Goal: Obtain resource: Download file/media

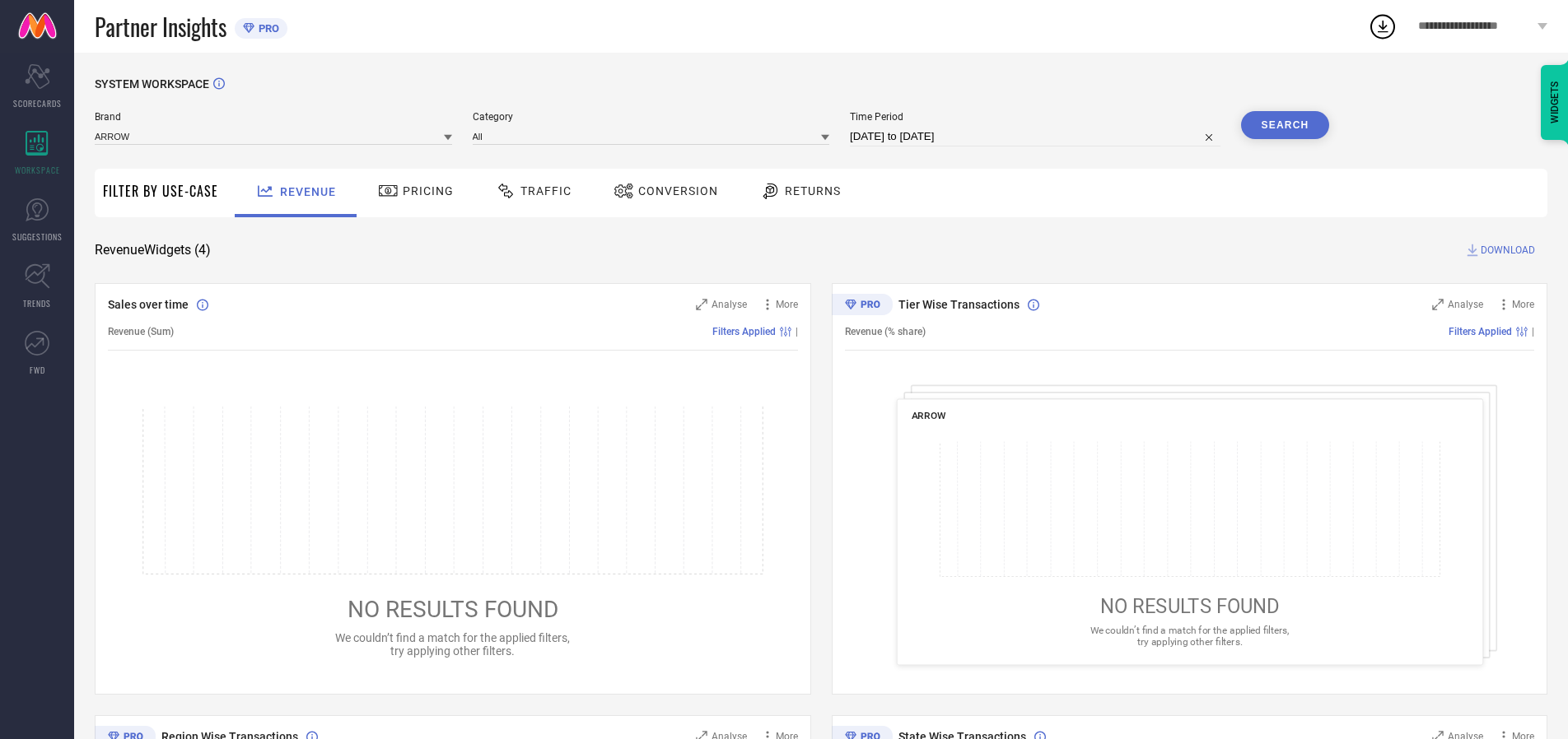
click at [529, 191] on span "Traffic" at bounding box center [545, 190] width 51 height 13
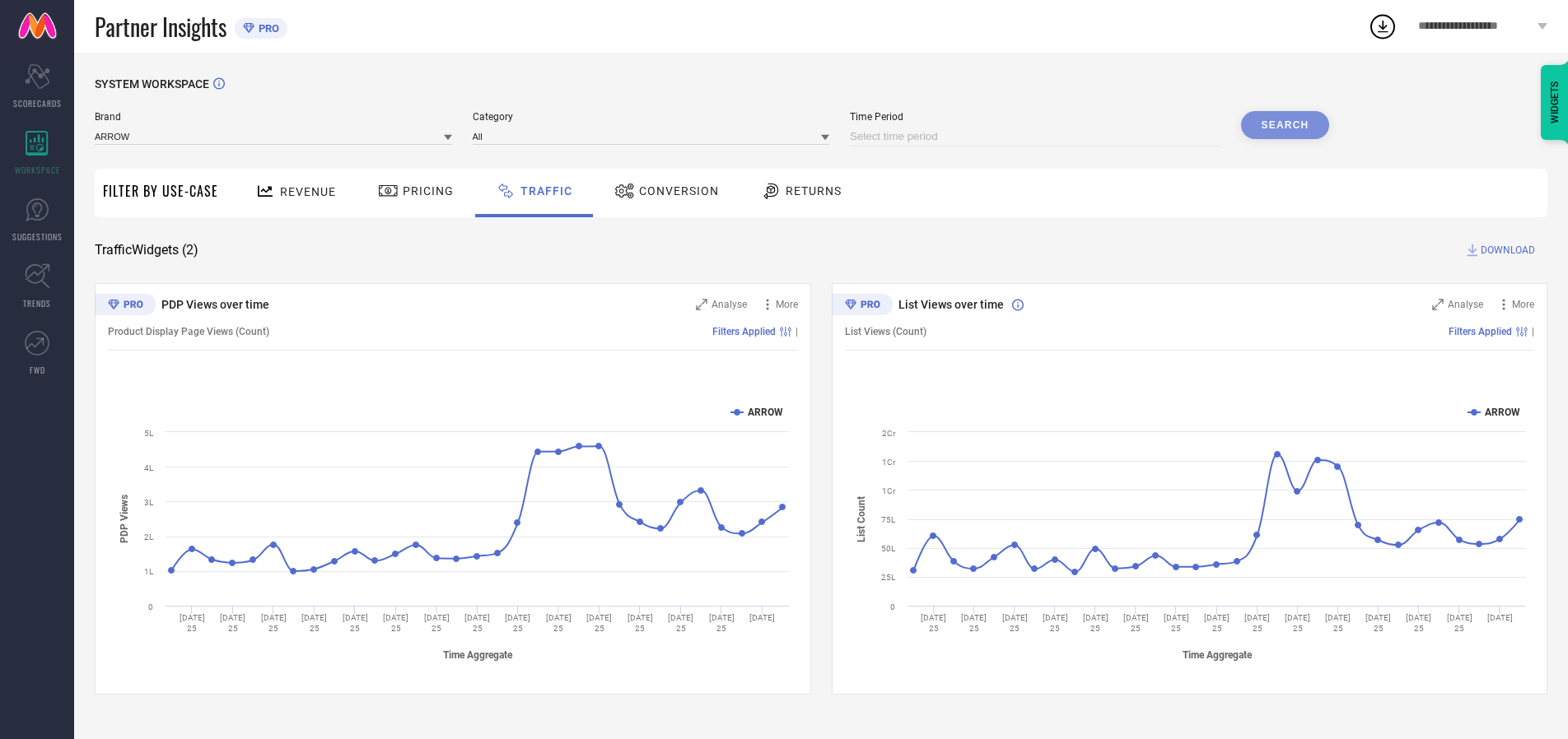
click at [1037, 137] on input at bounding box center [1034, 137] width 371 height 20
select select "9"
select select "2025"
select select "10"
select select "2025"
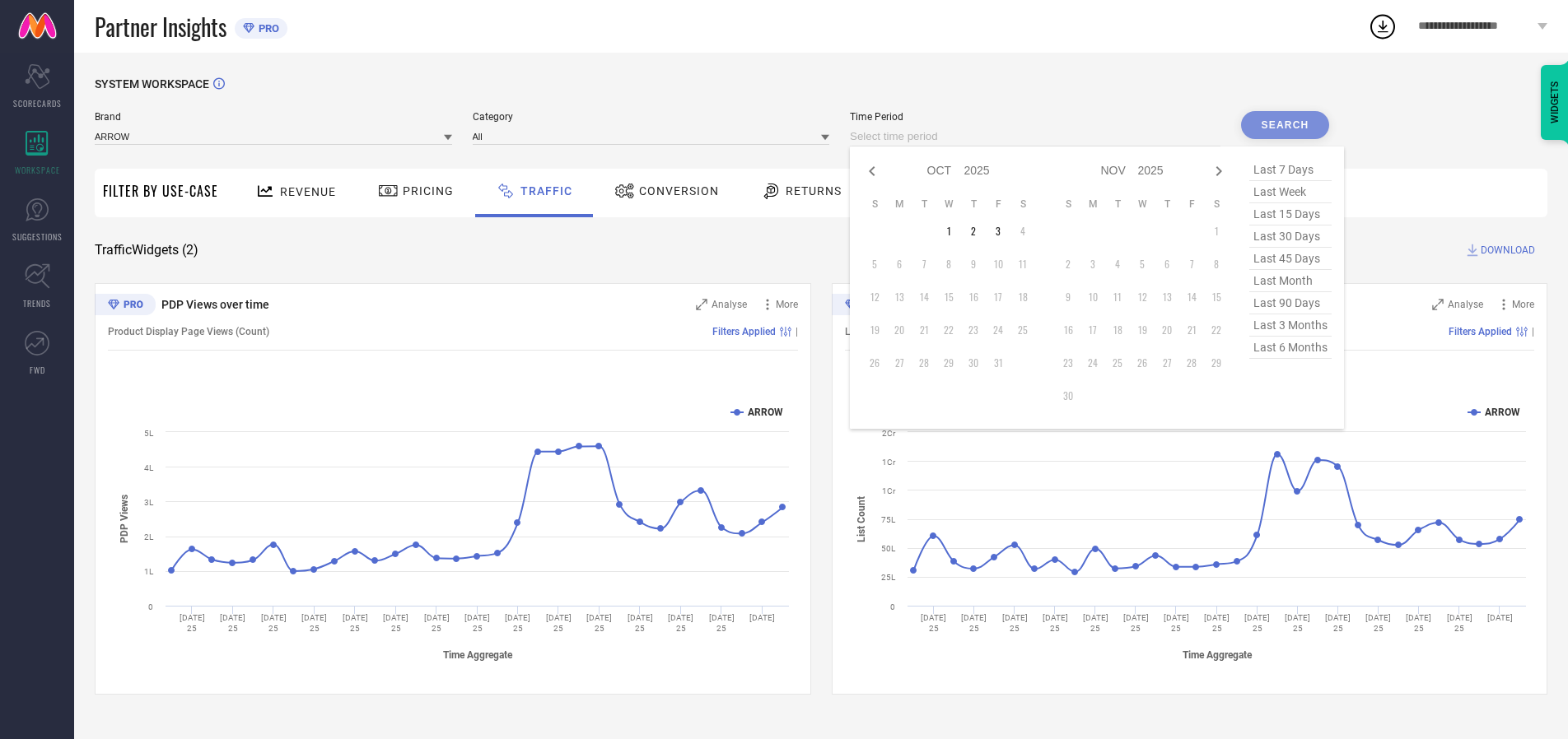
select select "8"
select select "2025"
select select "9"
select select "2025"
click at [1027, 330] on td "27" at bounding box center [1023, 330] width 25 height 25
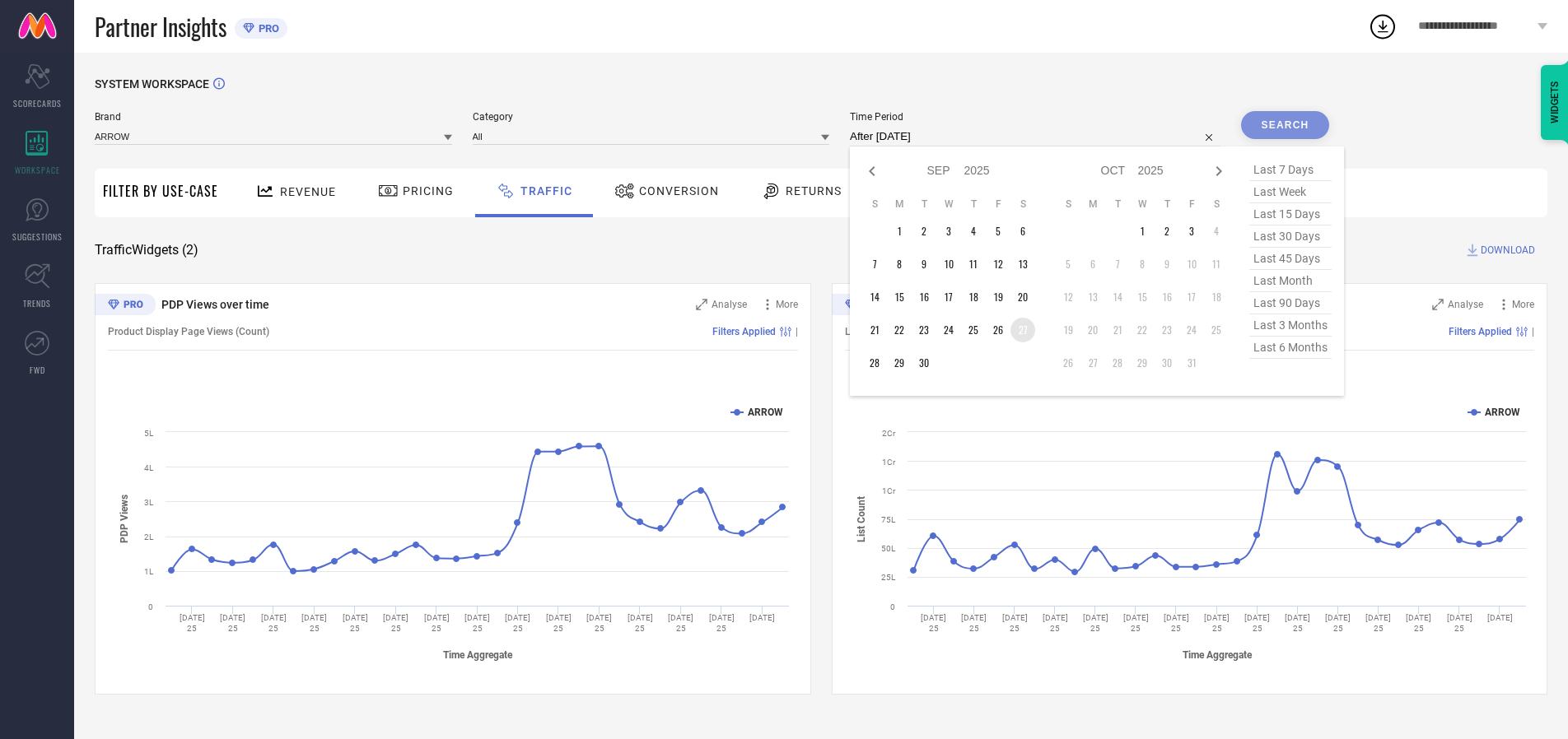
type input "[DATE] to [DATE]"
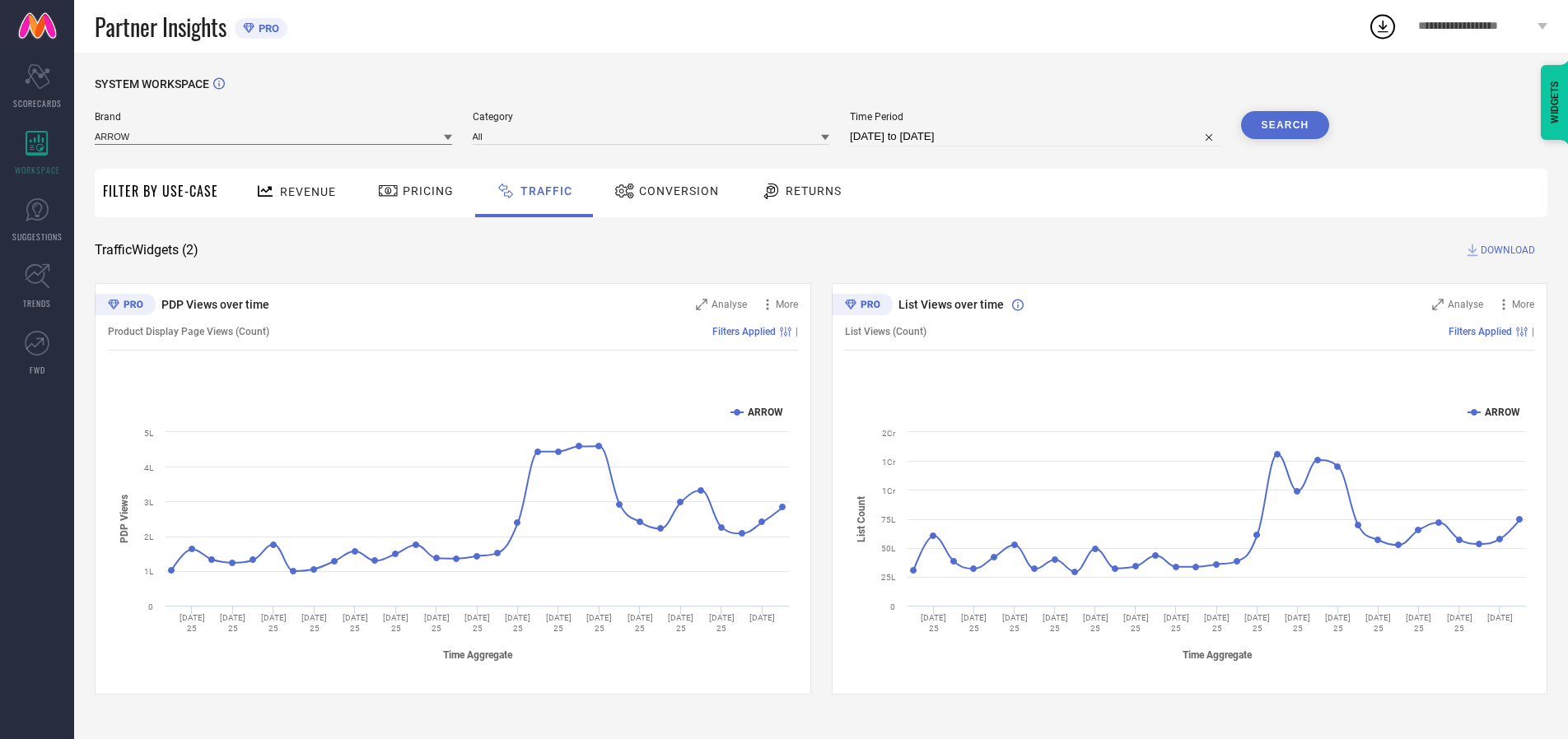
click at [274, 136] on input at bounding box center [273, 135] width 358 height 17
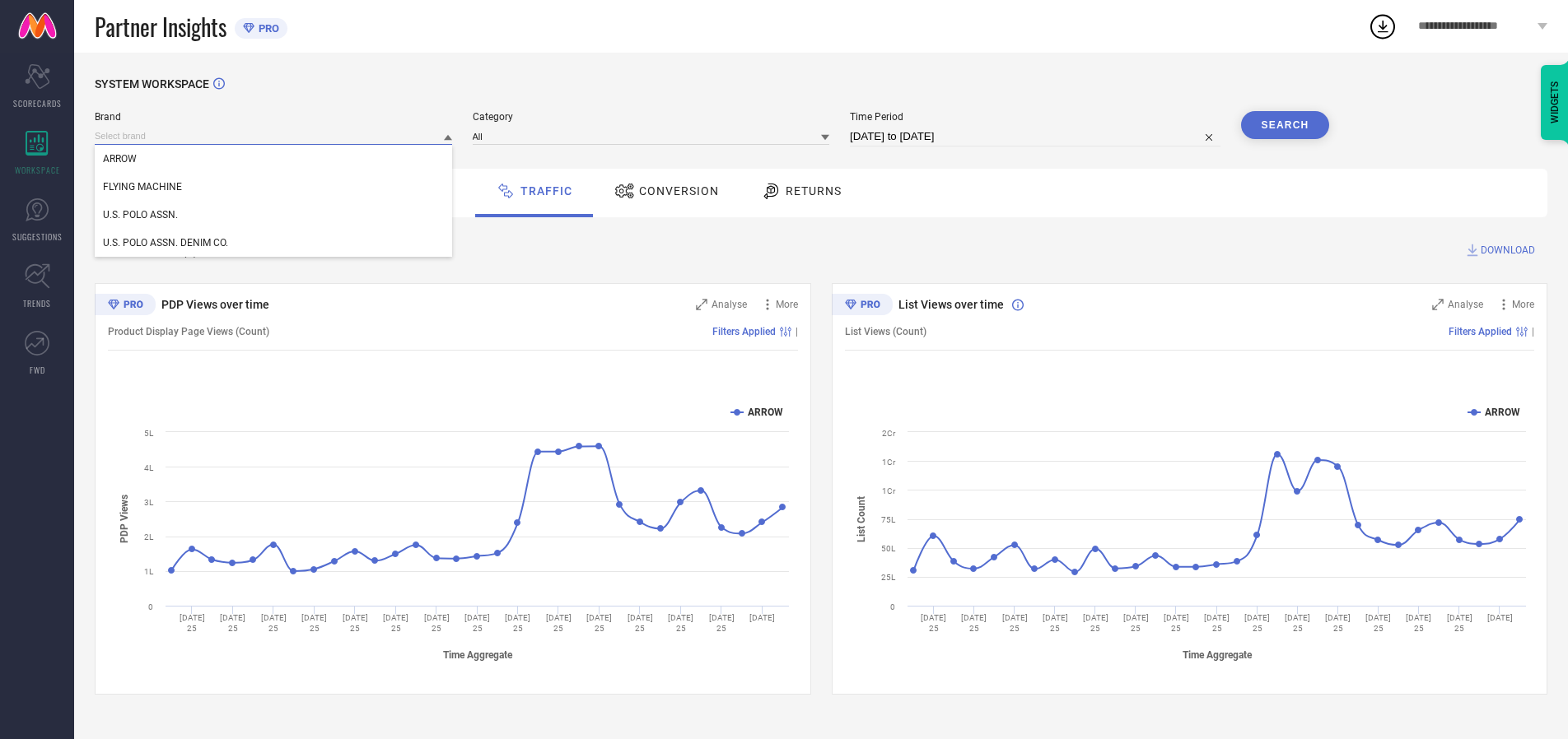
click at [274, 136] on input at bounding box center [273, 135] width 358 height 17
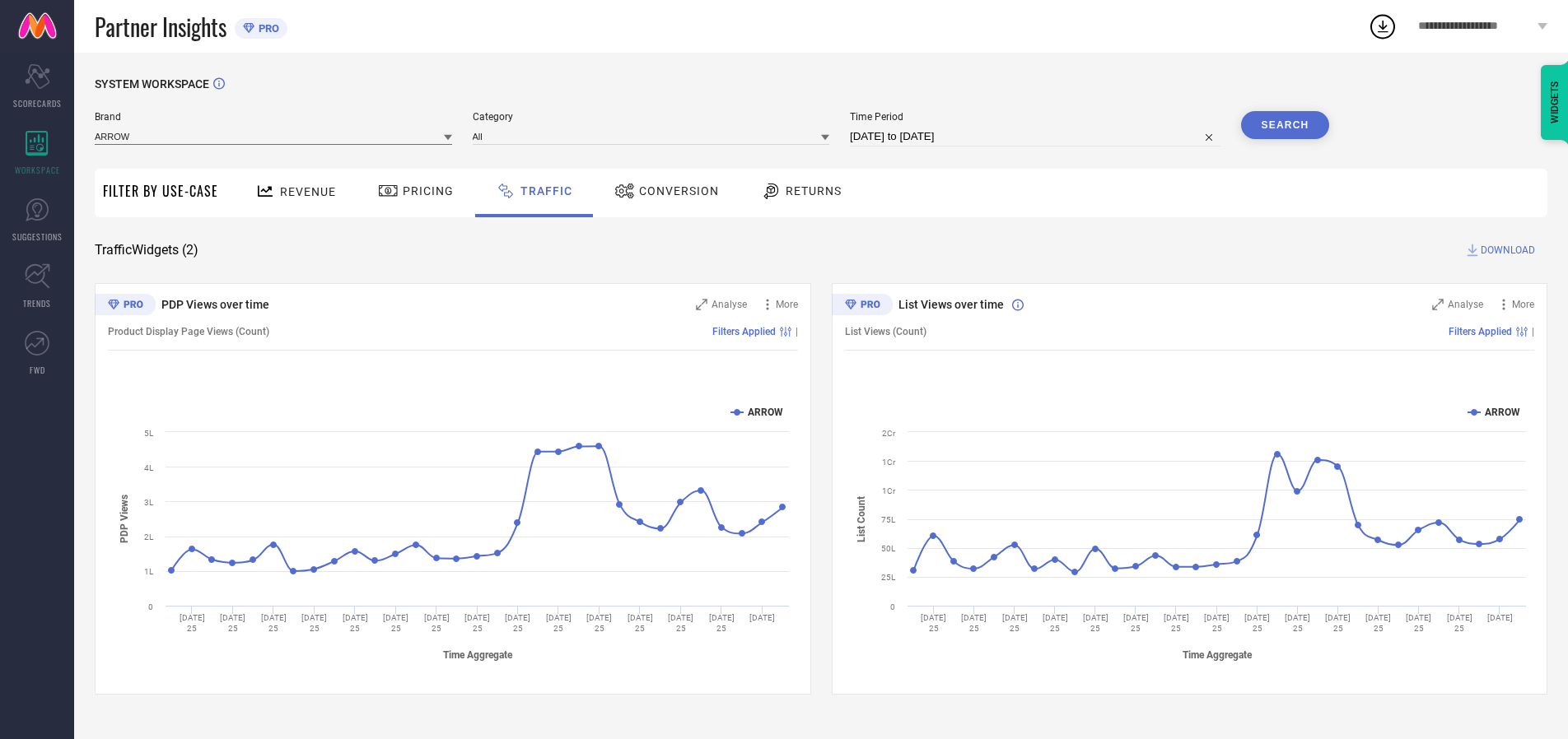
click at [274, 136] on input at bounding box center [273, 135] width 358 height 17
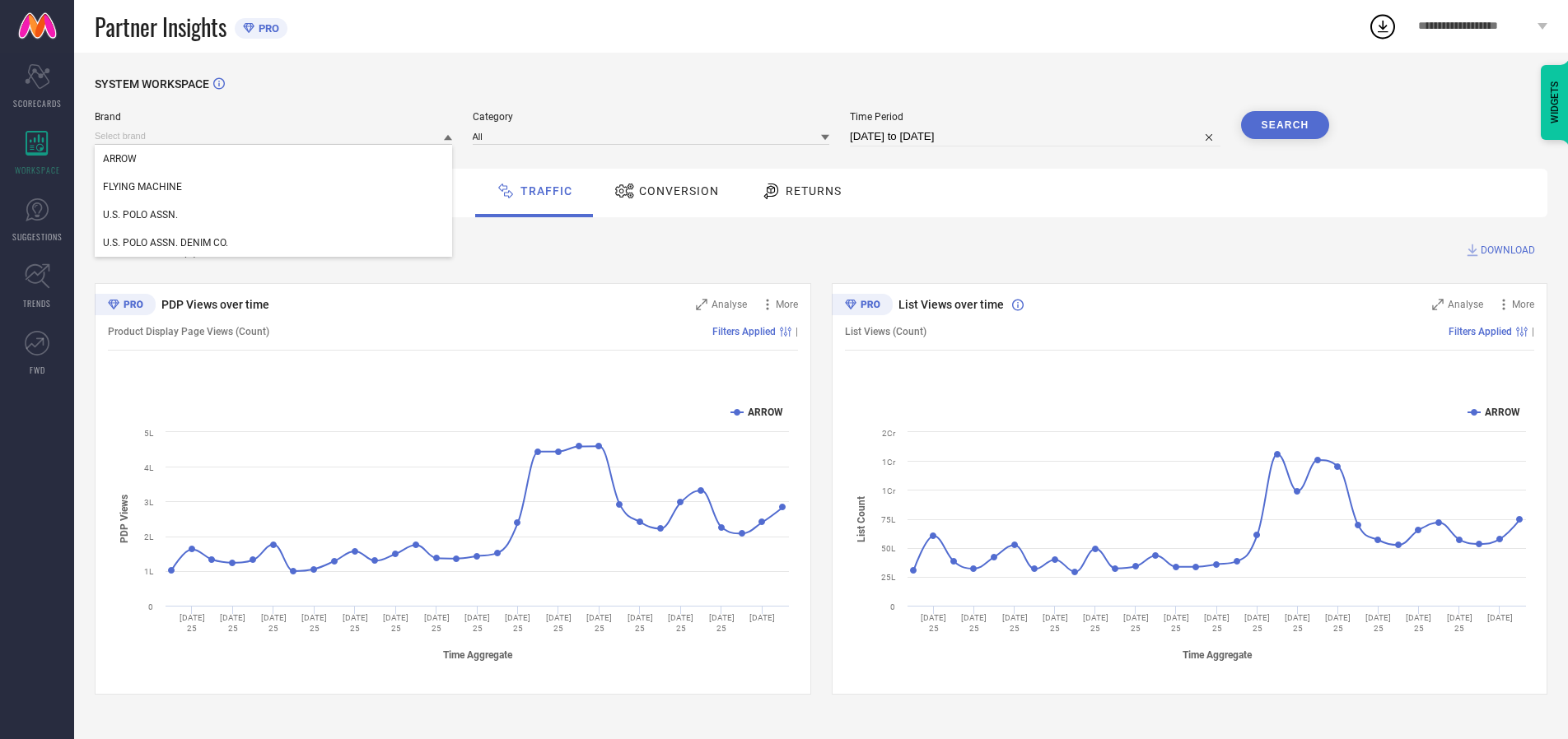
click at [274, 215] on div "U.S. POLO ASSN." at bounding box center [273, 214] width 358 height 28
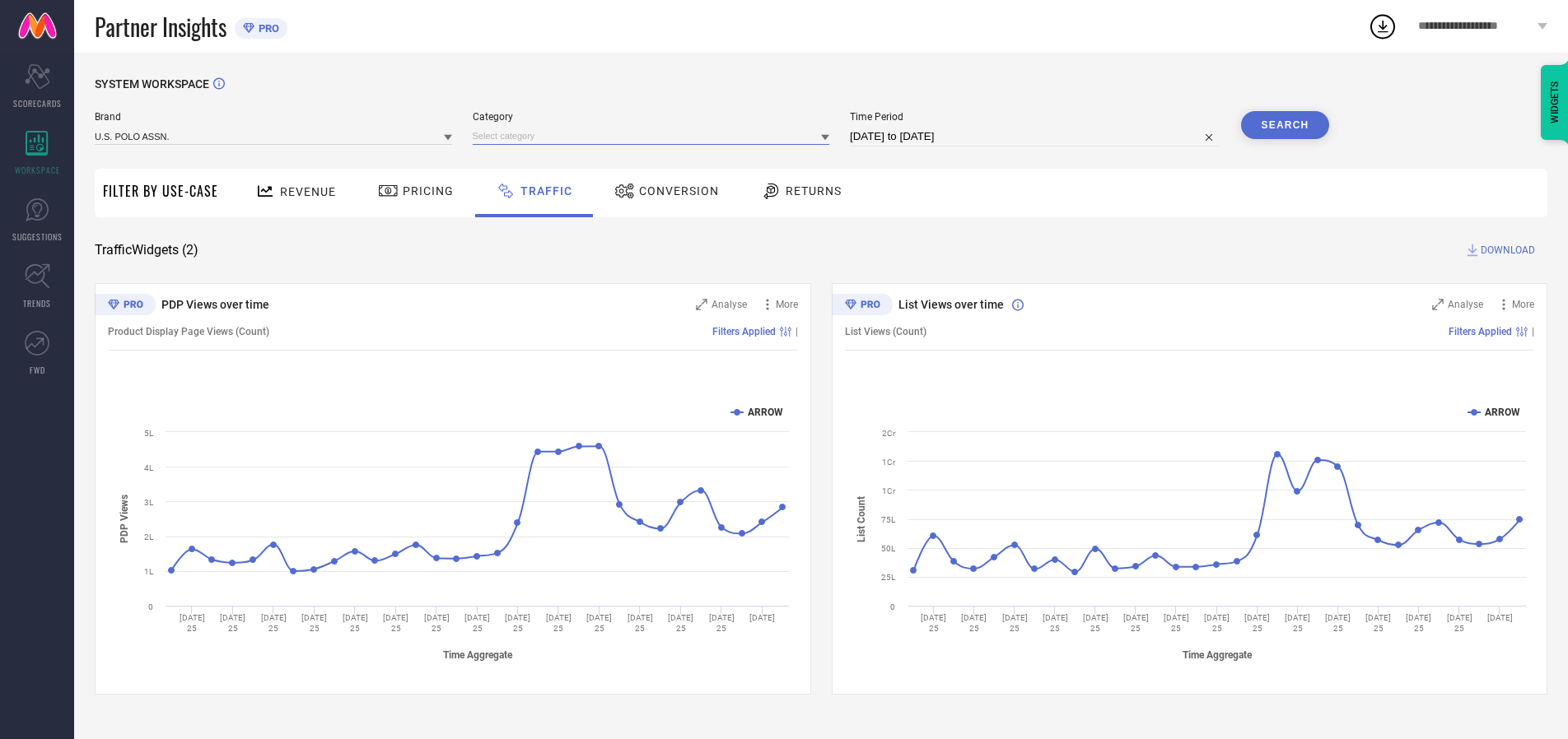
click at [655, 136] on input at bounding box center [651, 135] width 358 height 17
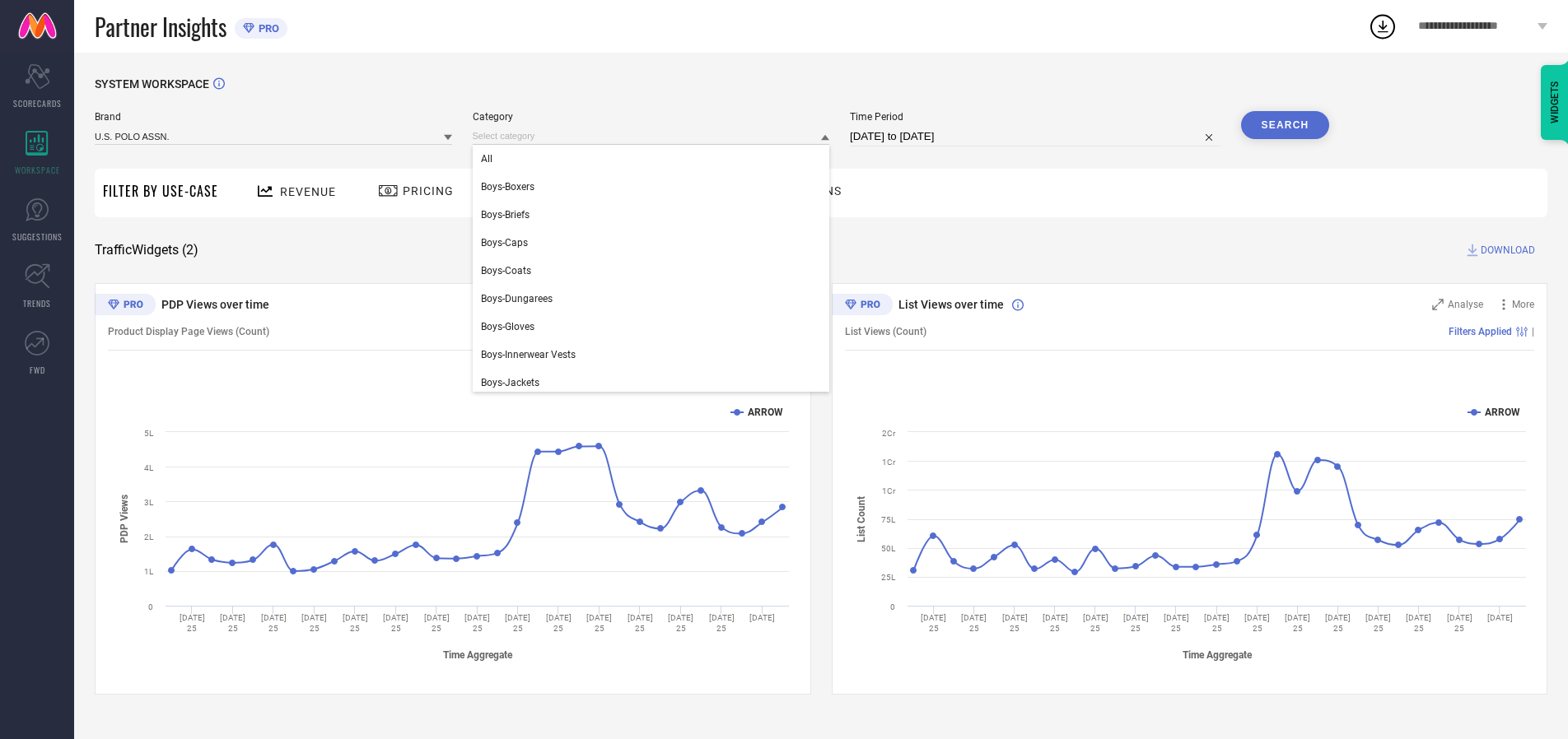
click at [655, 159] on div "All" at bounding box center [651, 158] width 358 height 28
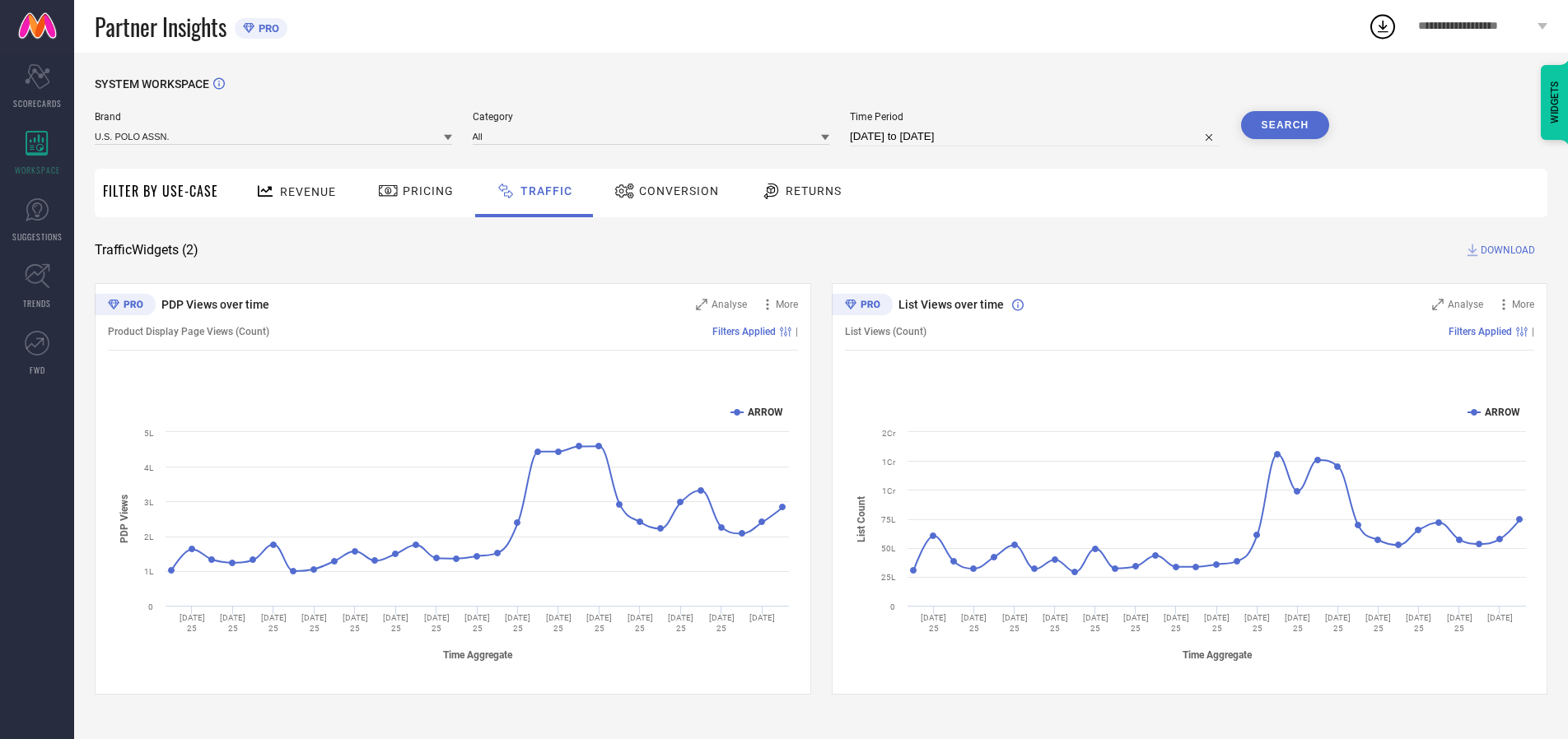
click at [1284, 125] on button "Search" at bounding box center [1285, 125] width 89 height 28
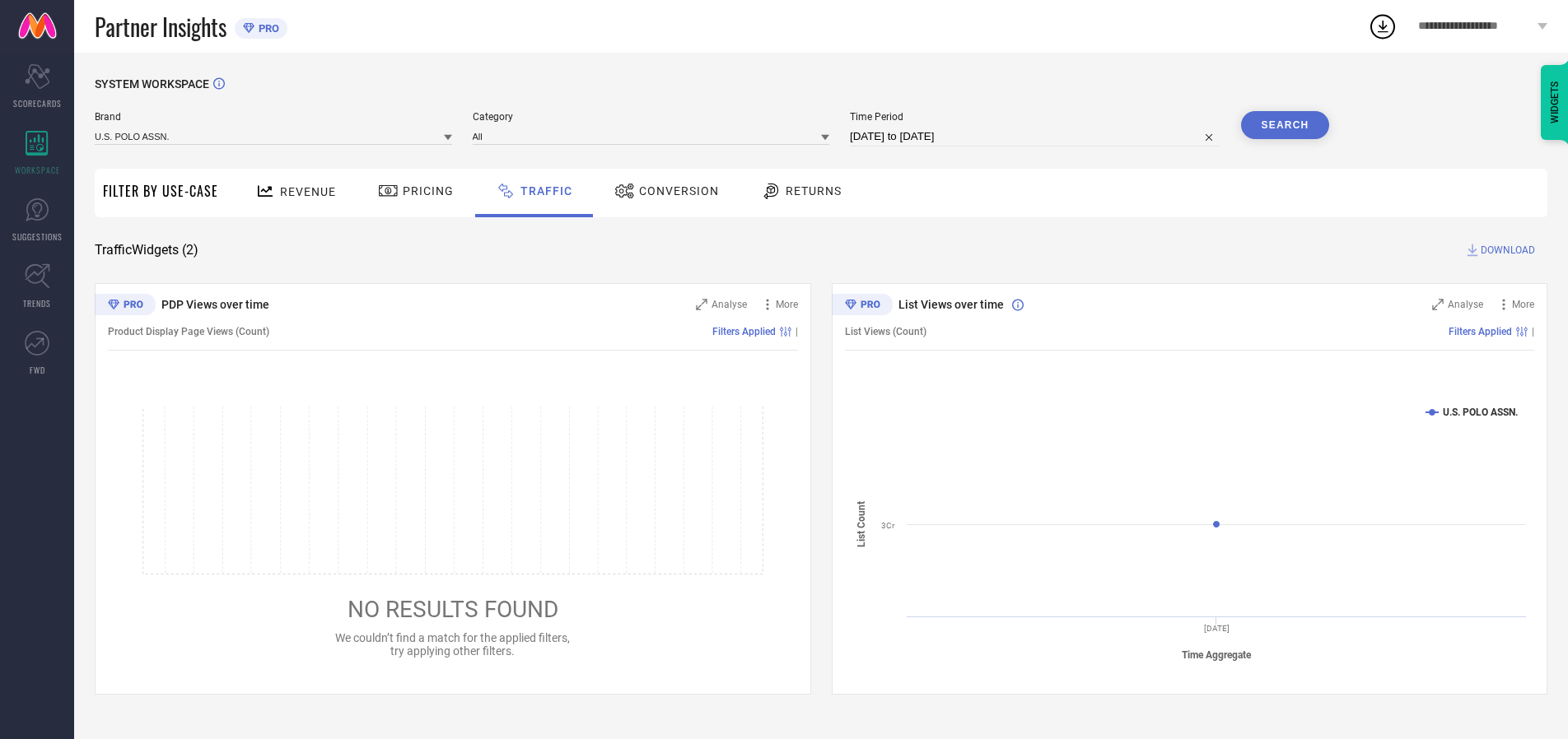
click at [1505, 250] on span "DOWNLOAD" at bounding box center [1507, 250] width 54 height 17
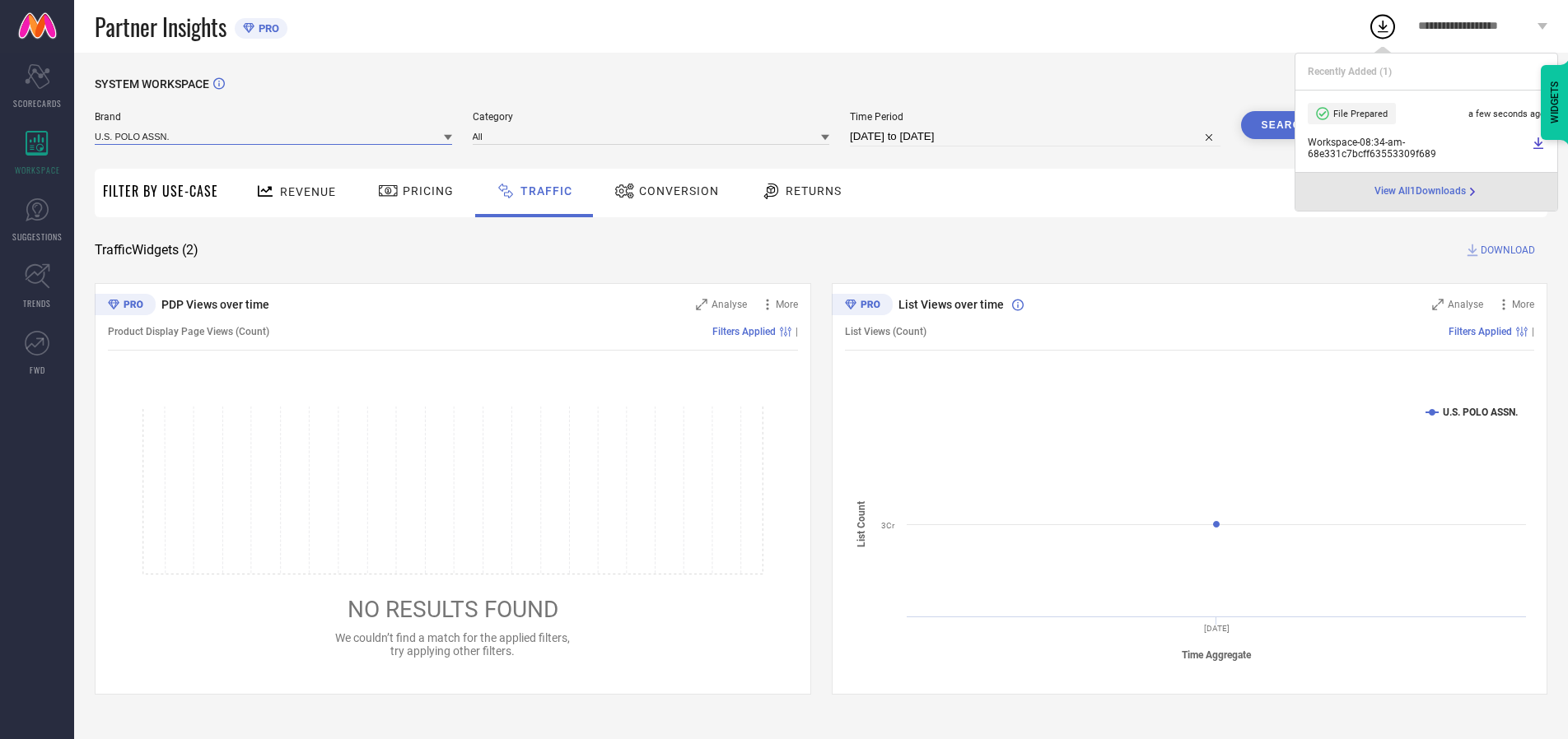
click at [274, 136] on input at bounding box center [273, 135] width 358 height 17
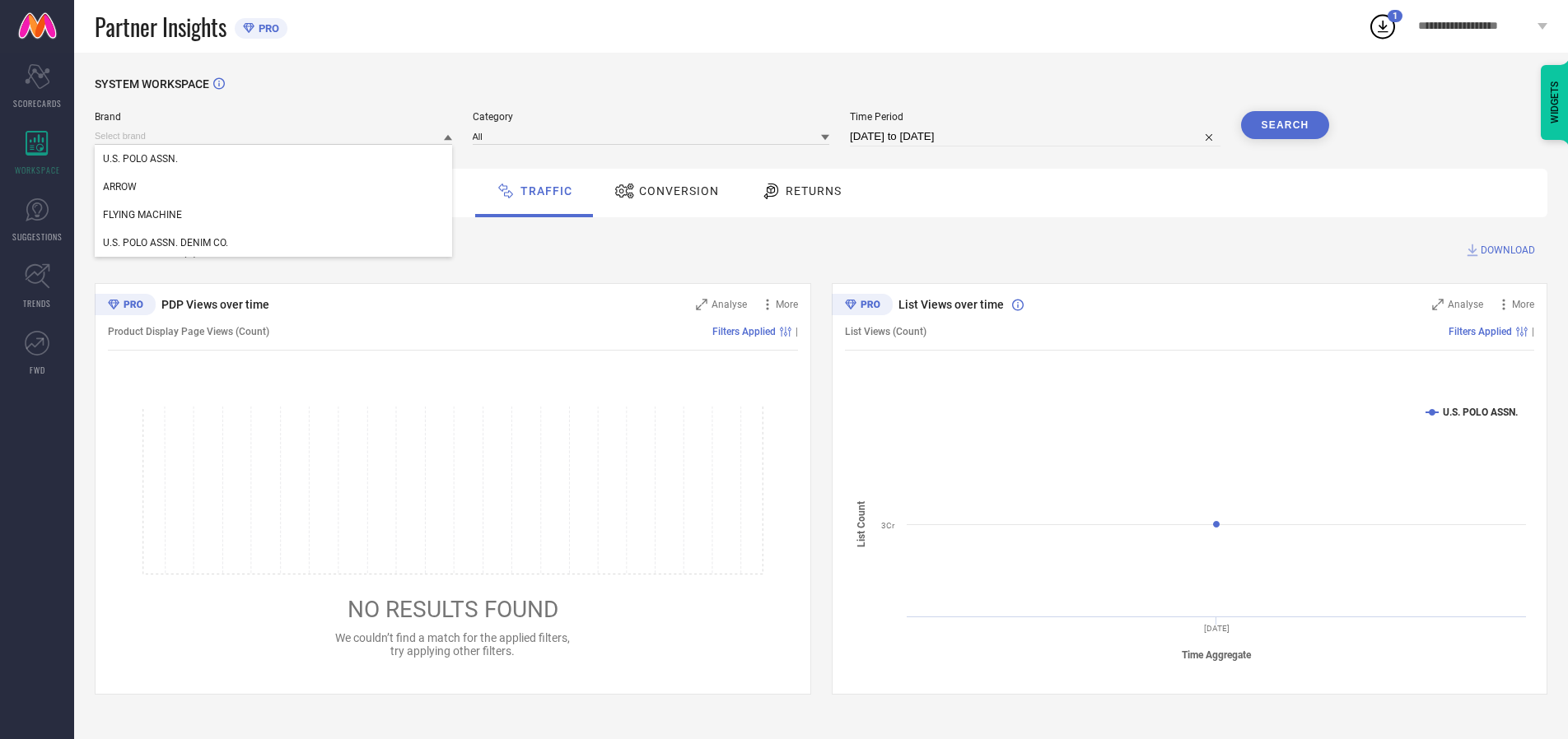
click at [274, 243] on div "U.S. POLO ASSN. DENIM CO." at bounding box center [273, 242] width 358 height 28
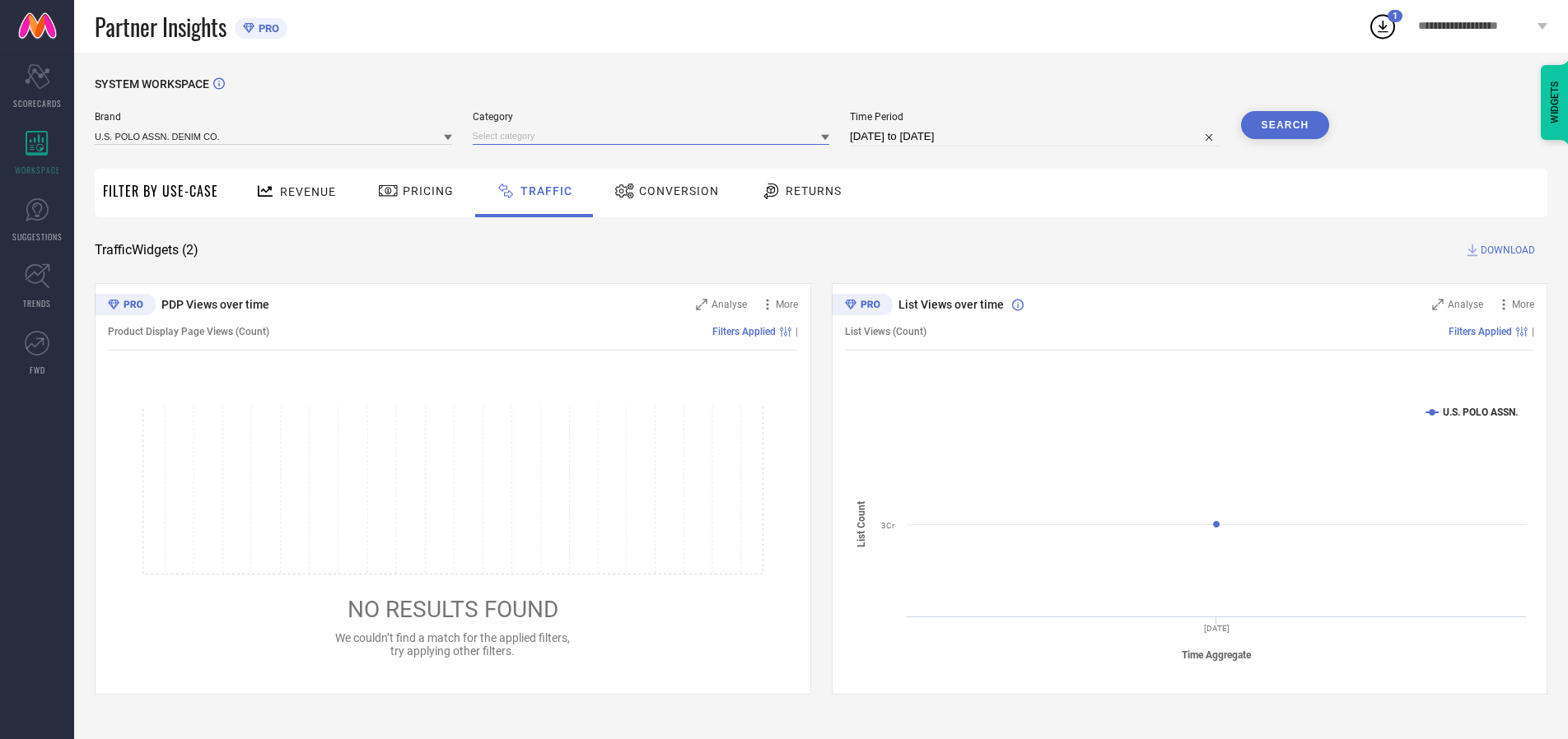
click at [655, 136] on input at bounding box center [651, 135] width 358 height 17
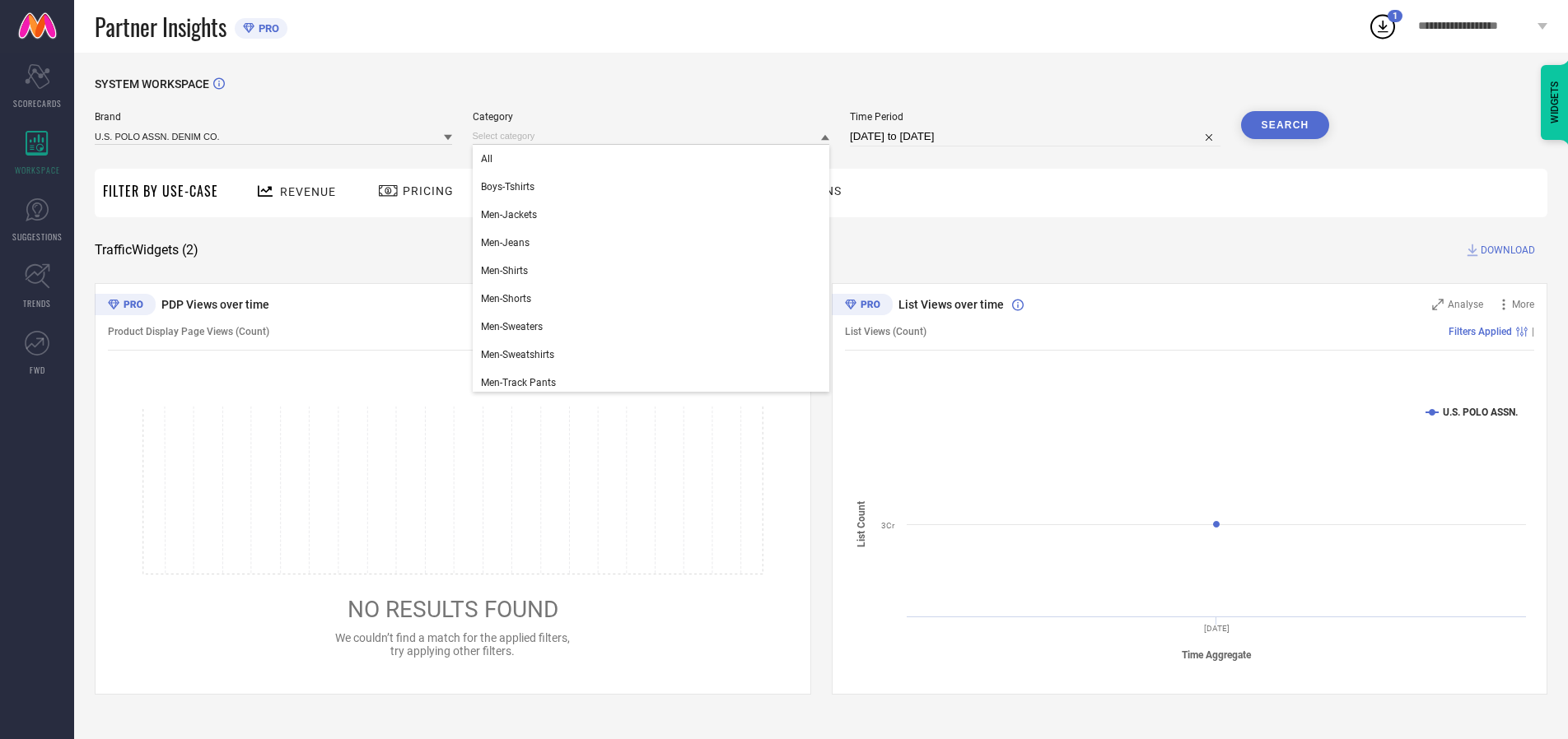
click at [655, 159] on div "All" at bounding box center [651, 158] width 358 height 28
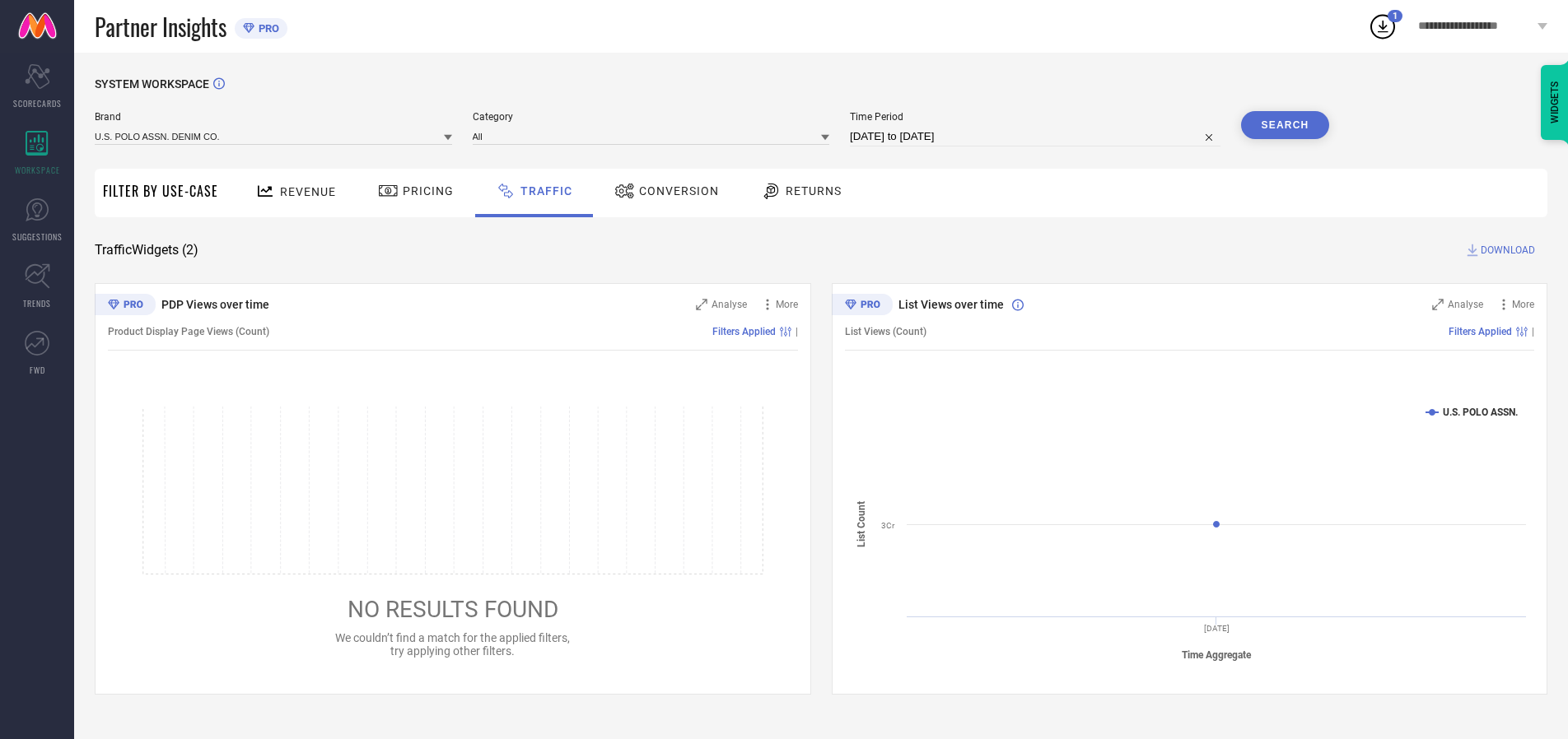
click at [1284, 125] on button "Search" at bounding box center [1285, 125] width 89 height 28
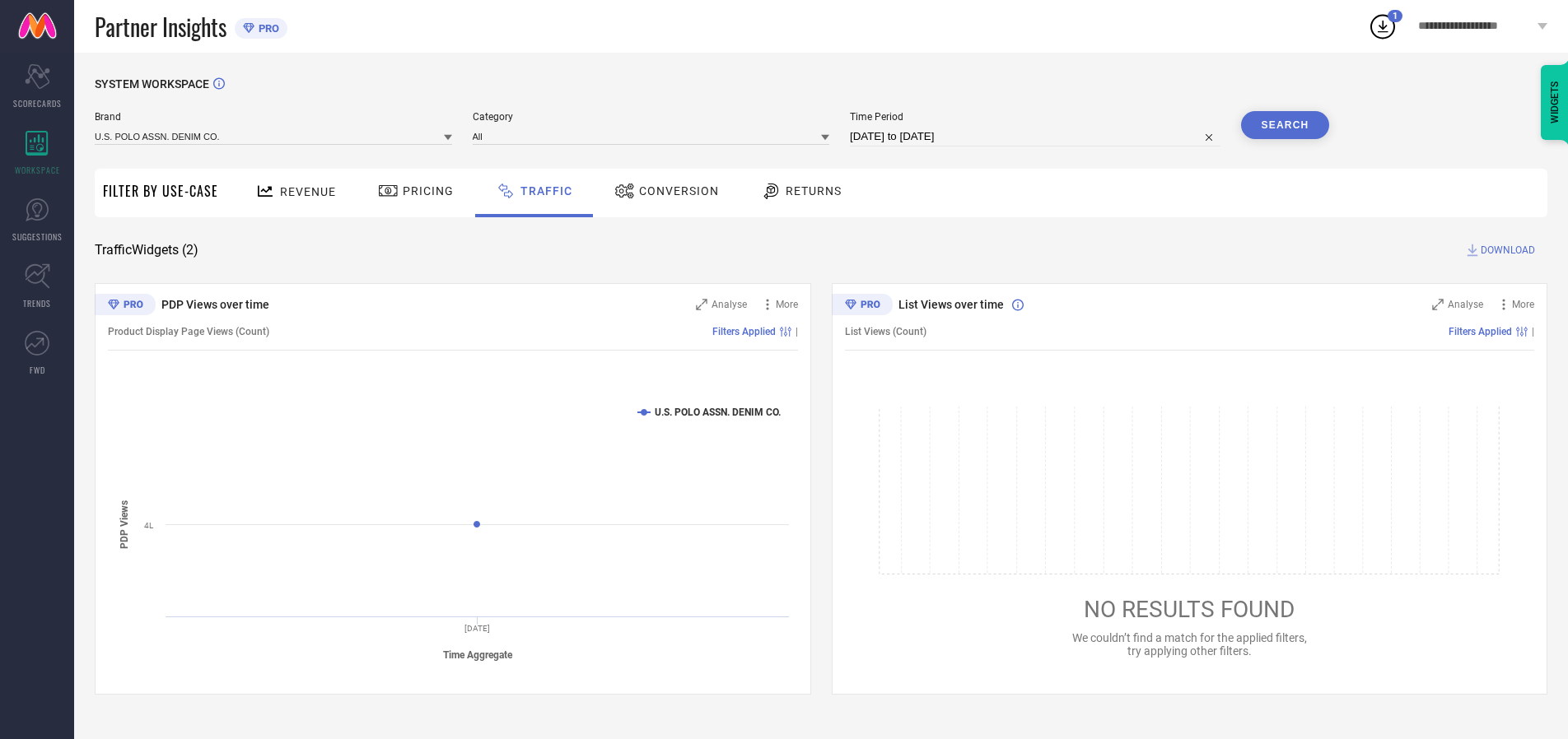
click at [1505, 250] on span "DOWNLOAD" at bounding box center [1507, 250] width 54 height 17
click at [1037, 137] on input at bounding box center [1034, 137] width 371 height 20
select select "9"
select select "2025"
select select "10"
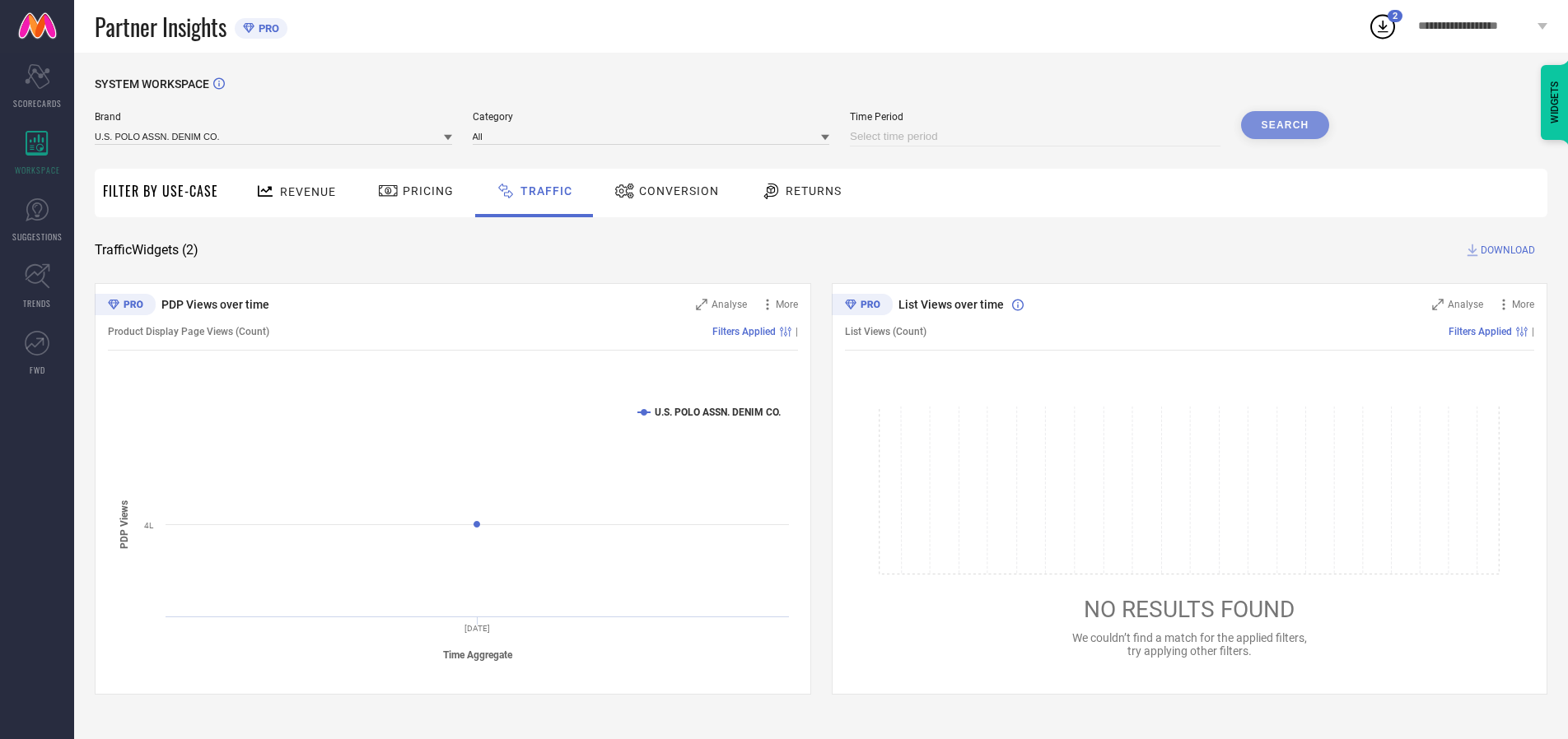
select select "2025"
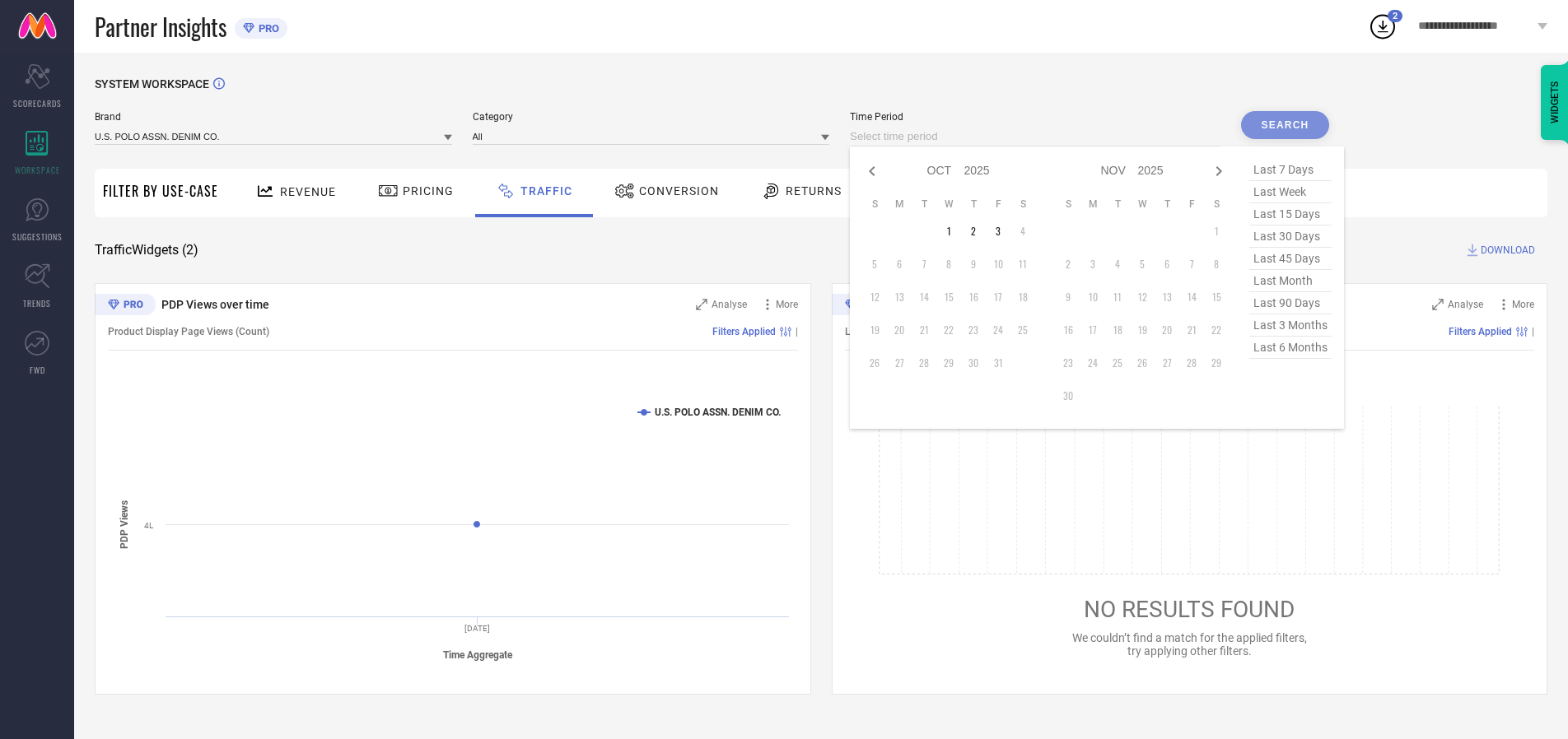
select select "8"
select select "2025"
select select "9"
select select "2025"
click at [880, 363] on td "28" at bounding box center [874, 363] width 25 height 25
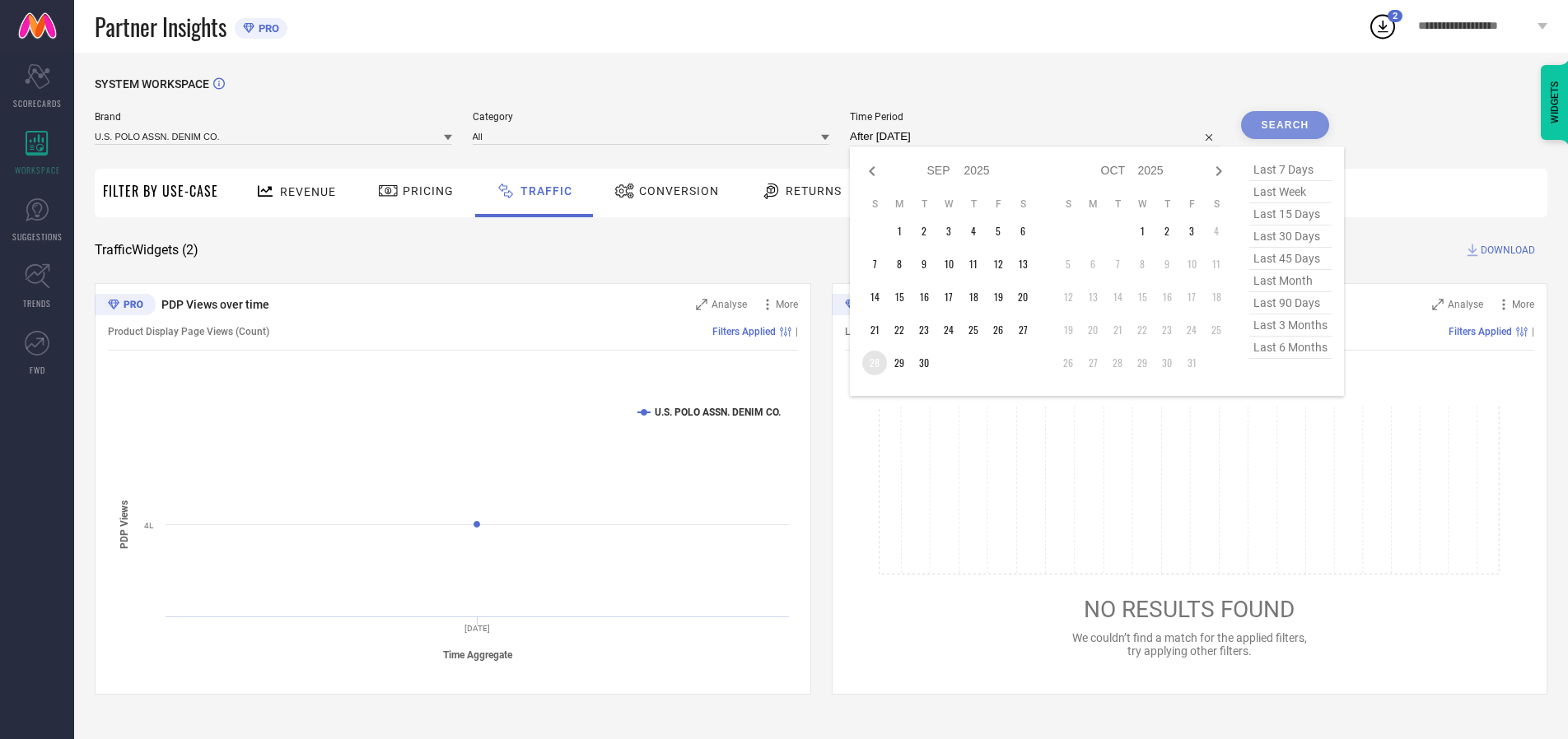
type input "[DATE] to [DATE]"
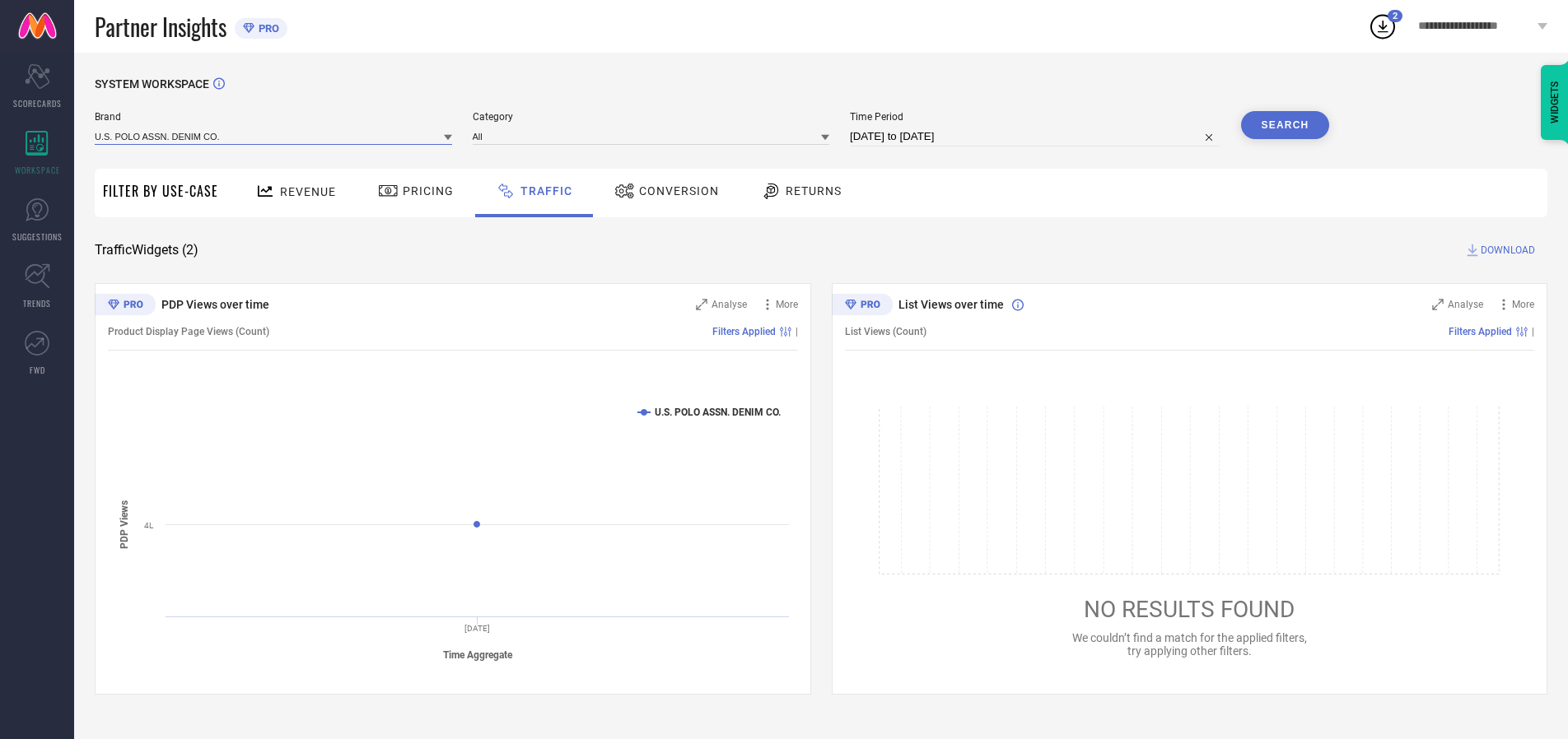
click at [274, 136] on input at bounding box center [273, 135] width 358 height 17
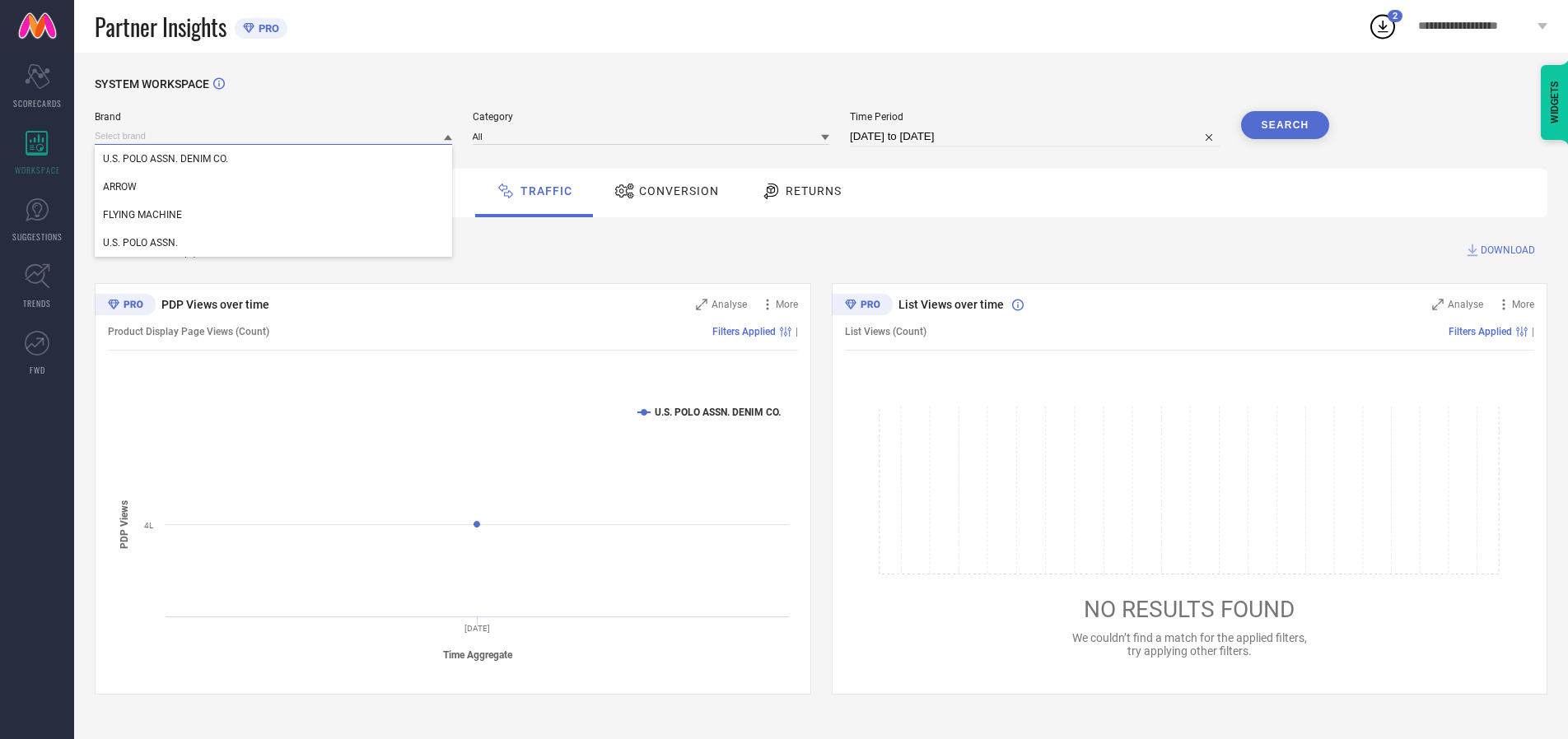
click at [274, 136] on input at bounding box center [273, 135] width 358 height 17
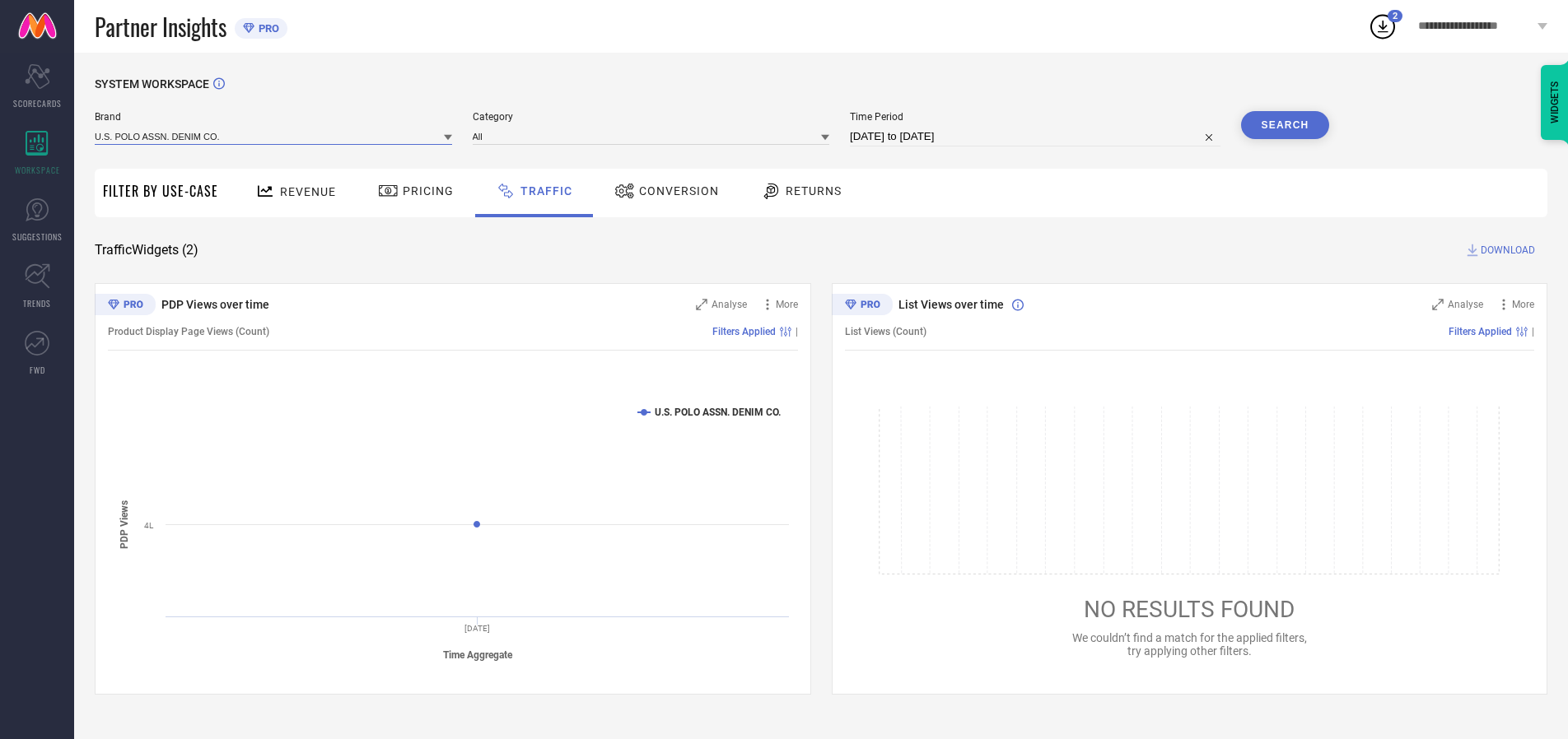
click at [274, 136] on input at bounding box center [273, 135] width 358 height 17
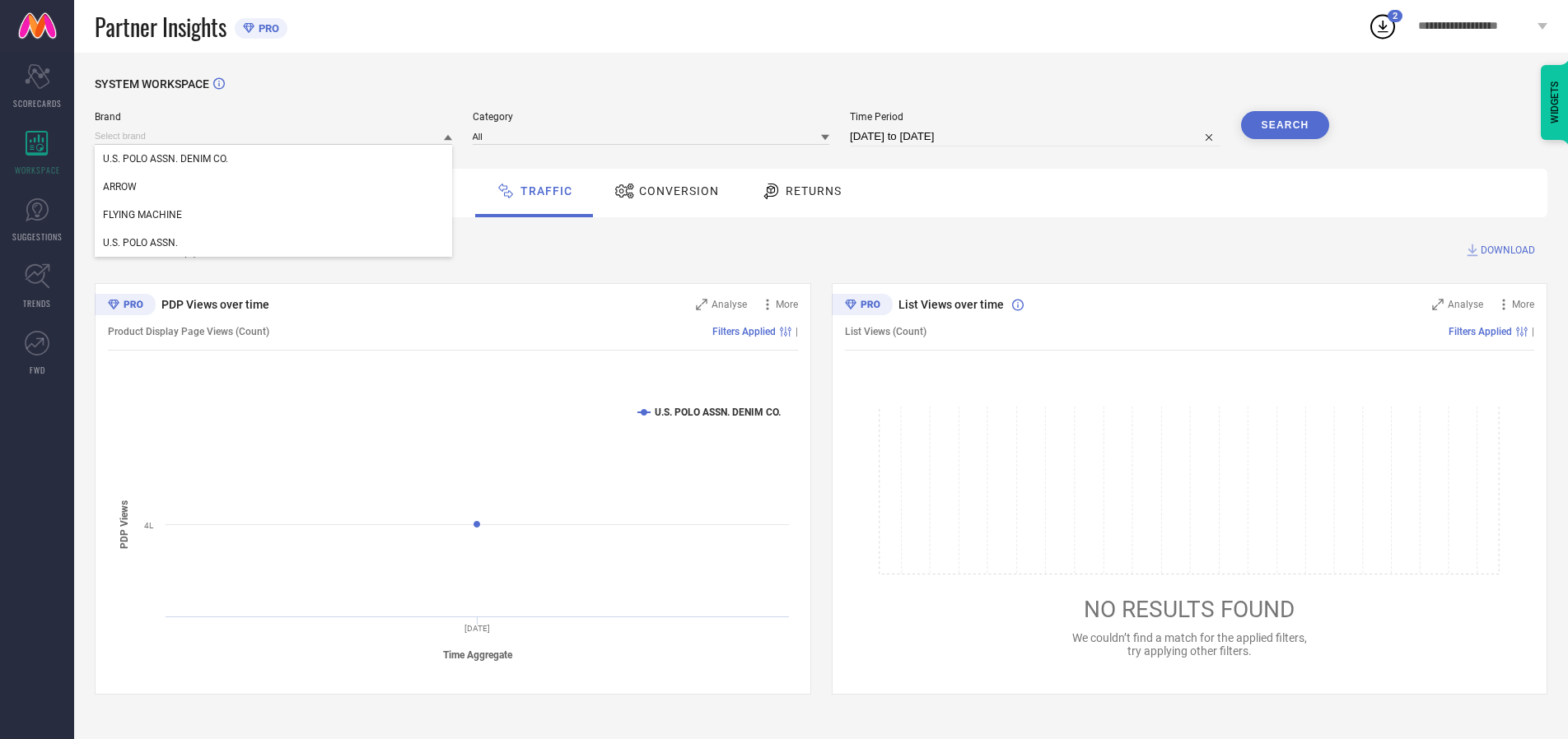
click at [274, 159] on div "U.S. POLO ASSN. DENIM CO." at bounding box center [273, 158] width 358 height 28
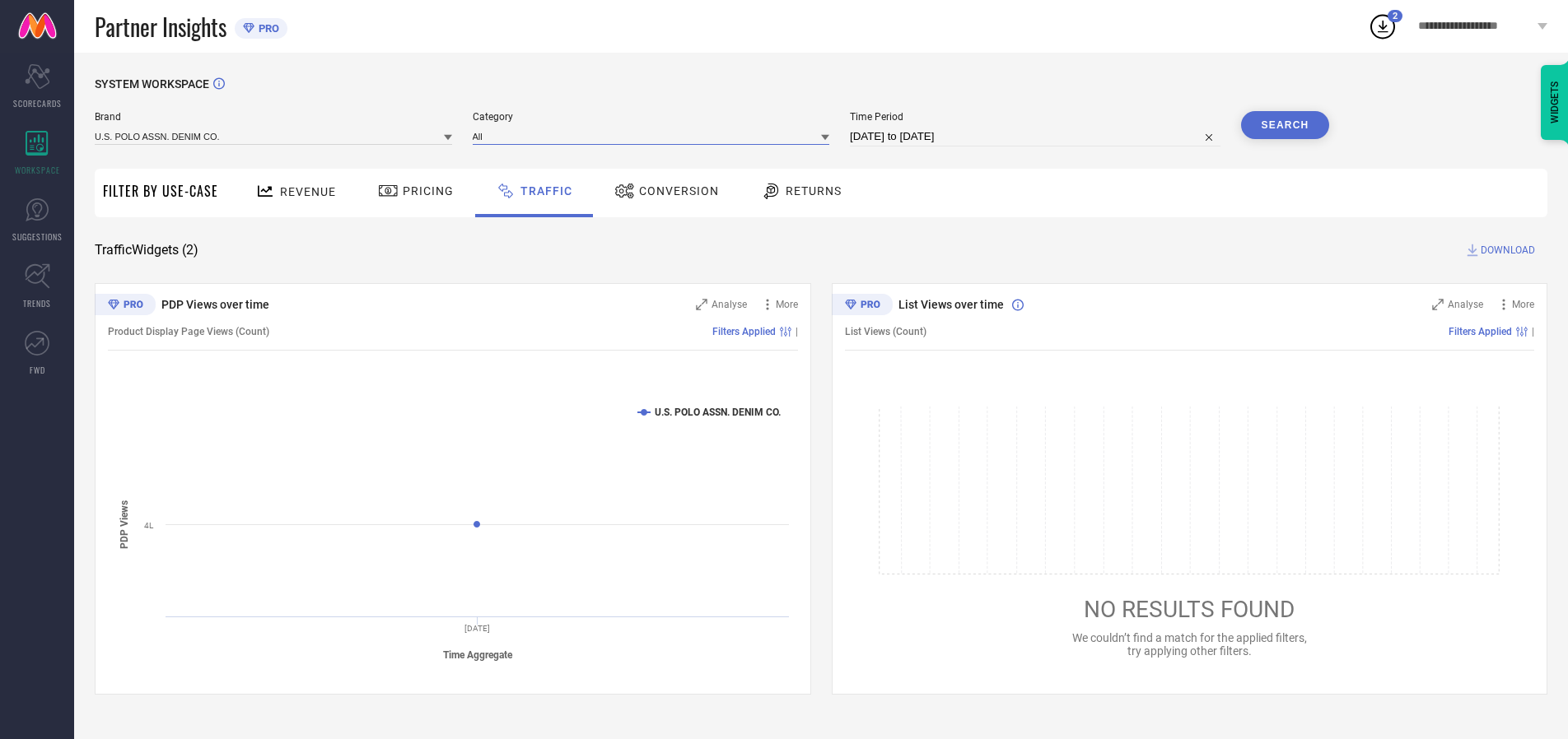
click at [655, 136] on input at bounding box center [651, 135] width 358 height 17
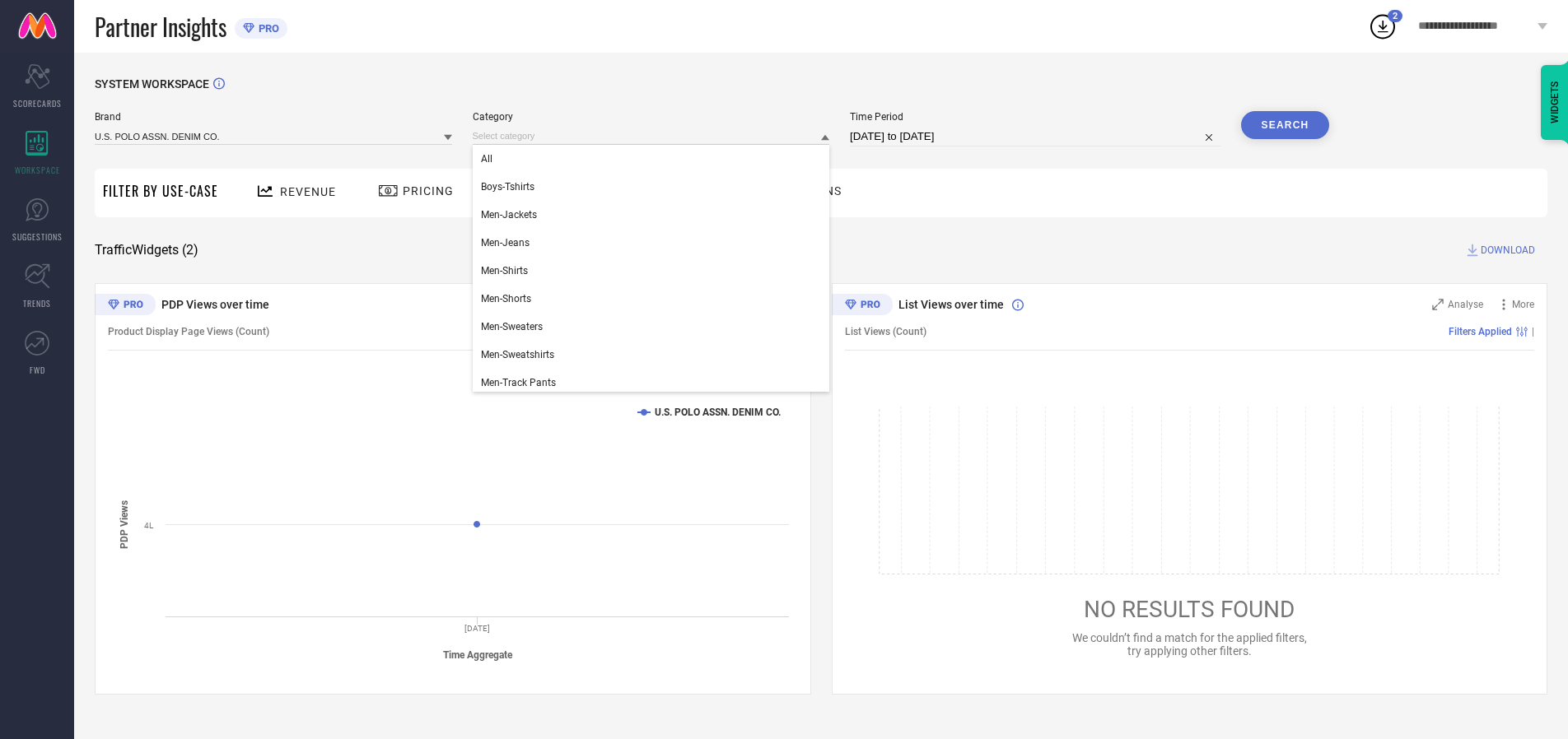
click at [655, 159] on div "All" at bounding box center [651, 158] width 358 height 28
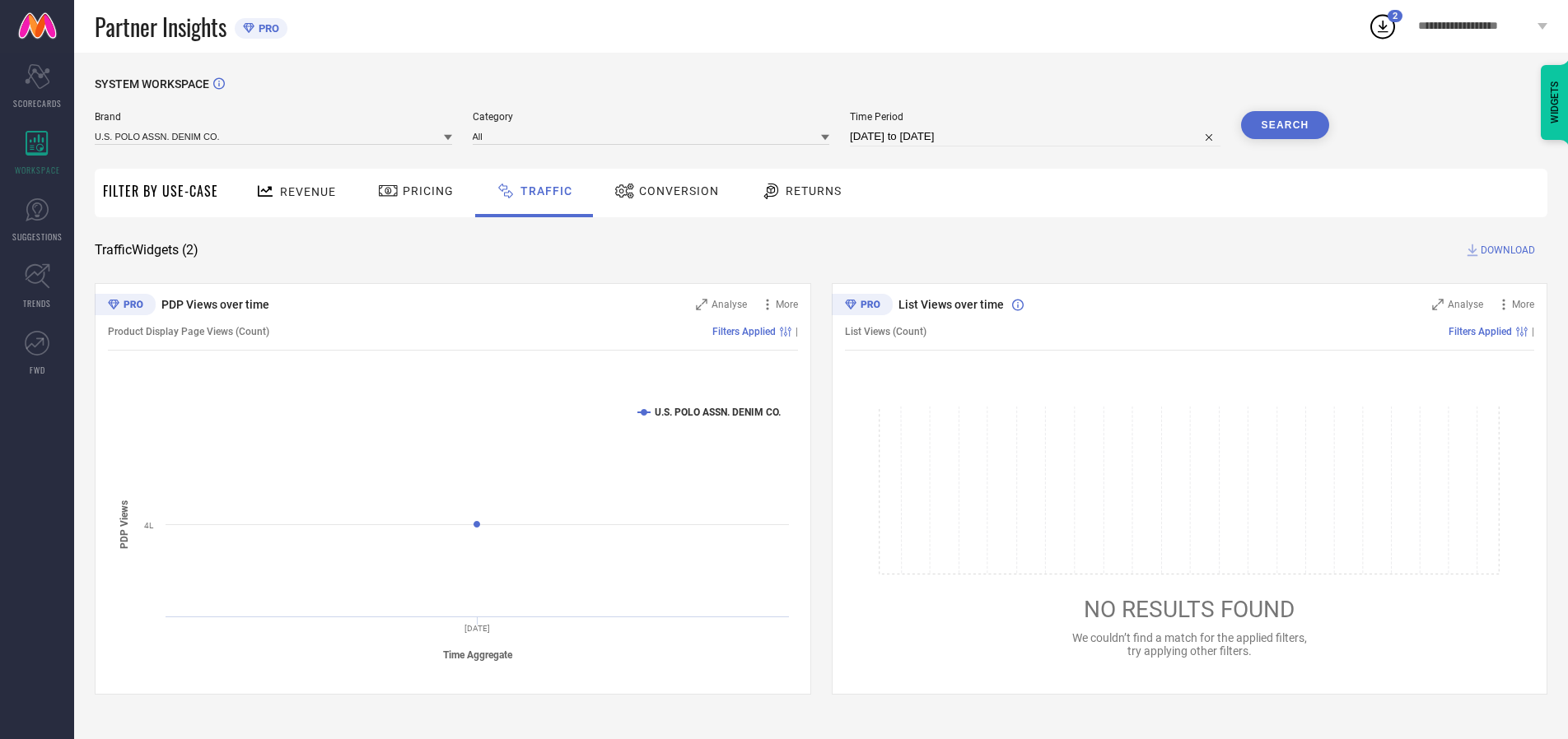
click at [1284, 125] on button "Search" at bounding box center [1285, 125] width 89 height 28
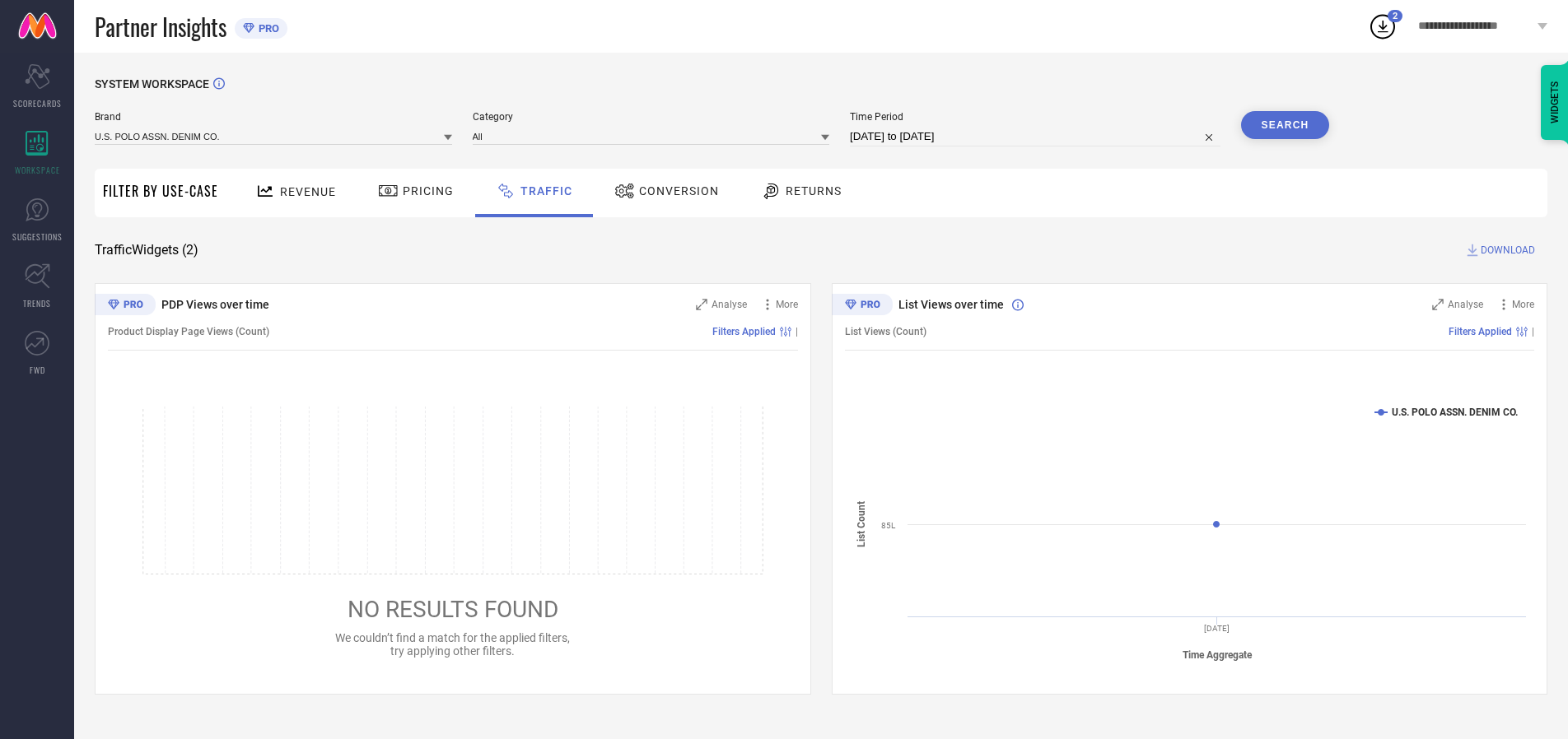
click at [1505, 250] on span "DOWNLOAD" at bounding box center [1507, 250] width 54 height 17
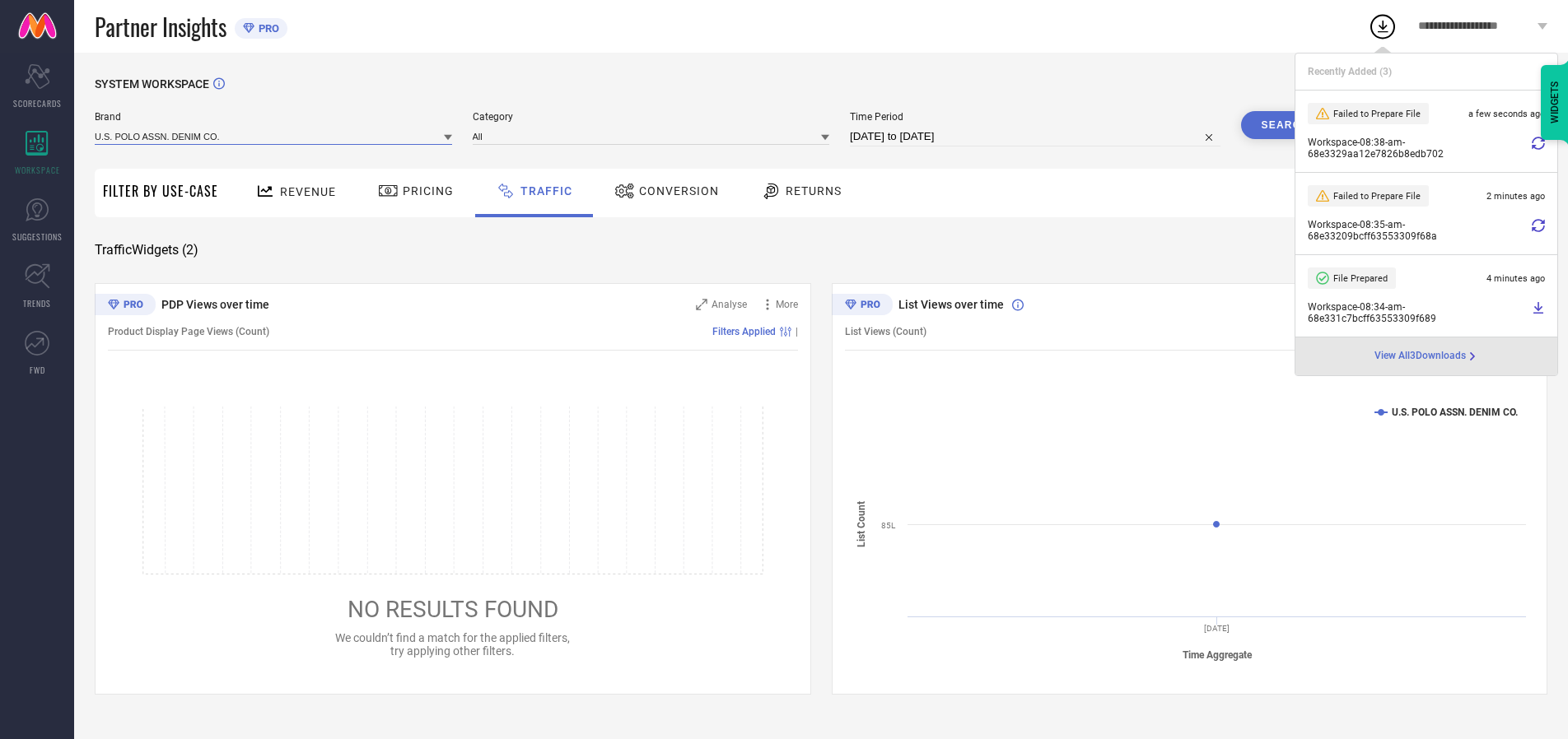
click at [274, 136] on input at bounding box center [273, 135] width 358 height 17
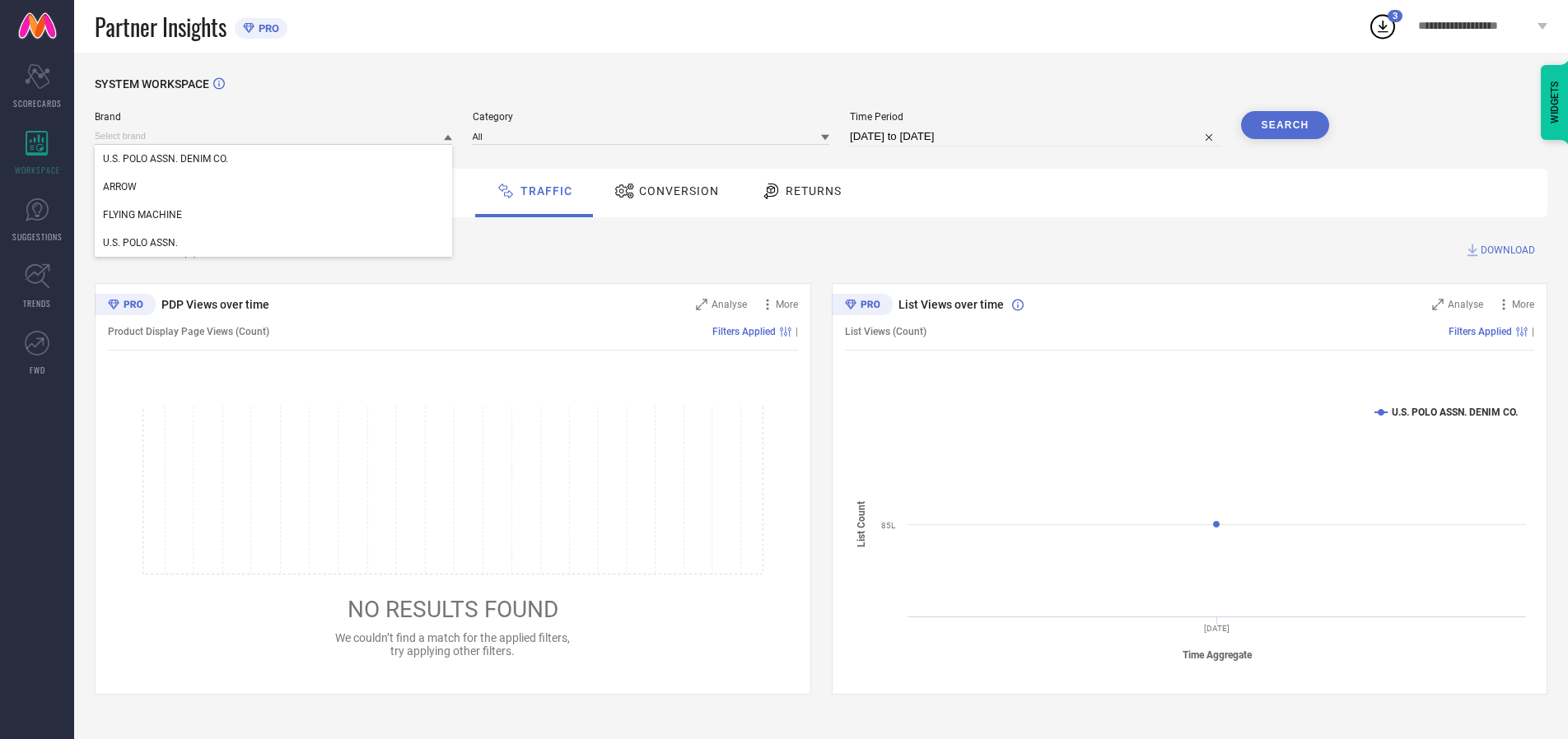
click at [274, 243] on div "U.S. POLO ASSN." at bounding box center [273, 242] width 358 height 28
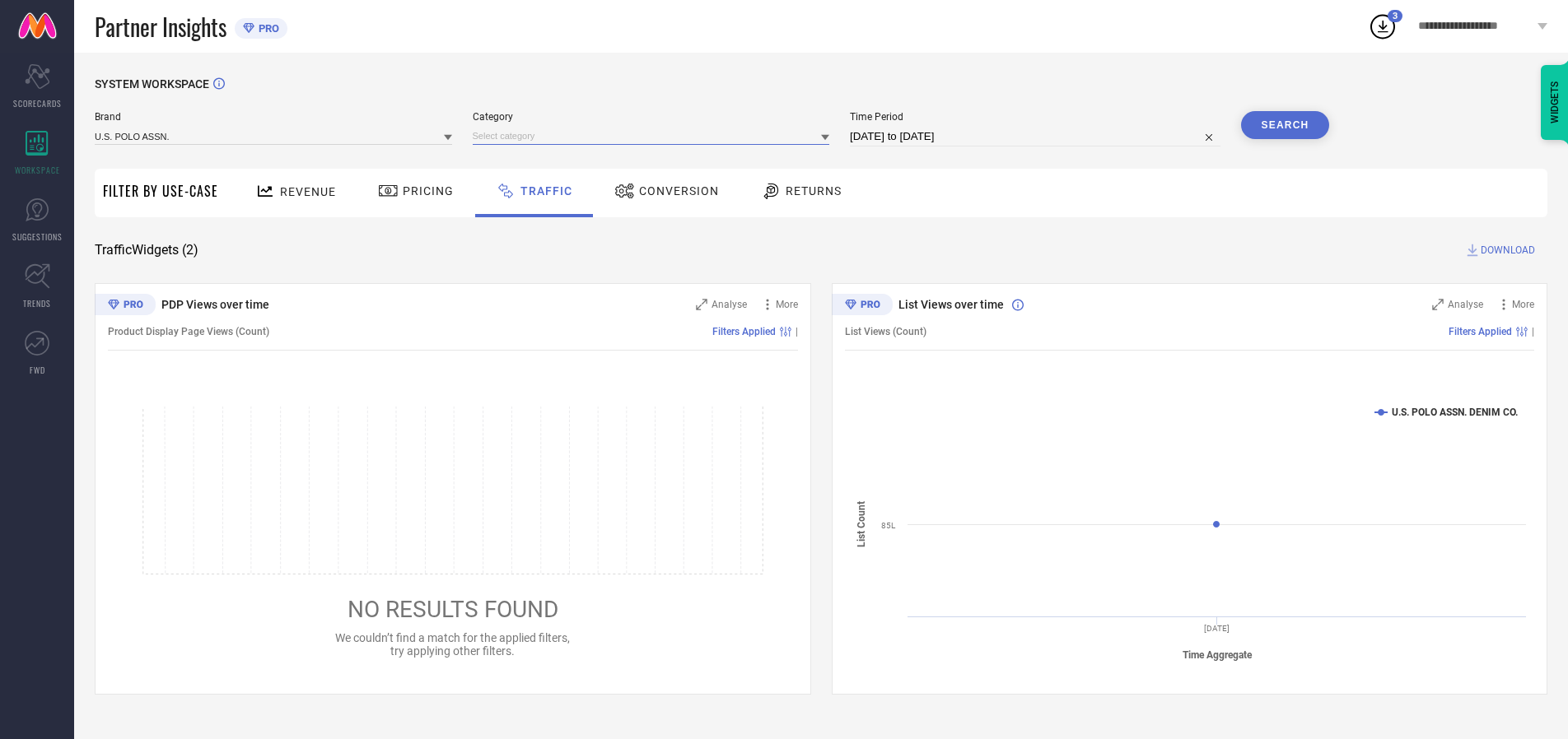
click at [655, 136] on input at bounding box center [651, 135] width 358 height 17
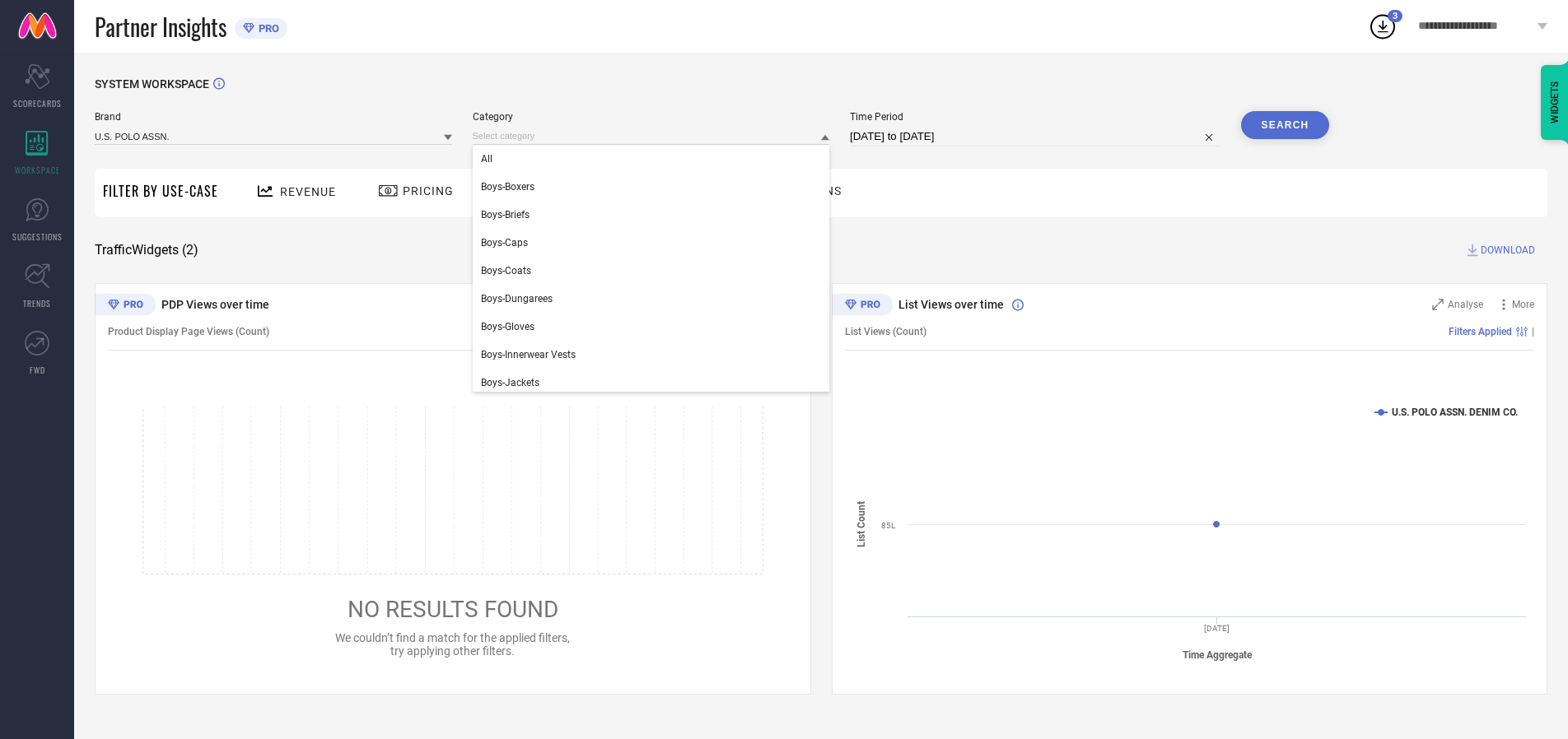
click at [655, 159] on div "All" at bounding box center [651, 158] width 358 height 28
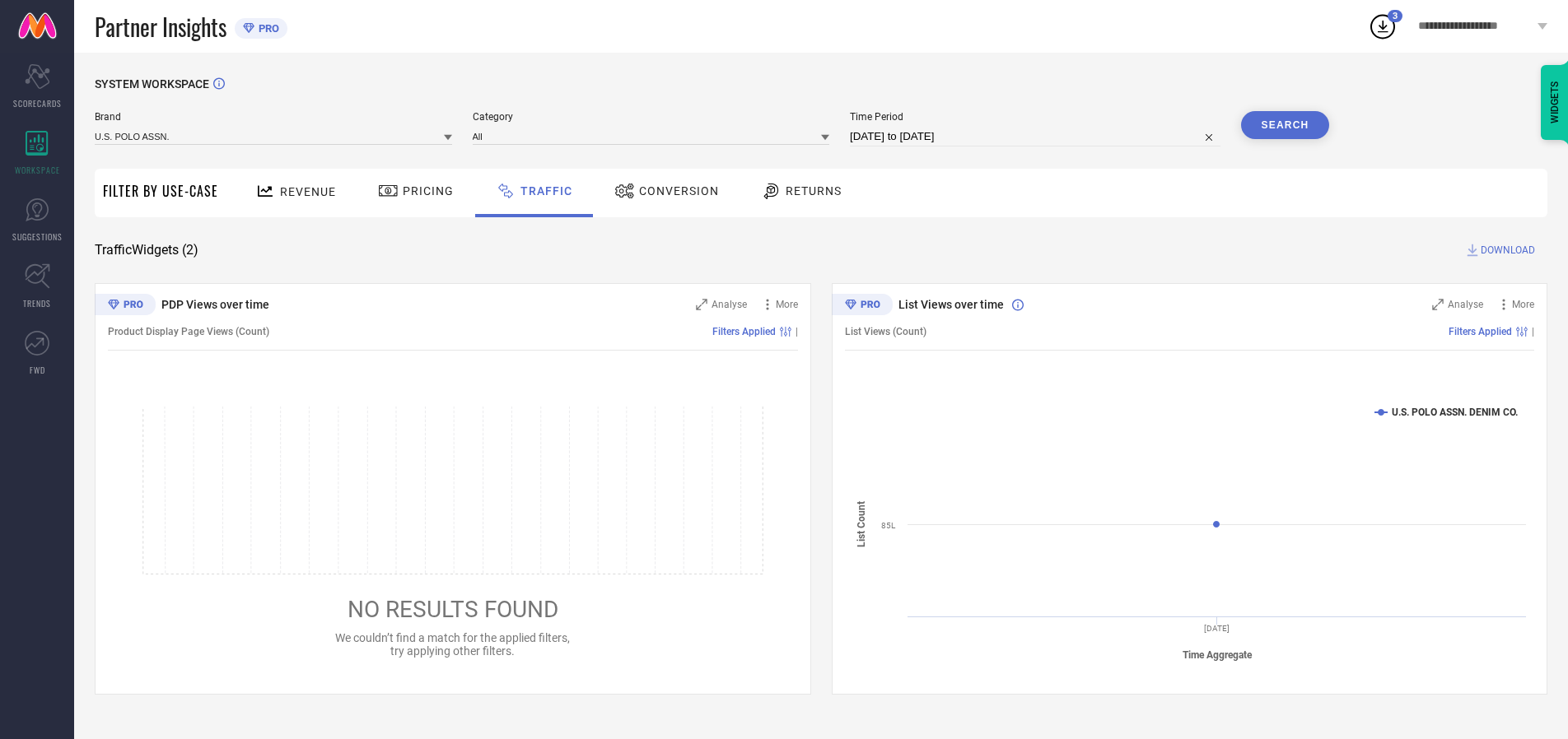
click at [1284, 125] on button "Search" at bounding box center [1285, 125] width 89 height 28
click at [1505, 250] on span "DOWNLOAD" at bounding box center [1507, 250] width 54 height 17
click at [1037, 137] on input at bounding box center [1034, 137] width 371 height 20
select select "9"
select select "2025"
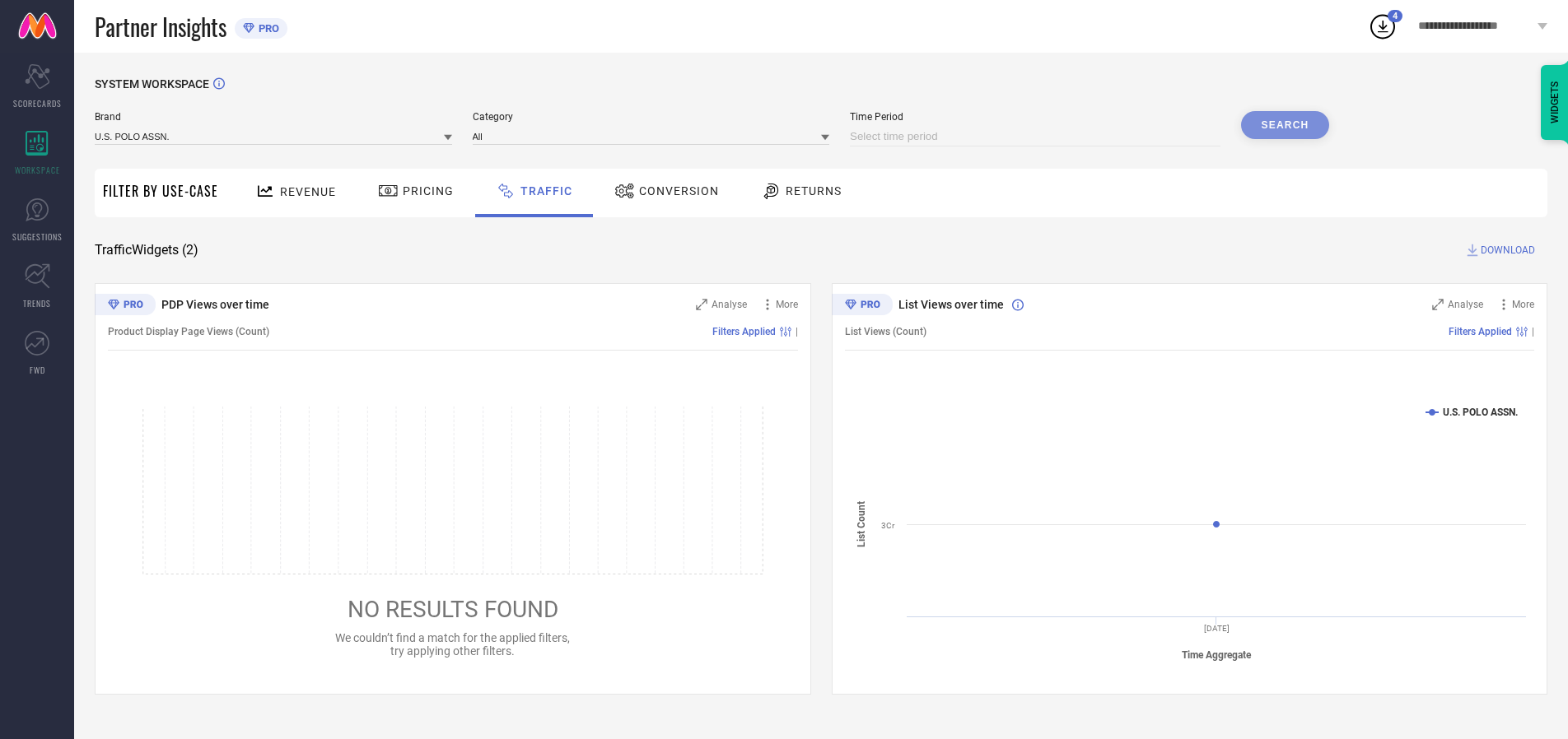
select select "10"
select select "2025"
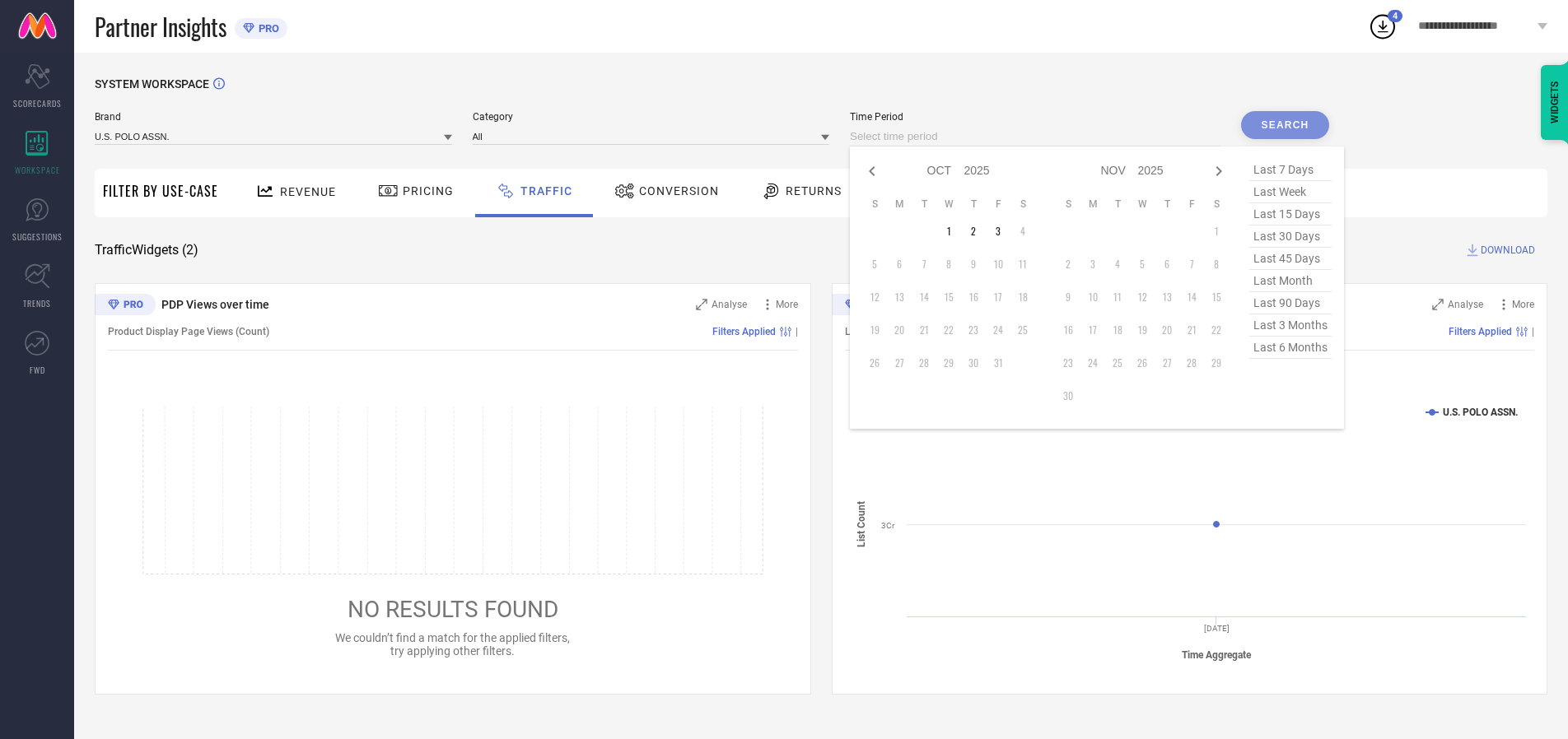
select select "8"
select select "2025"
select select "9"
select select "2025"
click at [904, 363] on td "29" at bounding box center [899, 363] width 25 height 25
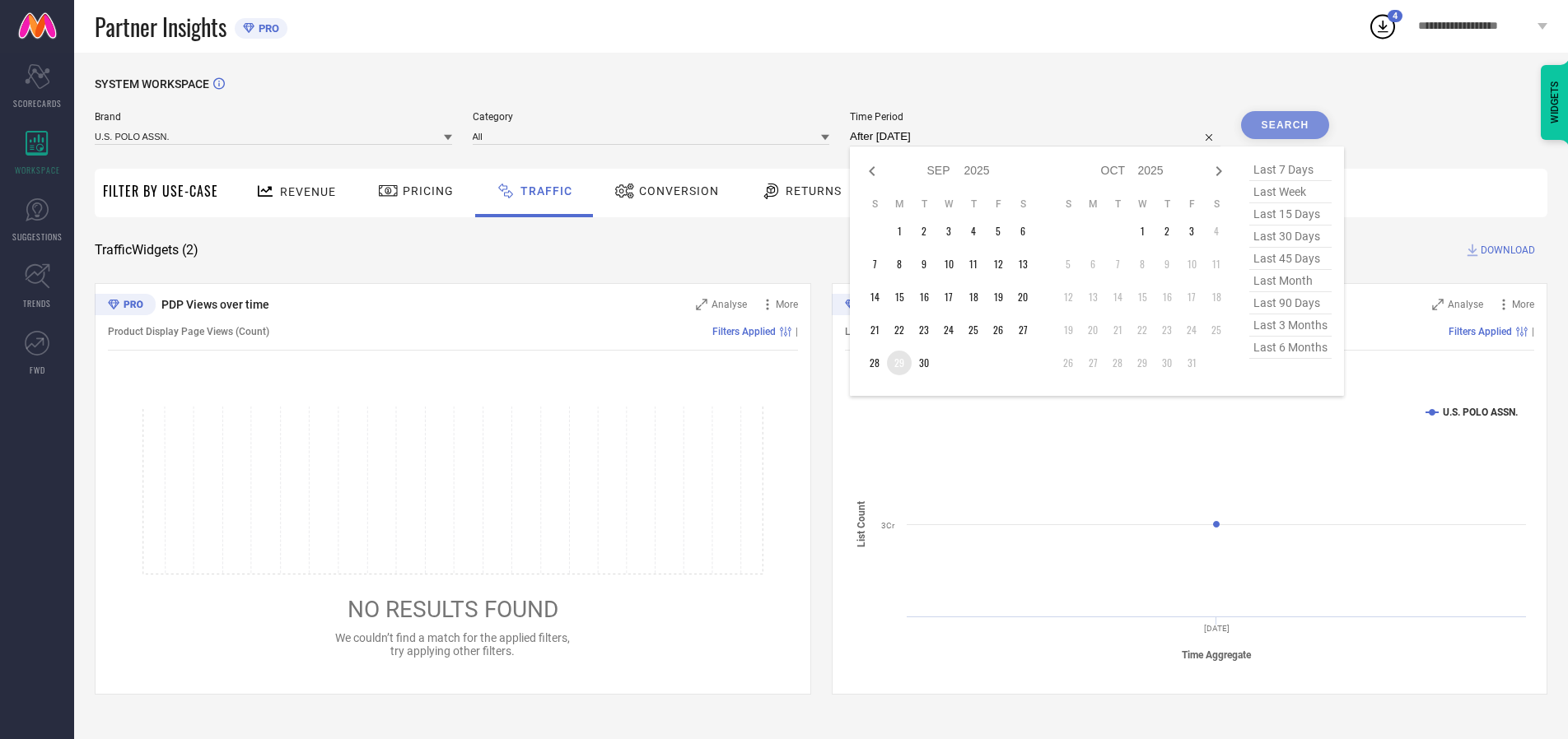
type input "[DATE] to [DATE]"
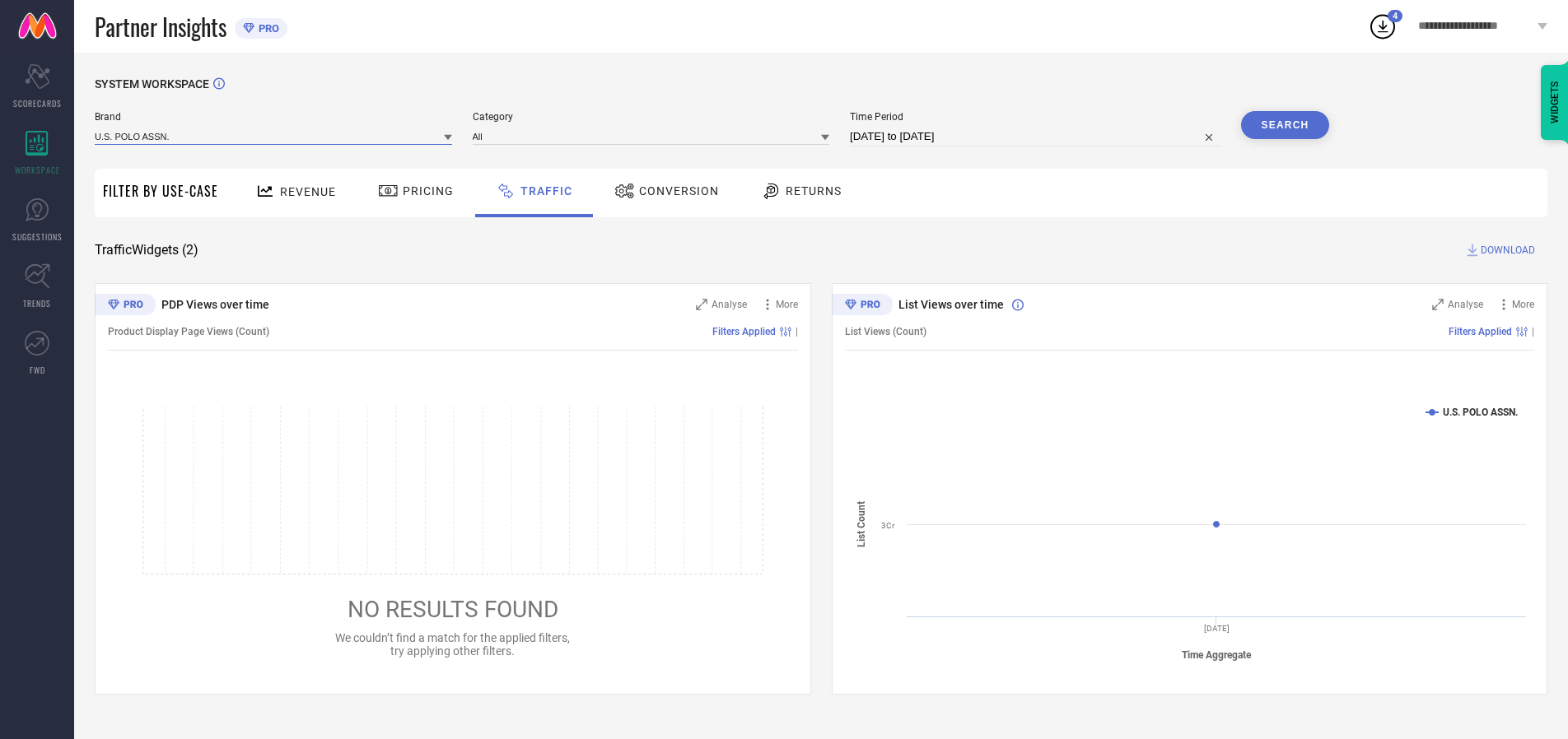
click at [274, 136] on input at bounding box center [273, 135] width 358 height 17
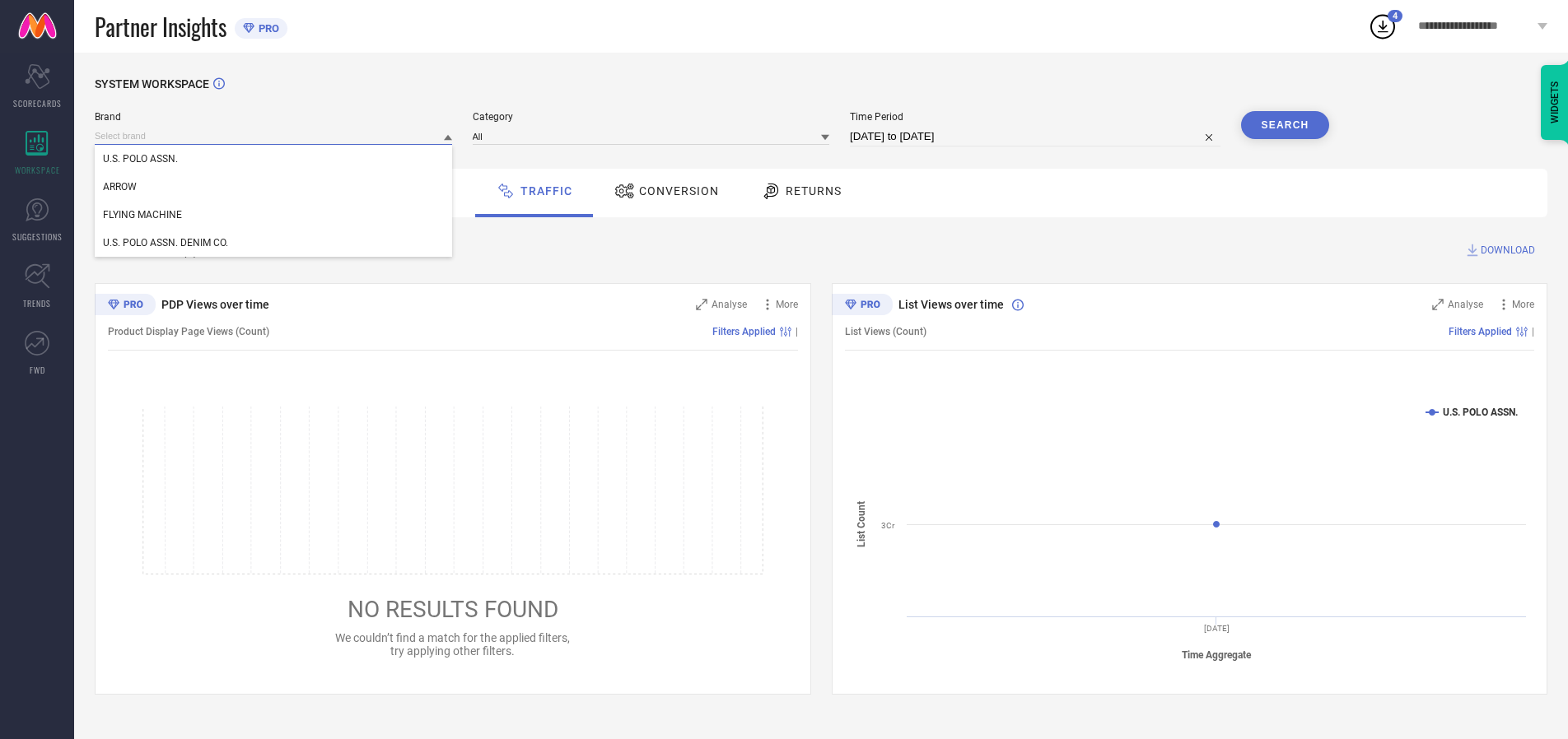
click at [274, 136] on input at bounding box center [273, 135] width 358 height 17
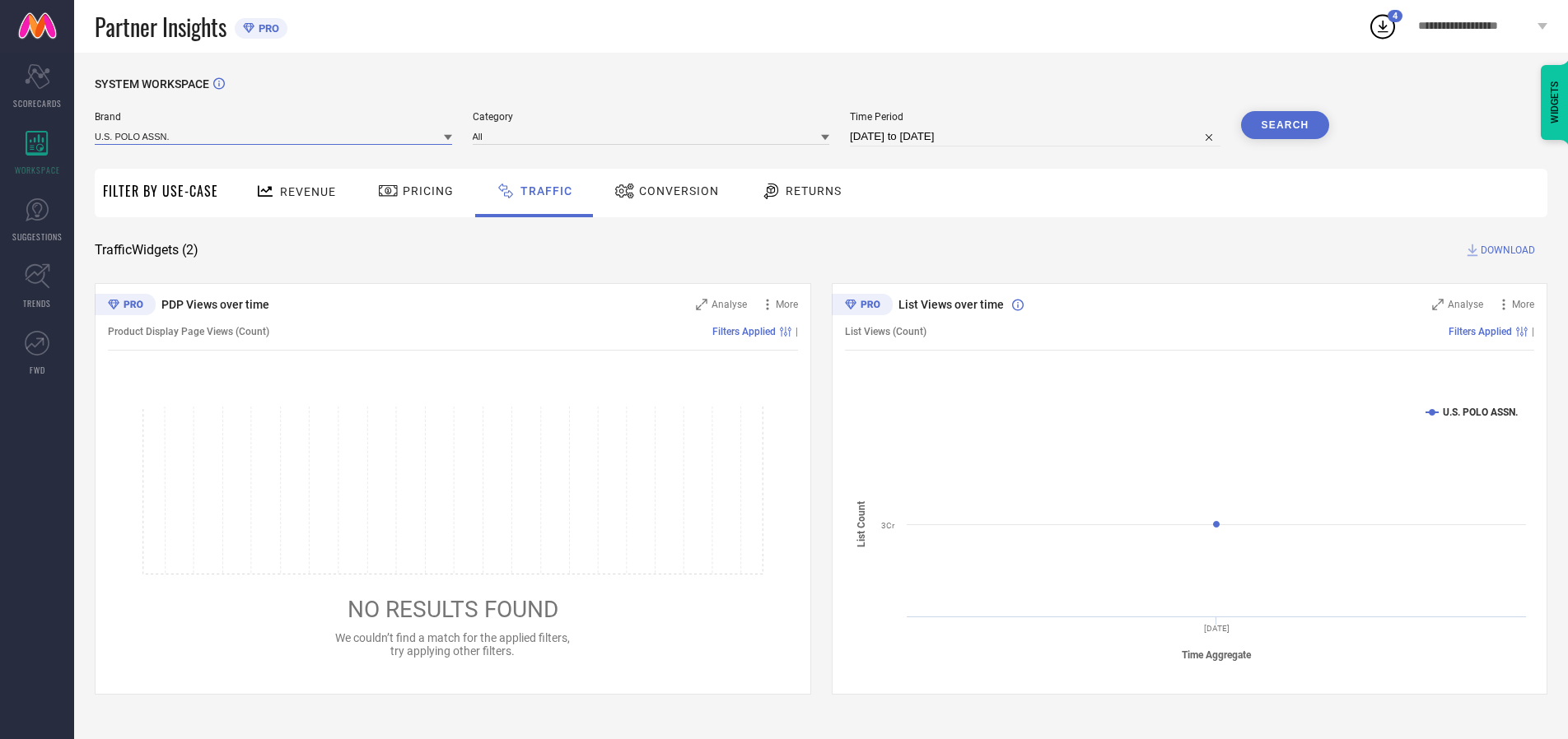
click at [274, 136] on input at bounding box center [273, 135] width 358 height 17
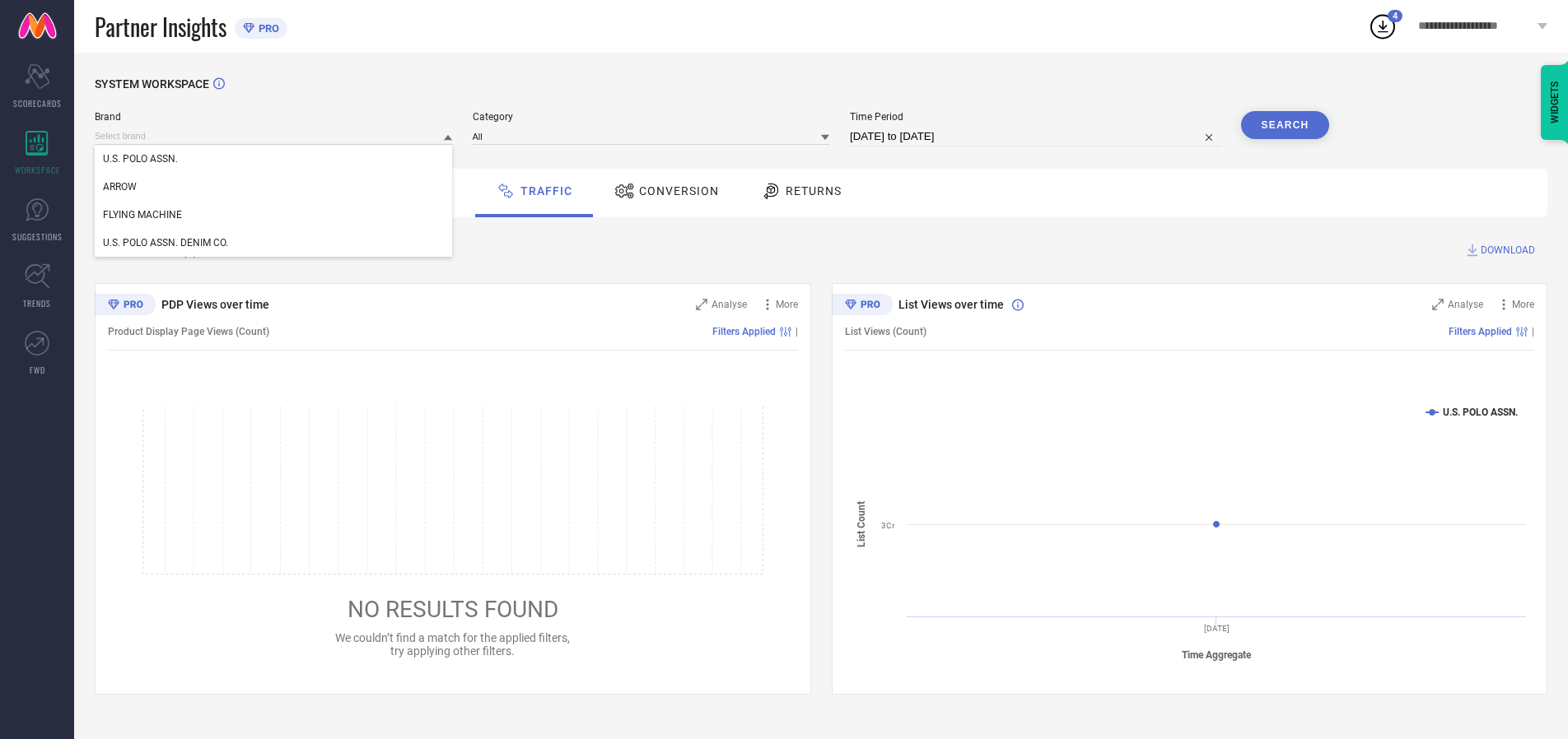
click at [274, 159] on div "U.S. POLO ASSN." at bounding box center [273, 158] width 358 height 28
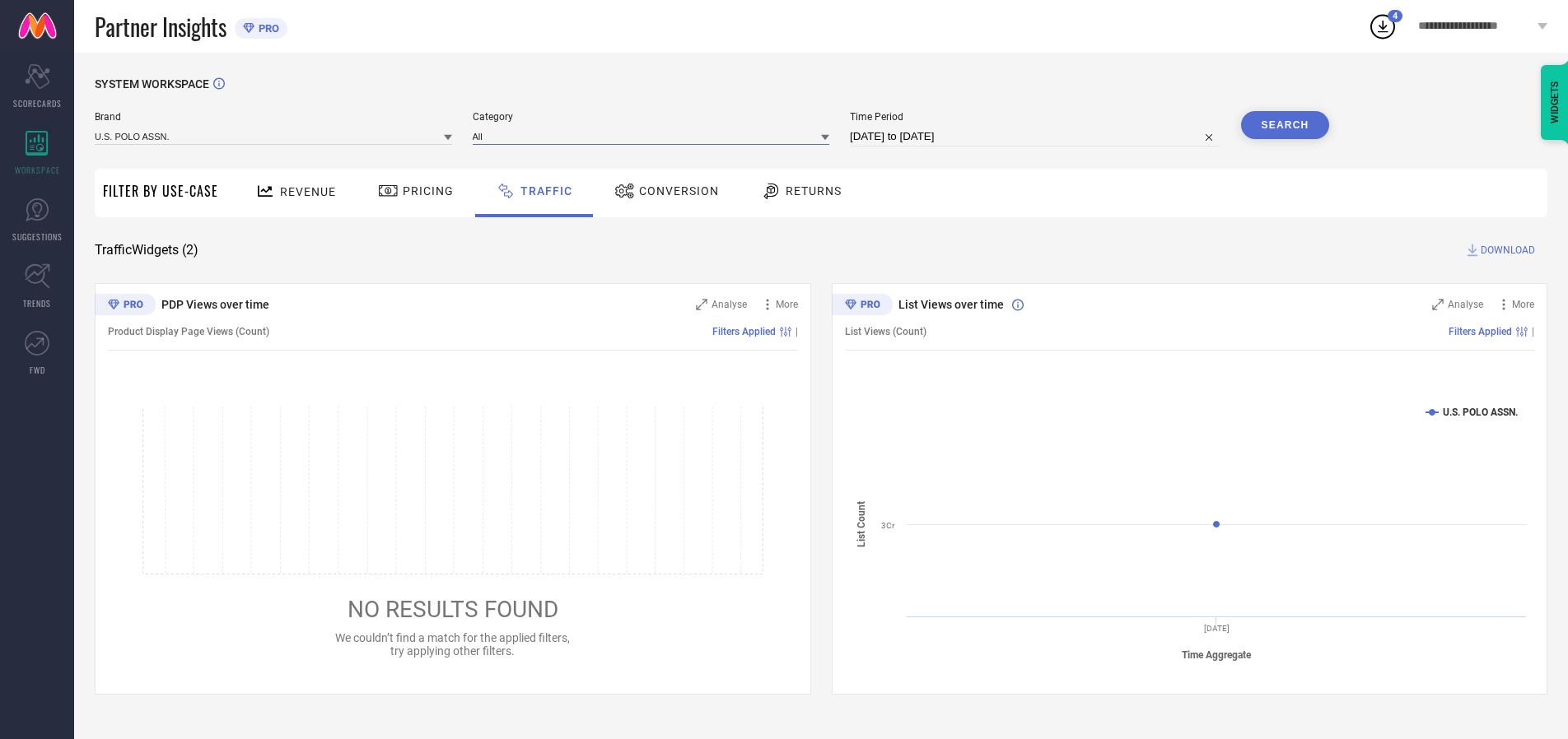
click at [655, 136] on input at bounding box center [651, 135] width 358 height 17
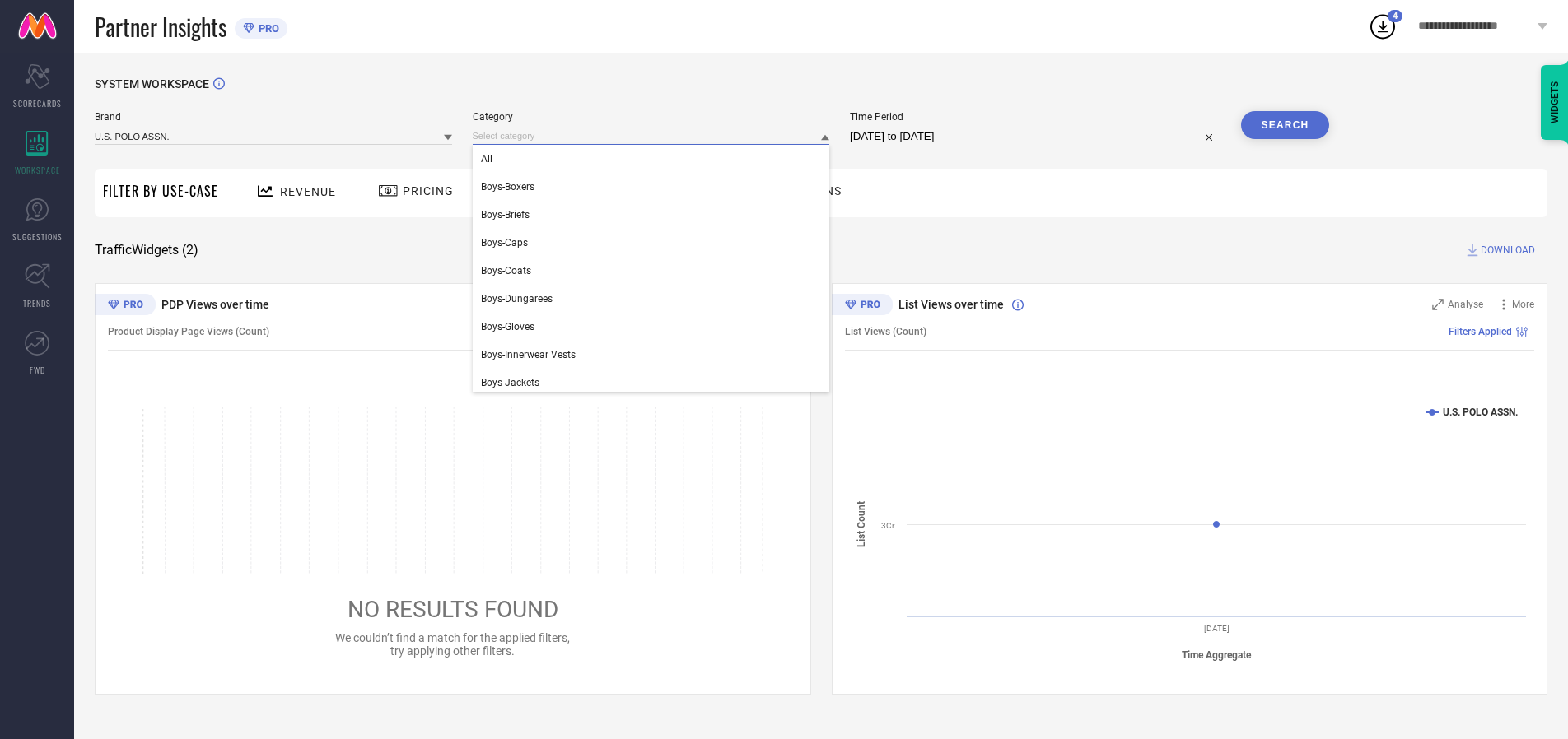
click at [655, 159] on div "All" at bounding box center [651, 158] width 358 height 28
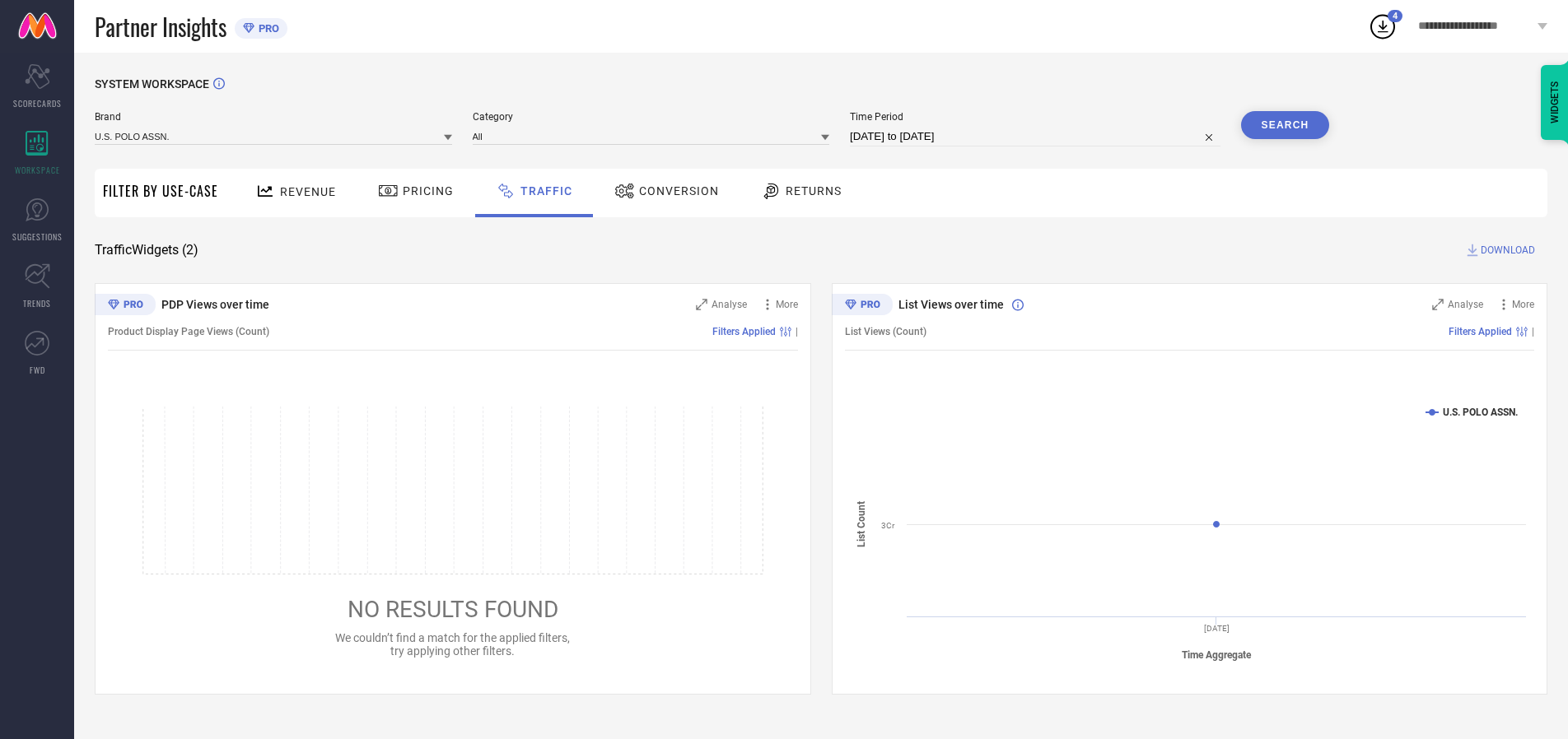
click at [1284, 125] on button "Search" at bounding box center [1285, 125] width 89 height 28
click at [1505, 250] on span "DOWNLOAD" at bounding box center [1507, 250] width 54 height 17
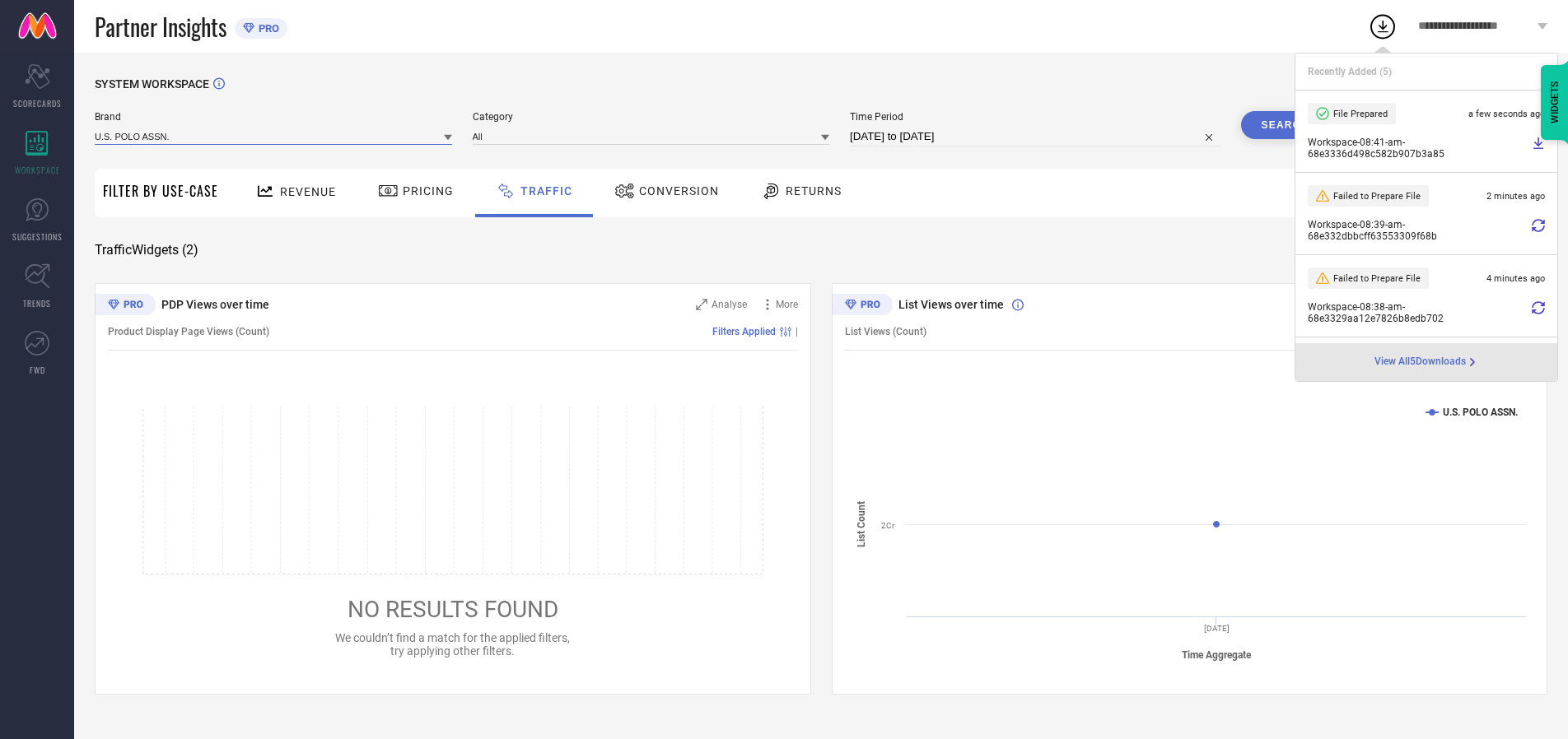
click at [274, 136] on input at bounding box center [273, 135] width 358 height 17
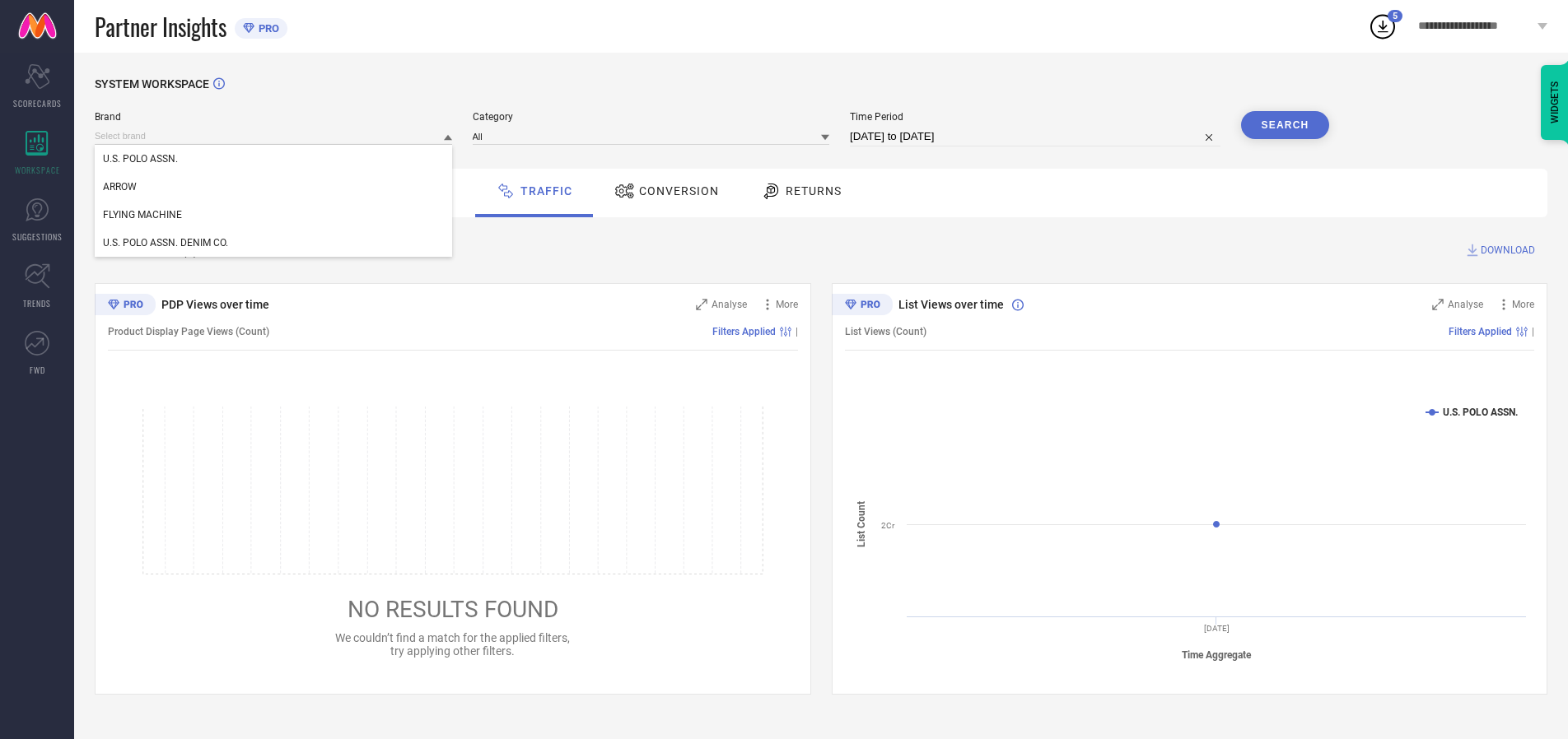
click at [274, 243] on div "U.S. POLO ASSN. DENIM CO." at bounding box center [273, 242] width 358 height 28
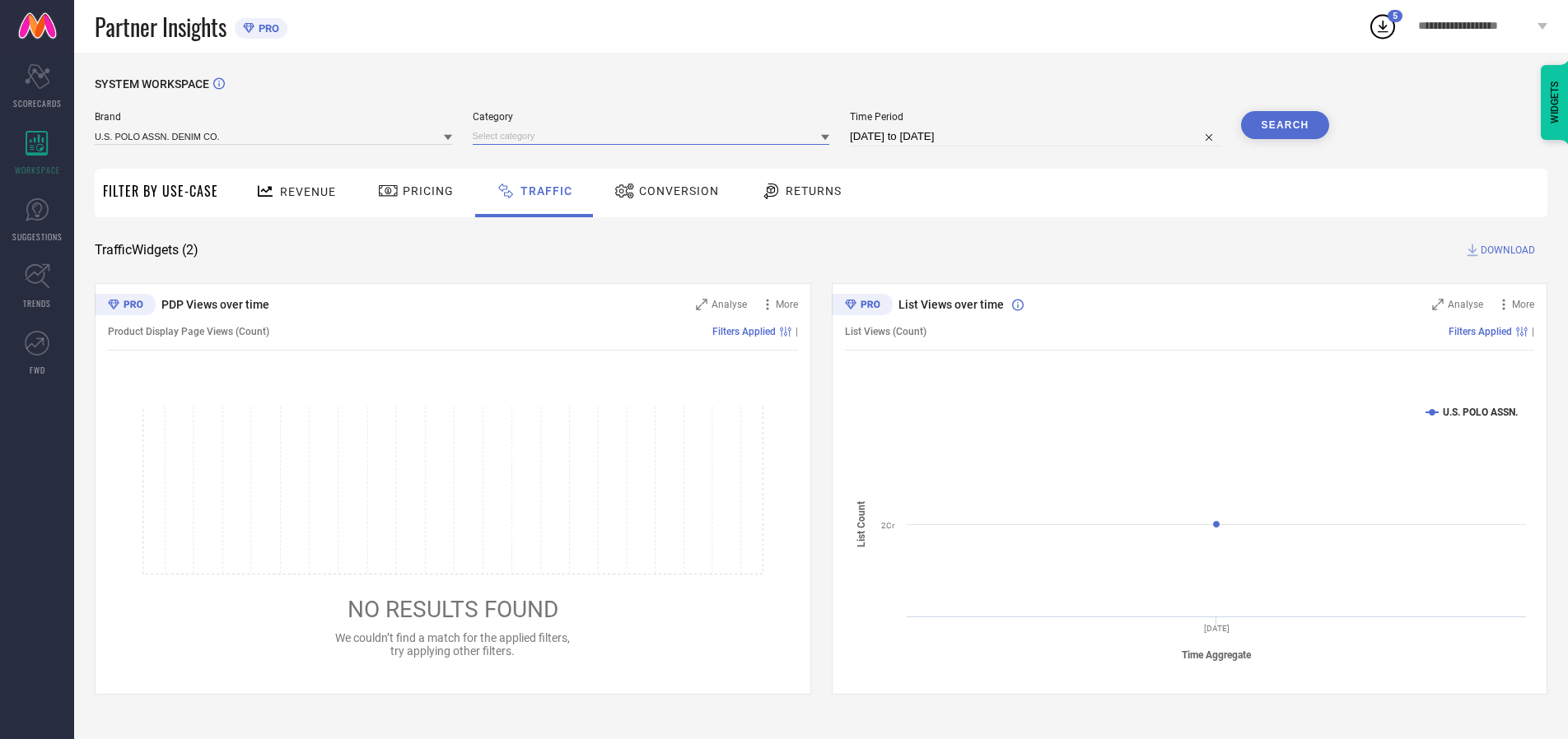
click at [655, 136] on input at bounding box center [651, 135] width 358 height 17
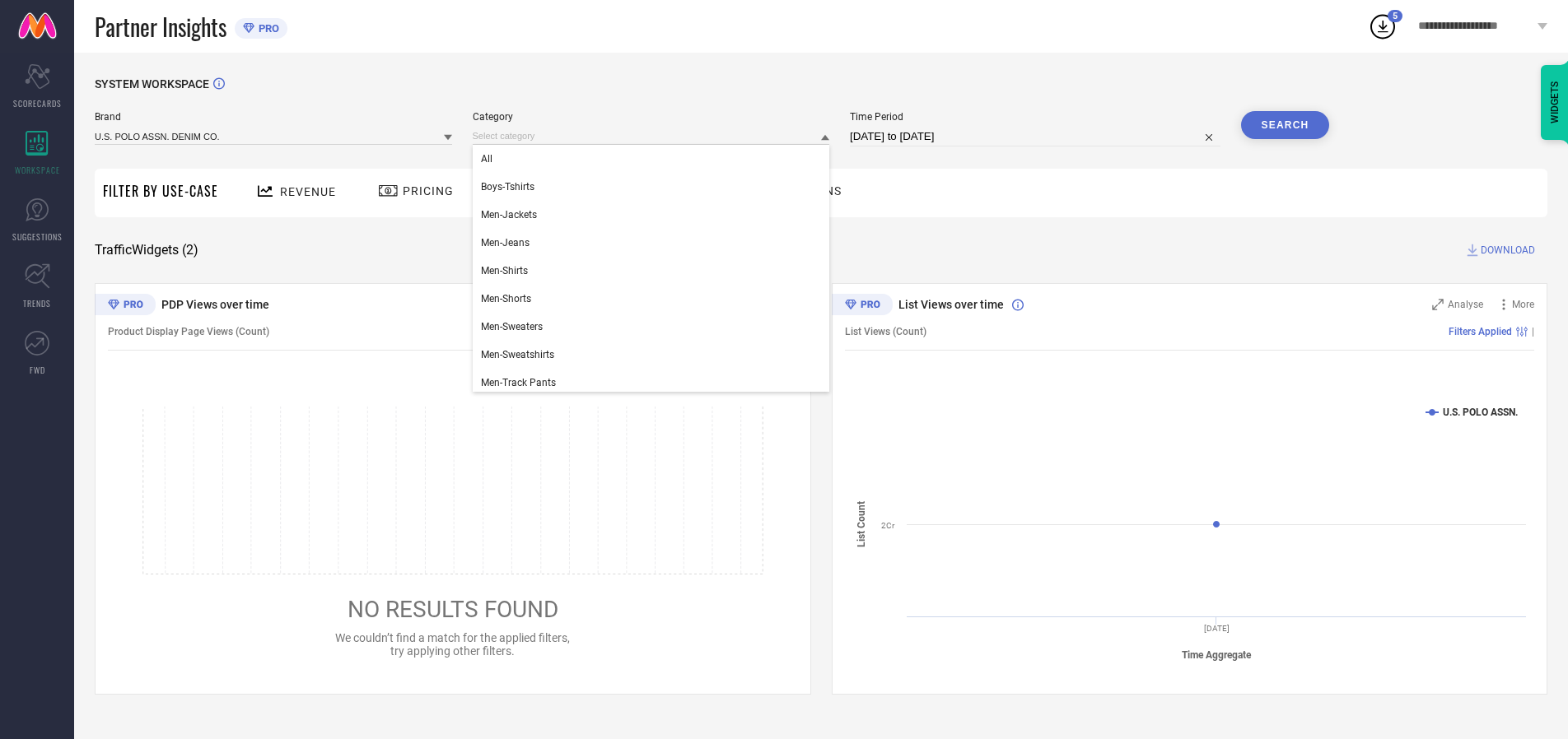
click at [655, 159] on div "All" at bounding box center [651, 158] width 358 height 28
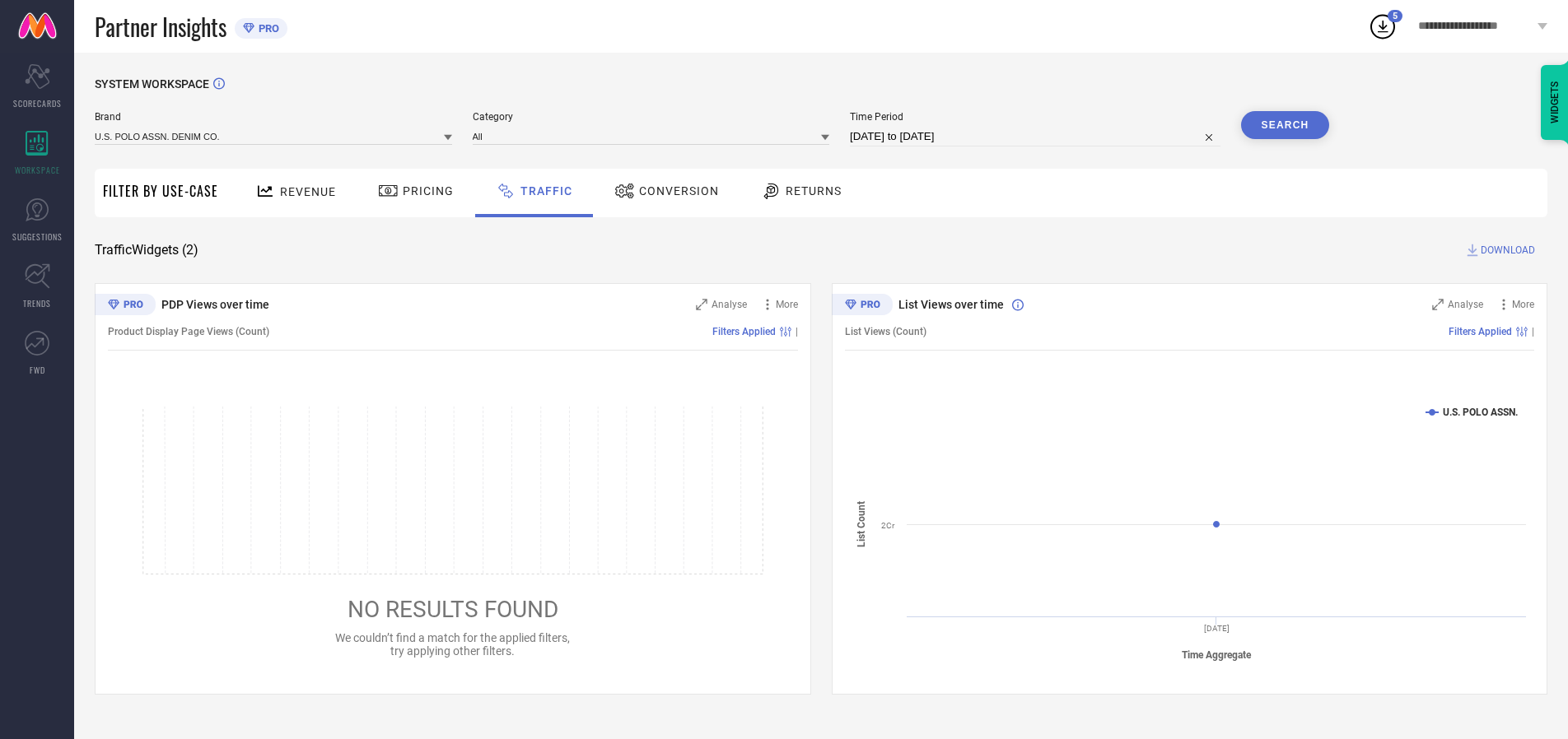
click at [1284, 125] on button "Search" at bounding box center [1285, 125] width 89 height 28
click at [1505, 250] on span "DOWNLOAD" at bounding box center [1507, 250] width 54 height 17
click at [1037, 137] on input at bounding box center [1034, 137] width 371 height 20
select select "9"
select select "2025"
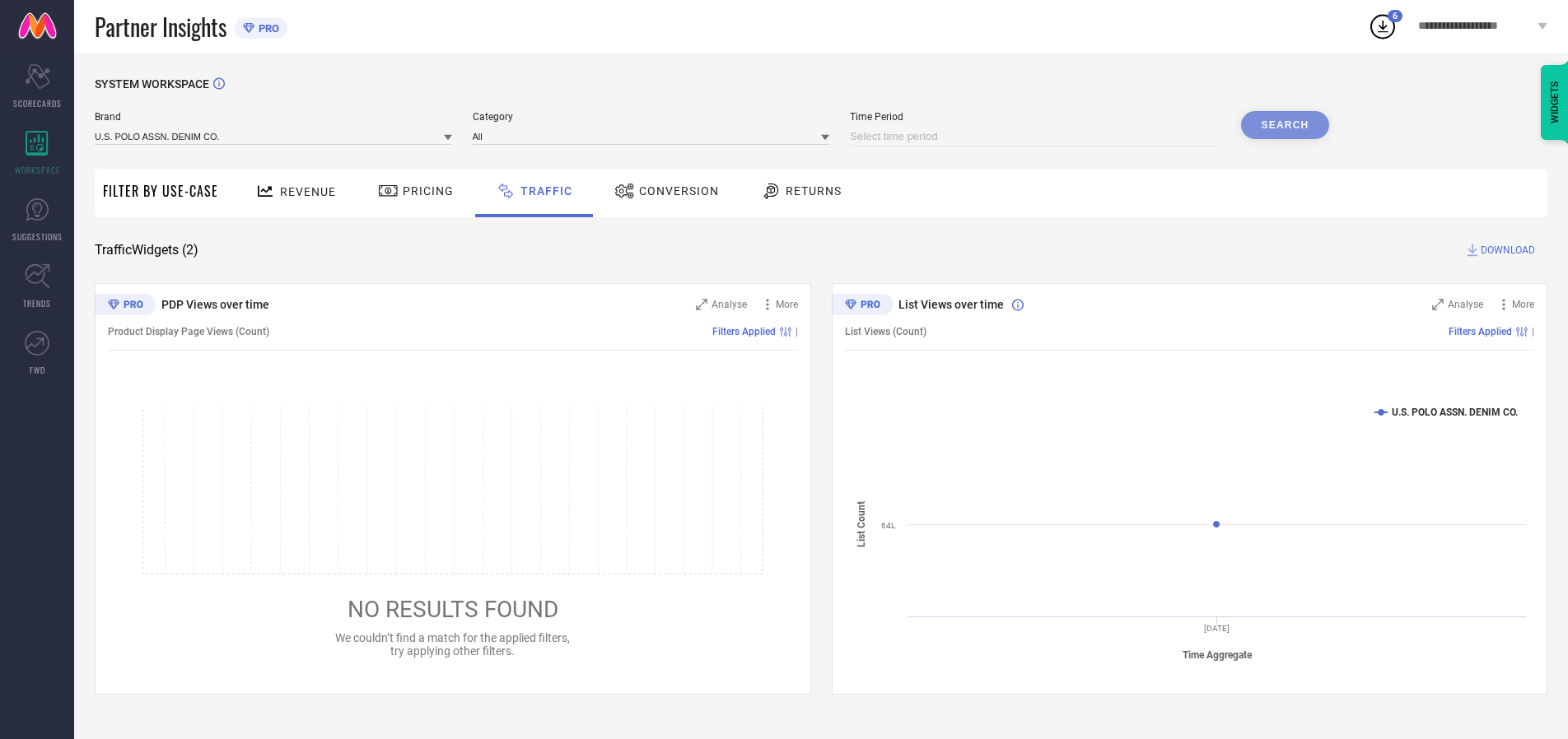
select select "10"
select select "2025"
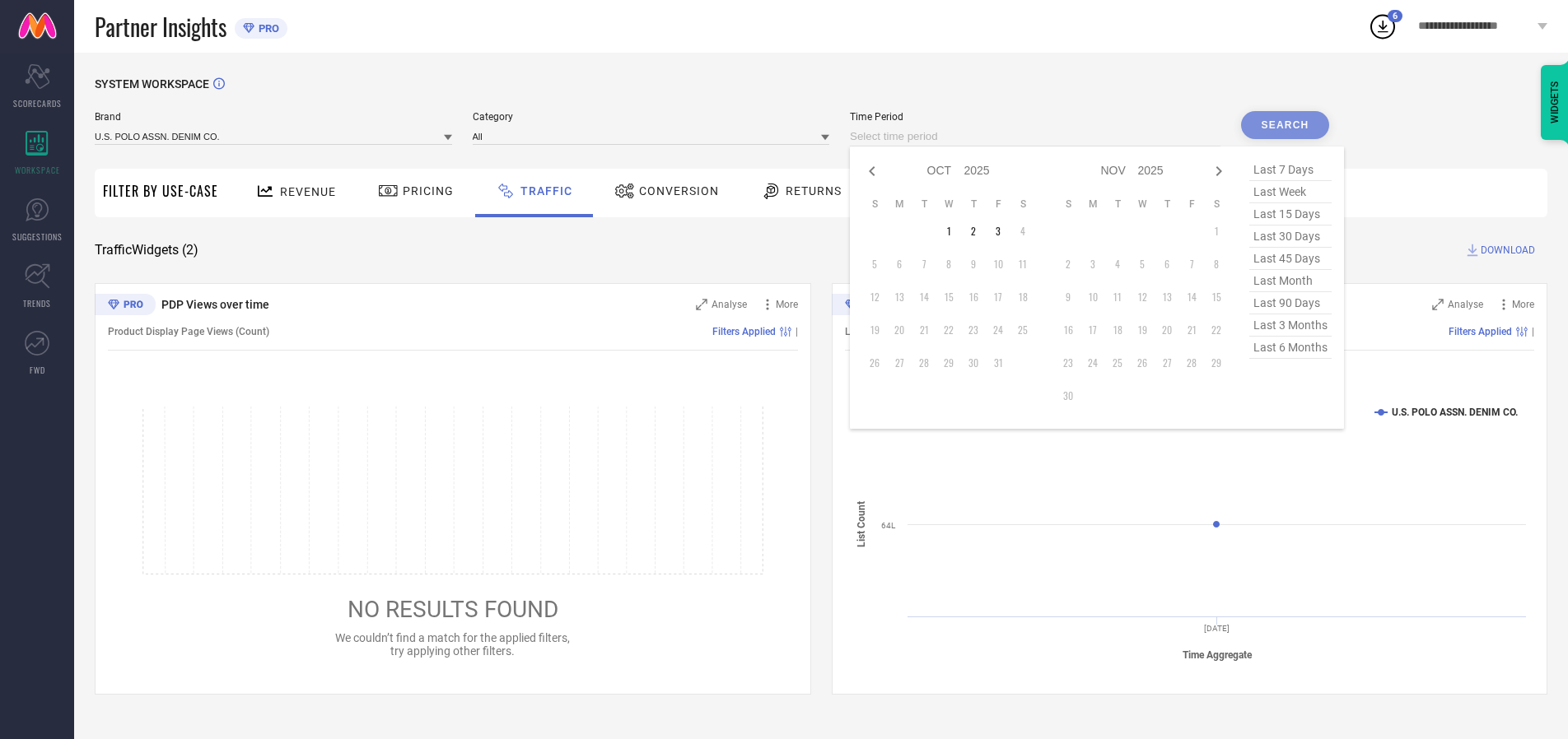
select select "8"
select select "2025"
select select "9"
select select "2025"
click at [929, 363] on td "30" at bounding box center [924, 363] width 25 height 25
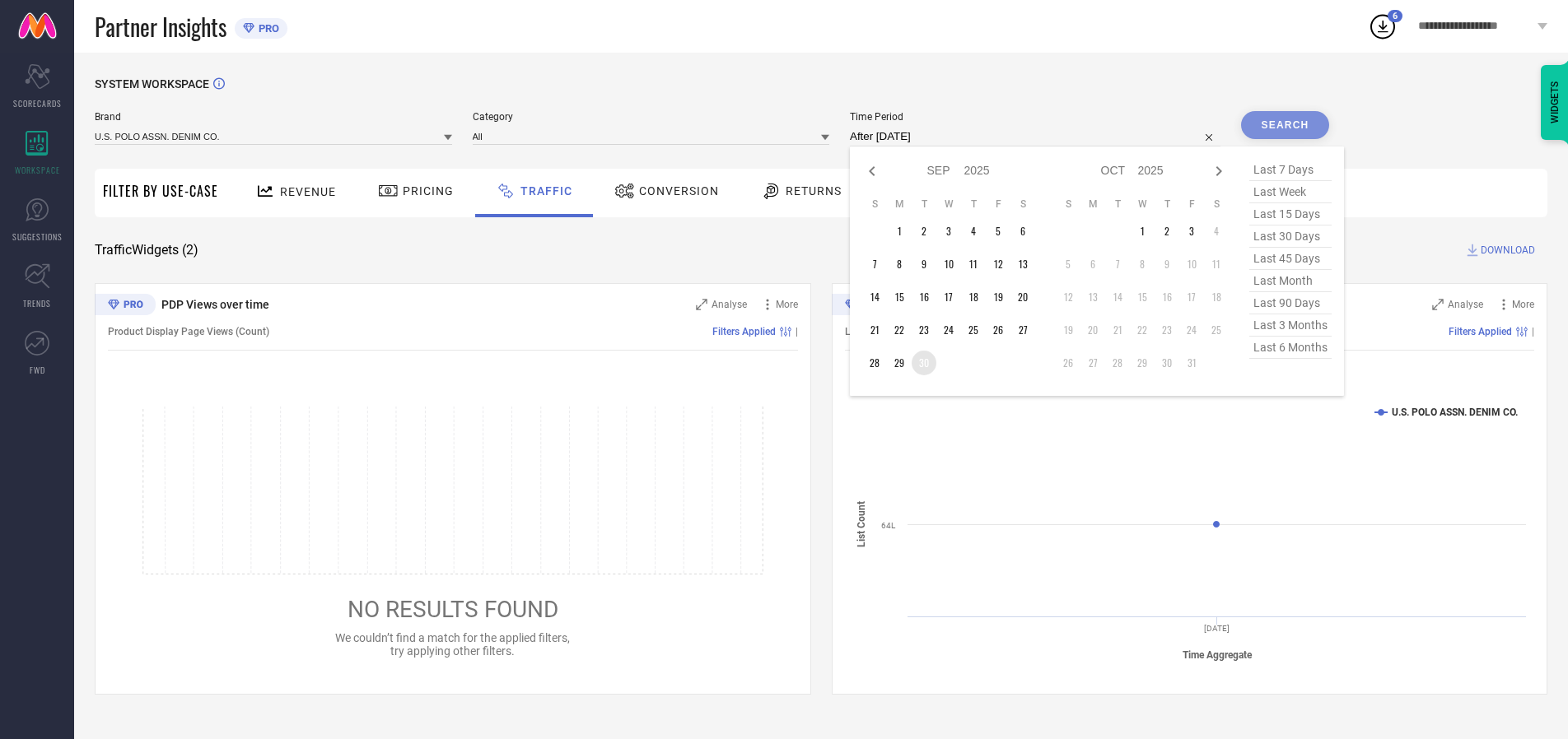
type input "[DATE] to [DATE]"
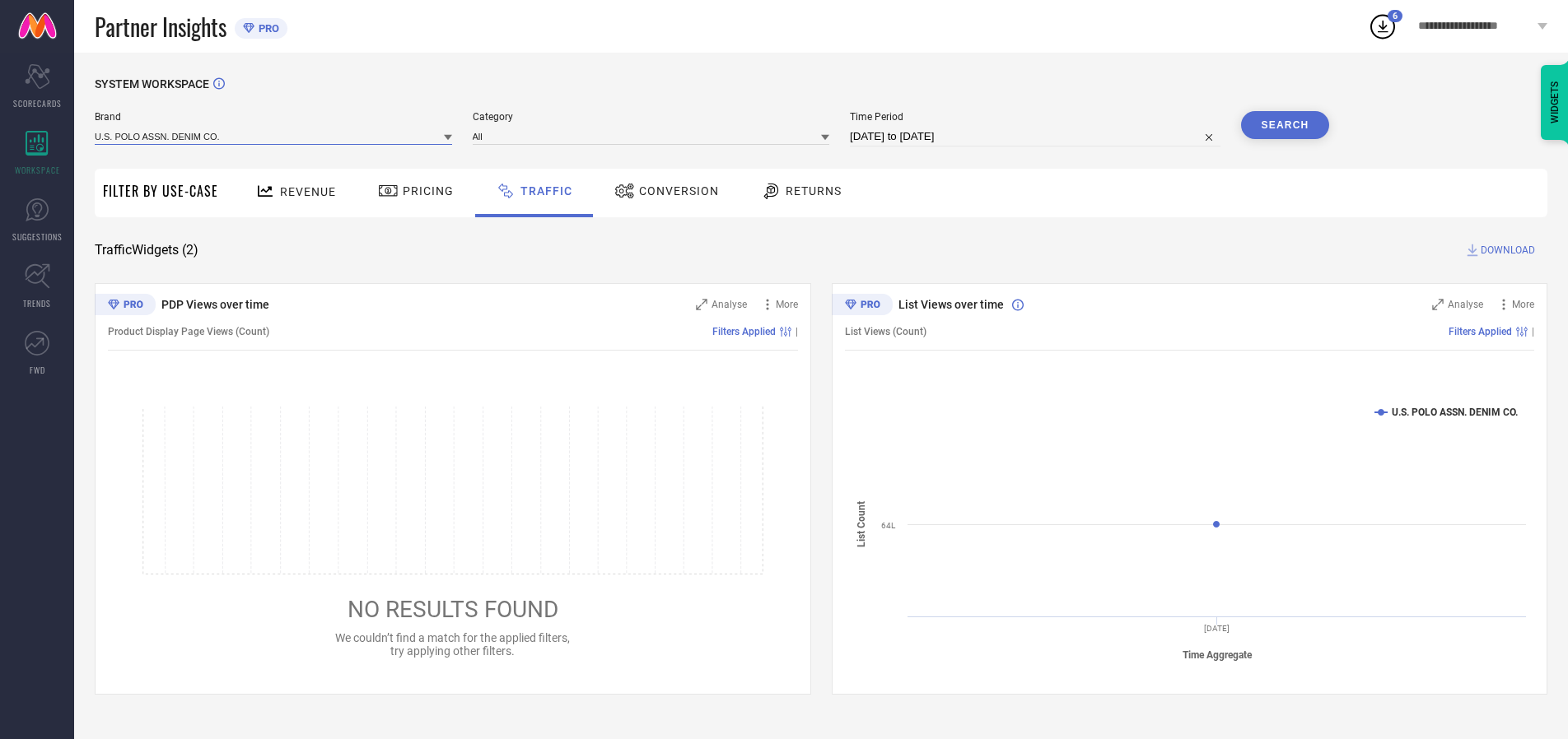
click at [274, 136] on input at bounding box center [273, 135] width 358 height 17
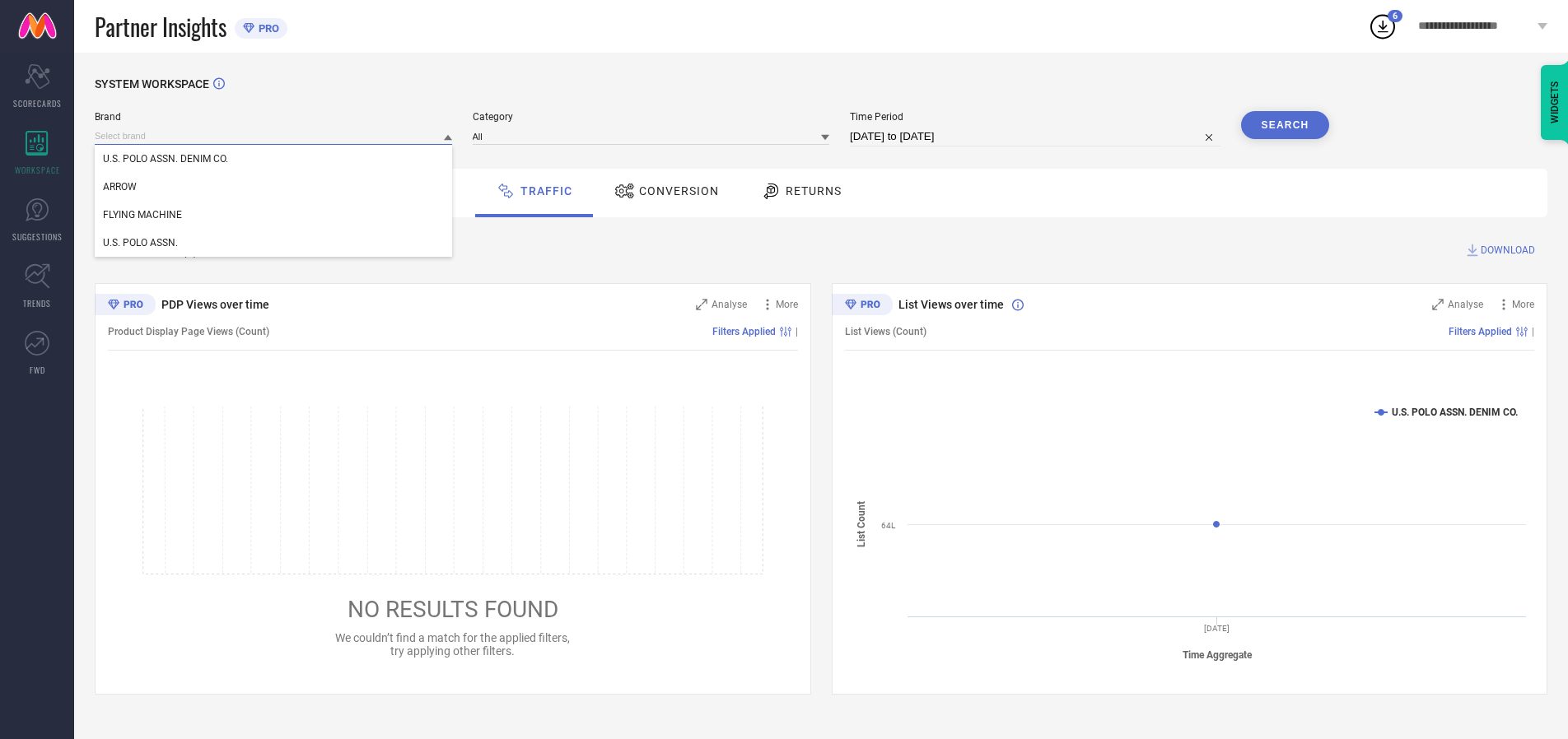
click at [274, 136] on input at bounding box center [273, 135] width 358 height 17
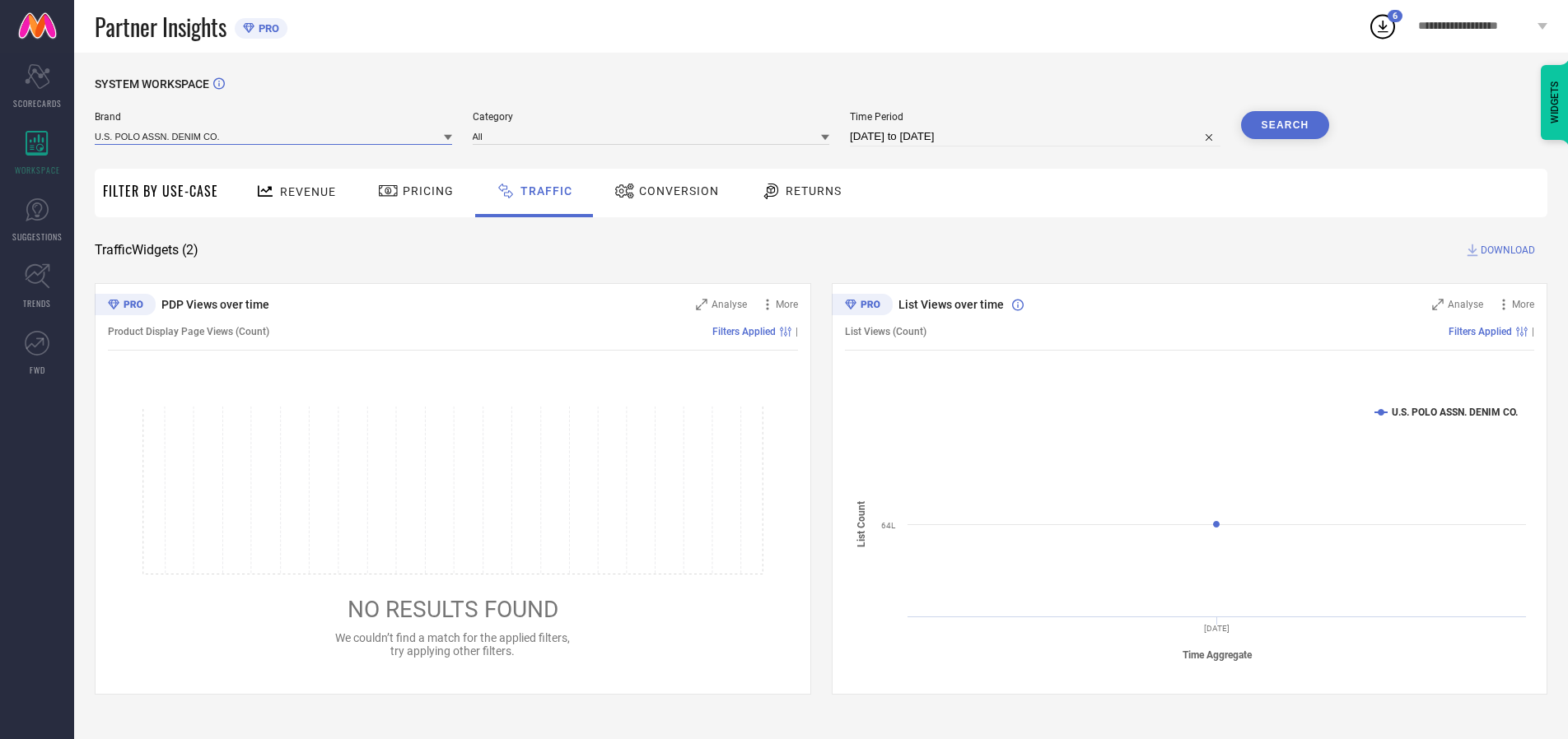
click at [274, 136] on input at bounding box center [273, 135] width 358 height 17
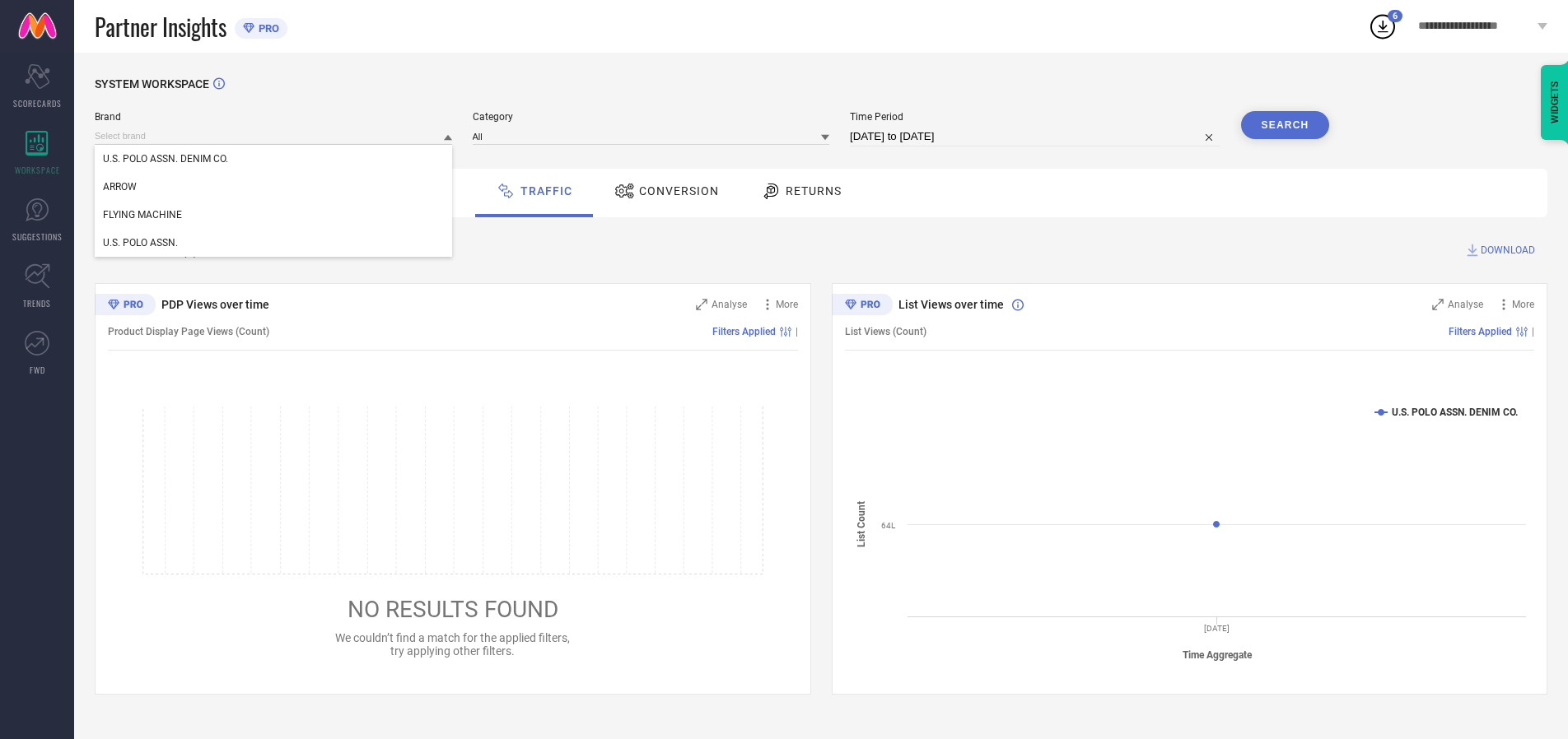
click at [274, 159] on div "U.S. POLO ASSN. DENIM CO." at bounding box center [273, 158] width 358 height 28
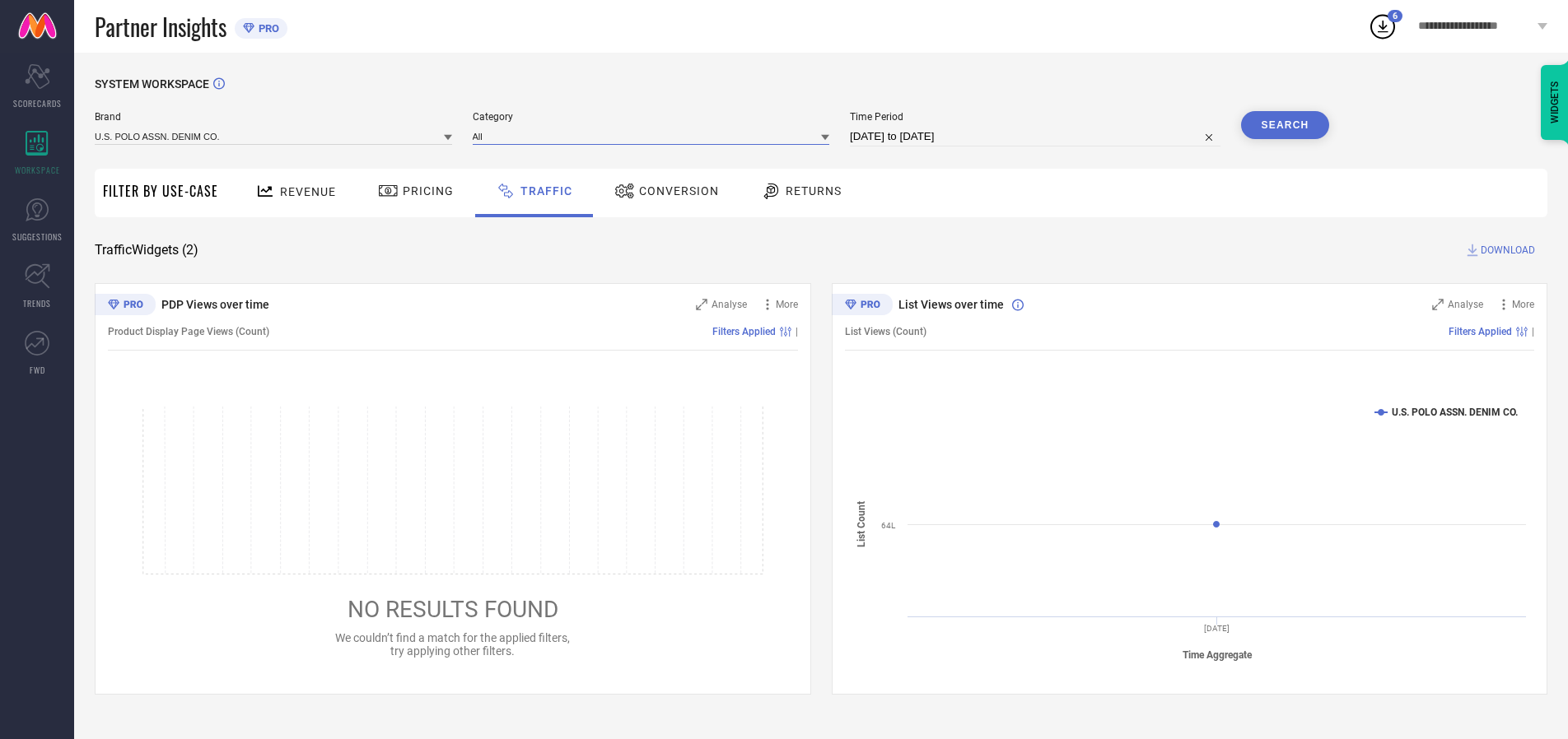
click at [655, 136] on input at bounding box center [651, 135] width 358 height 17
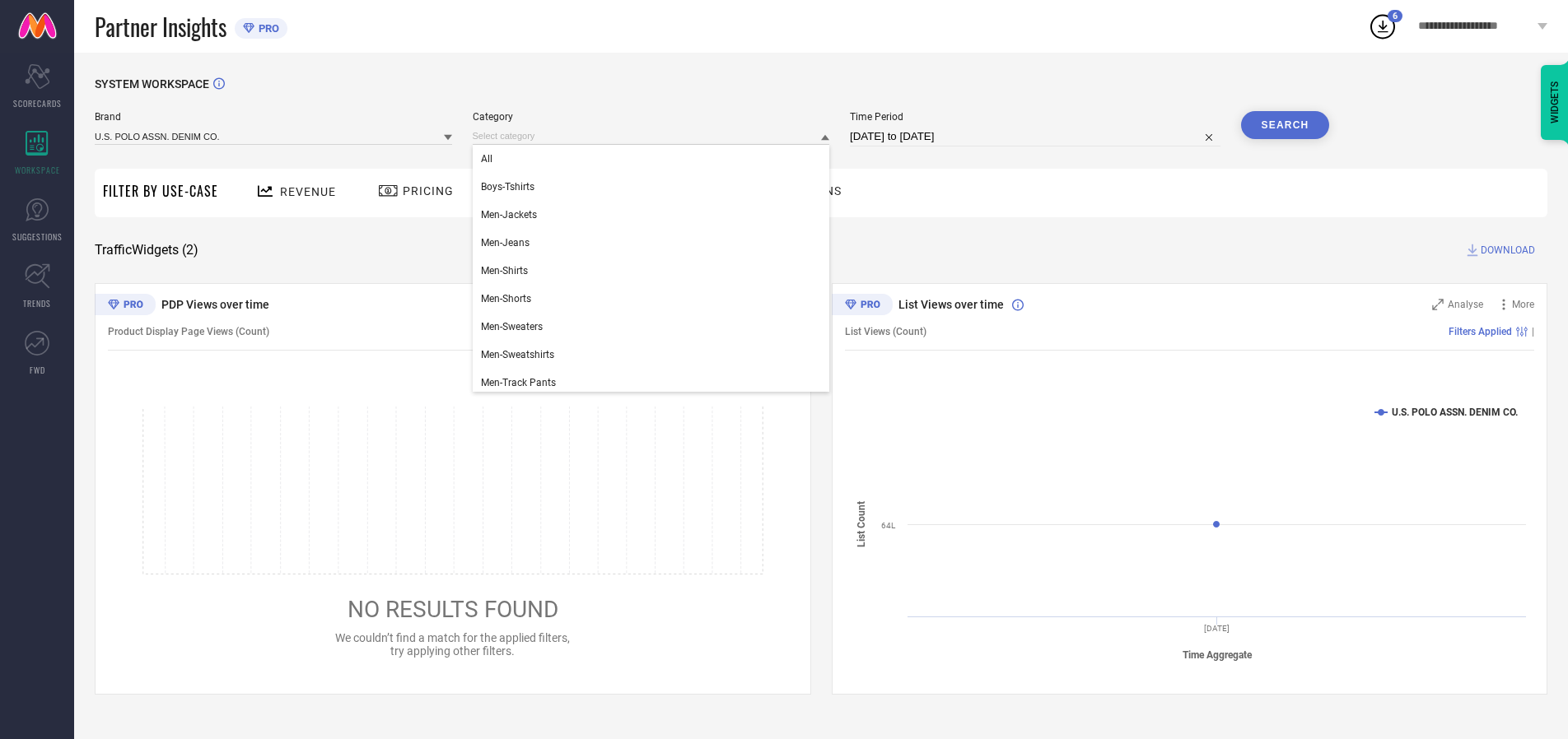
click at [655, 159] on div "All" at bounding box center [651, 158] width 358 height 28
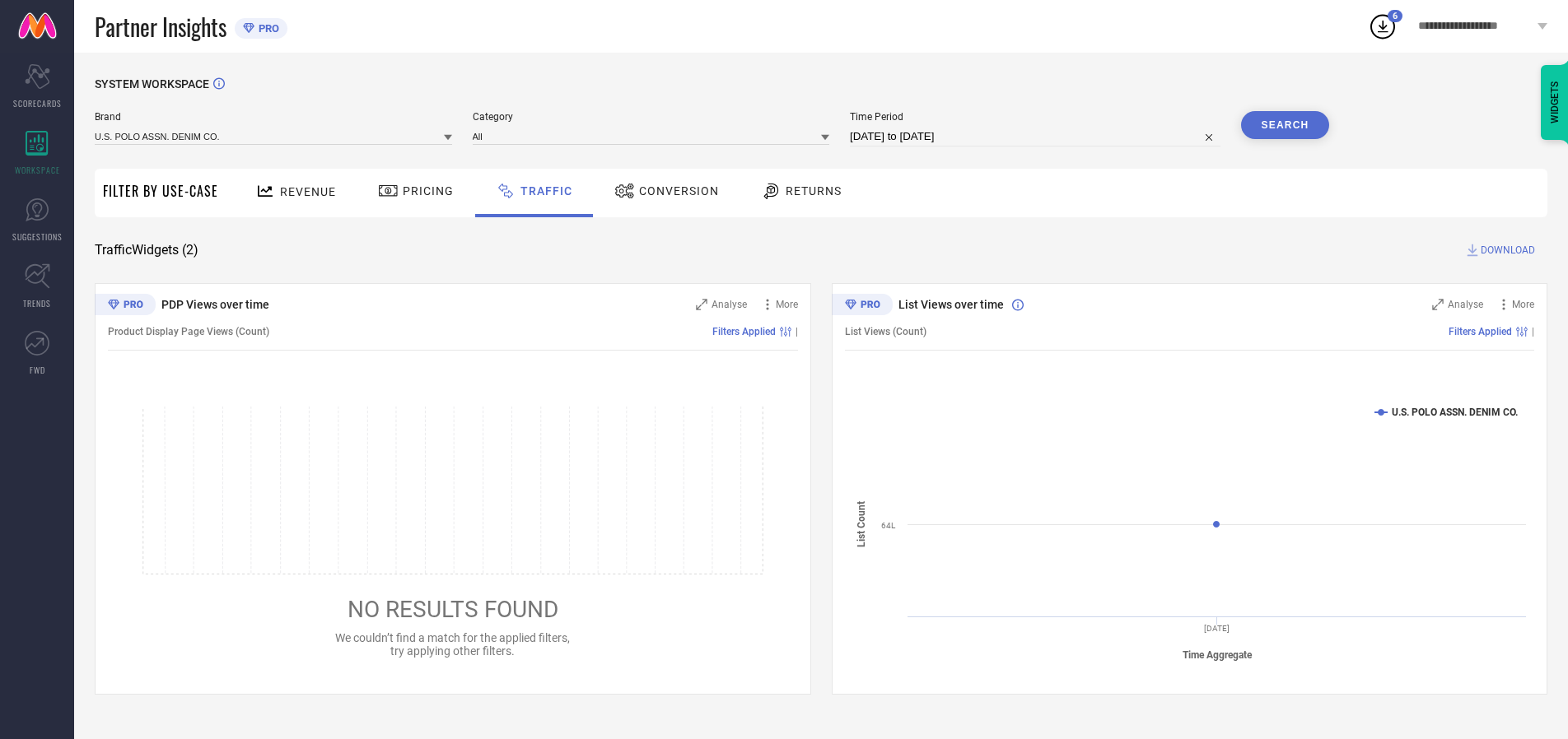
click at [1284, 125] on button "Search" at bounding box center [1285, 125] width 89 height 28
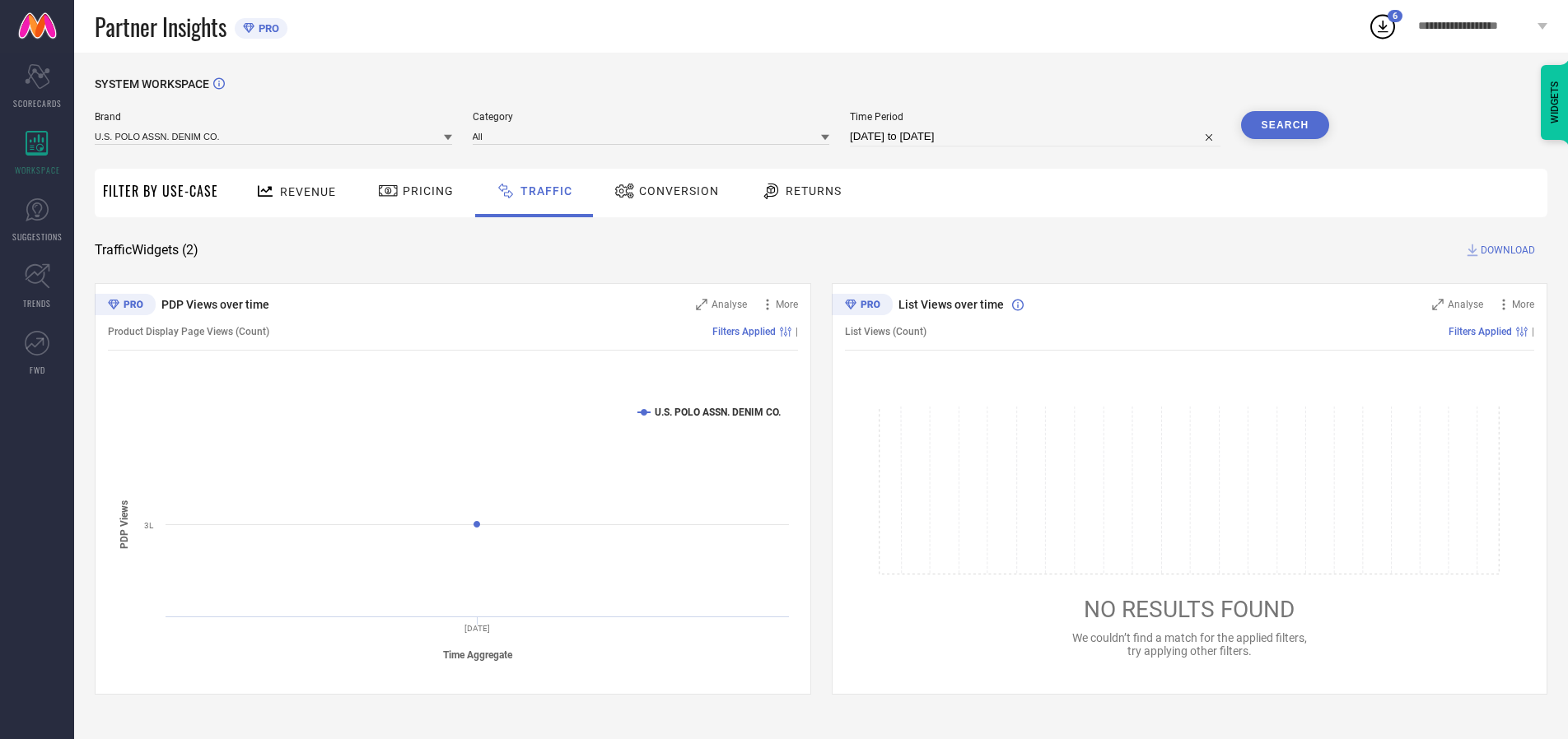
click at [1505, 250] on span "DOWNLOAD" at bounding box center [1507, 250] width 54 height 17
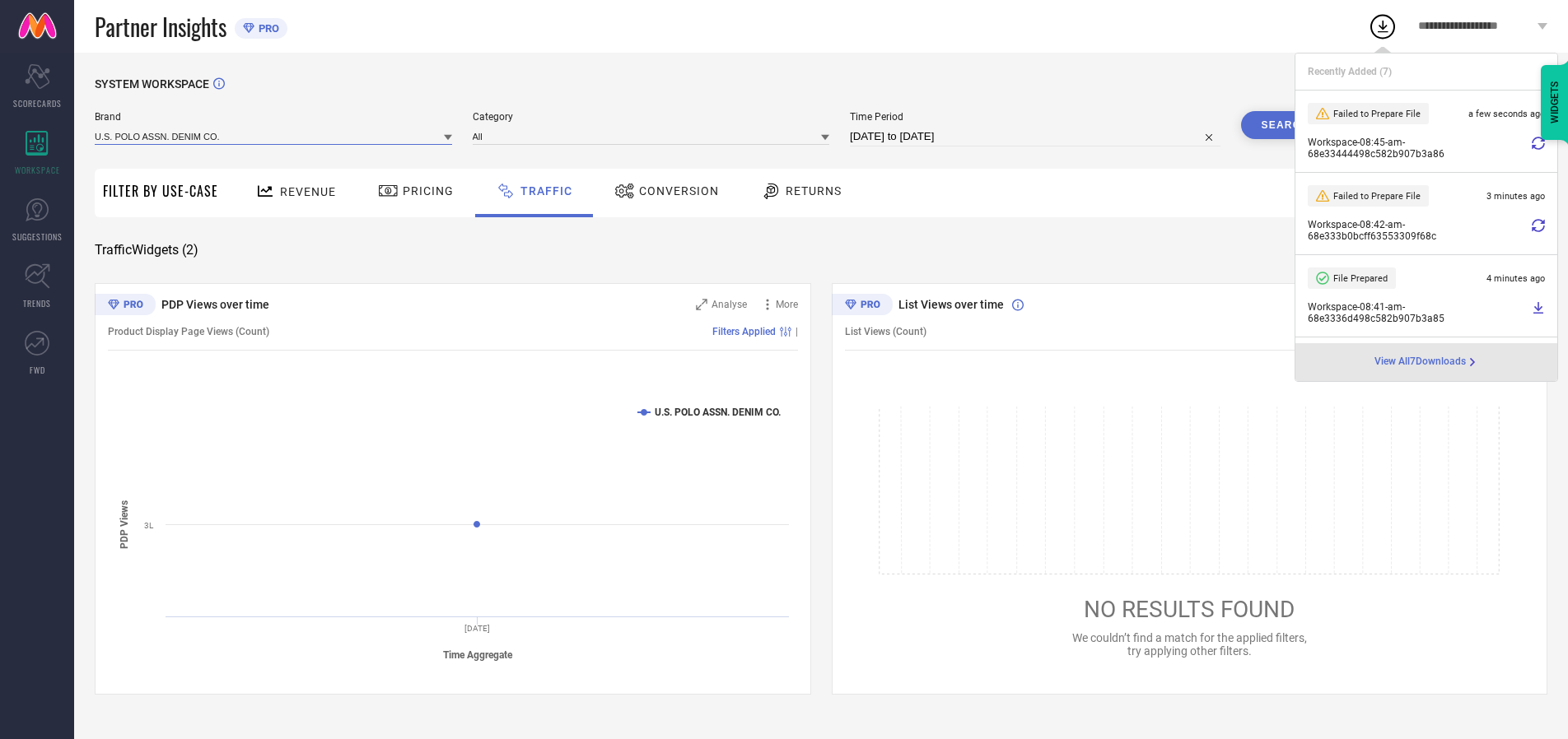
click at [274, 136] on input at bounding box center [273, 135] width 358 height 17
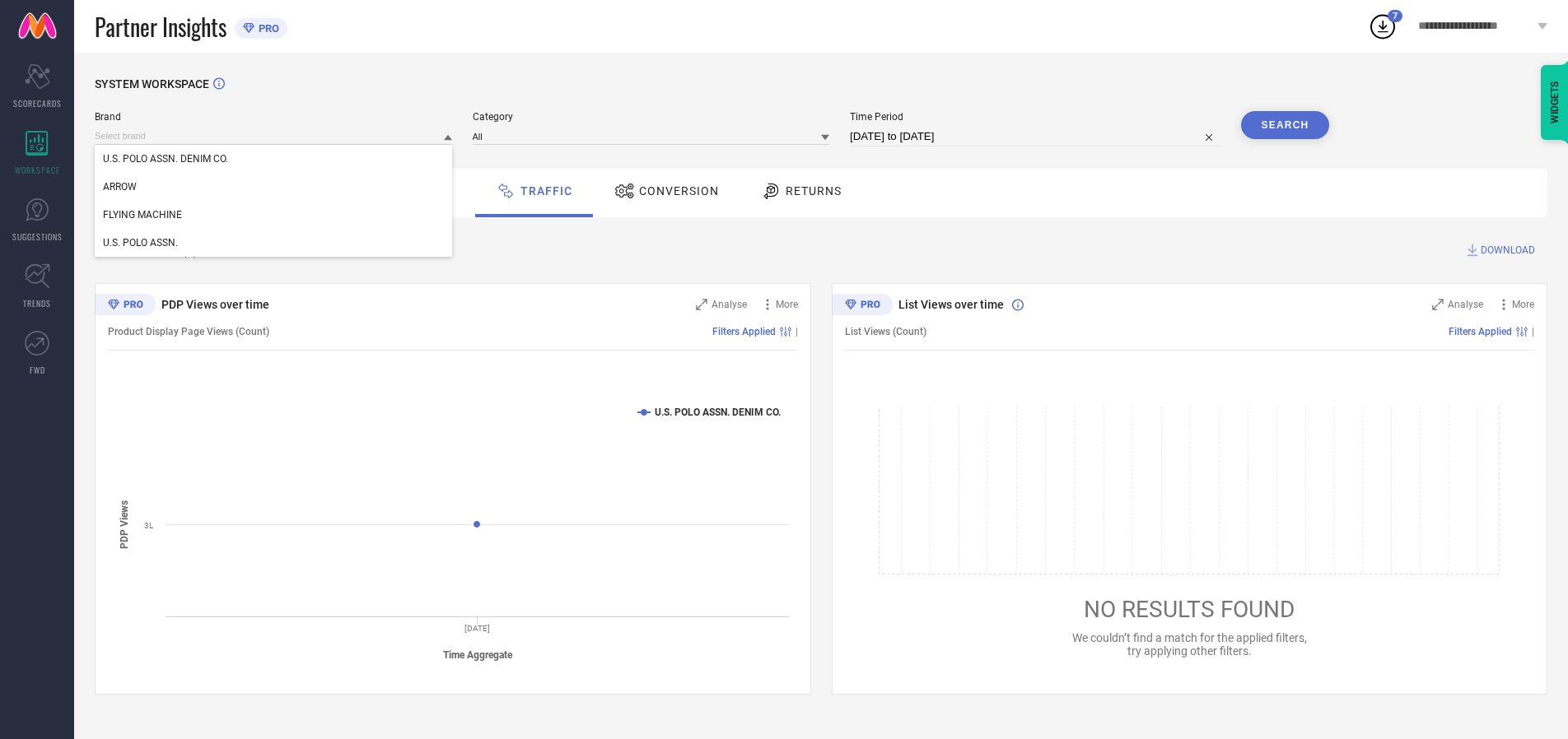
click at [274, 243] on div "U.S. POLO ASSN." at bounding box center [273, 242] width 358 height 28
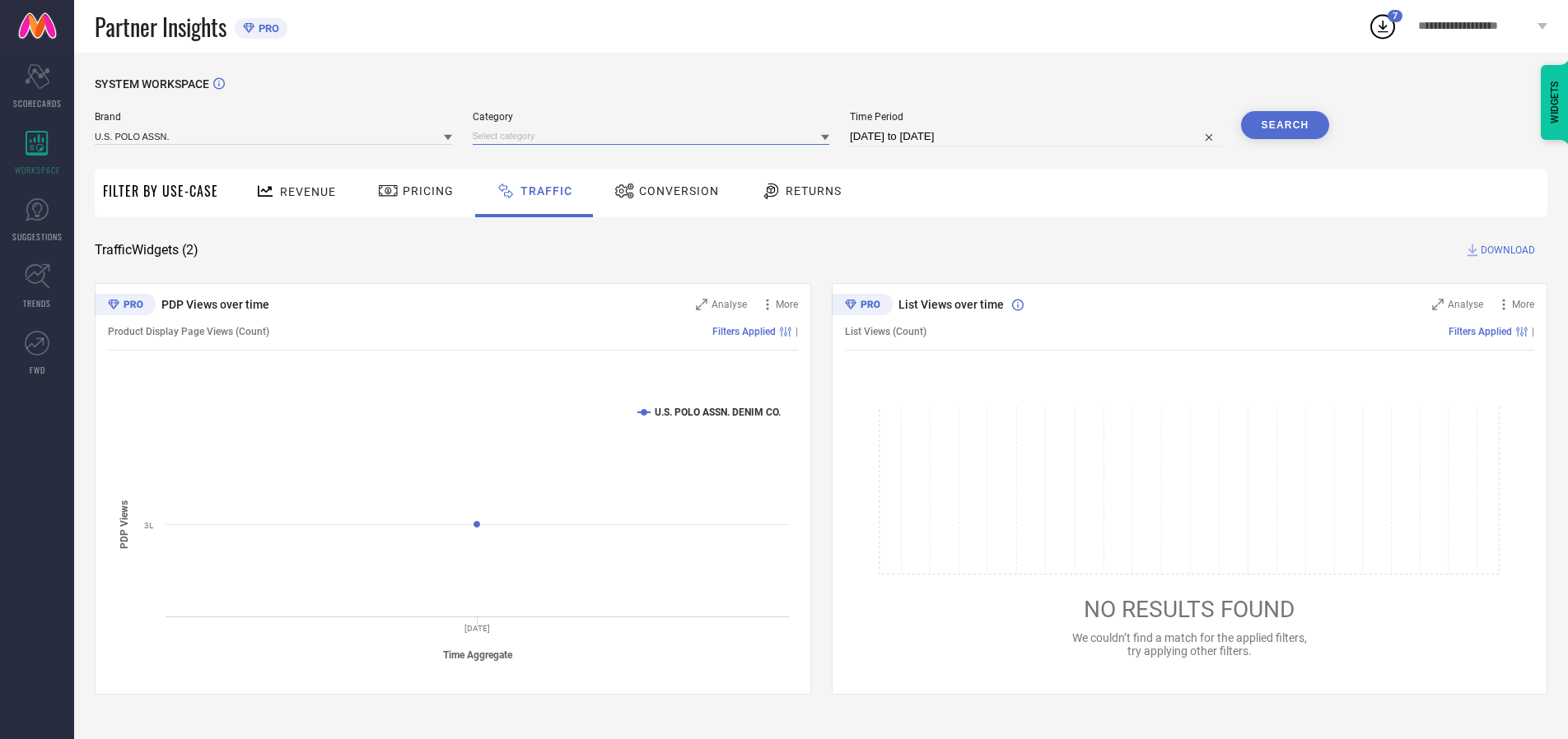
click at [655, 136] on input at bounding box center [651, 135] width 358 height 17
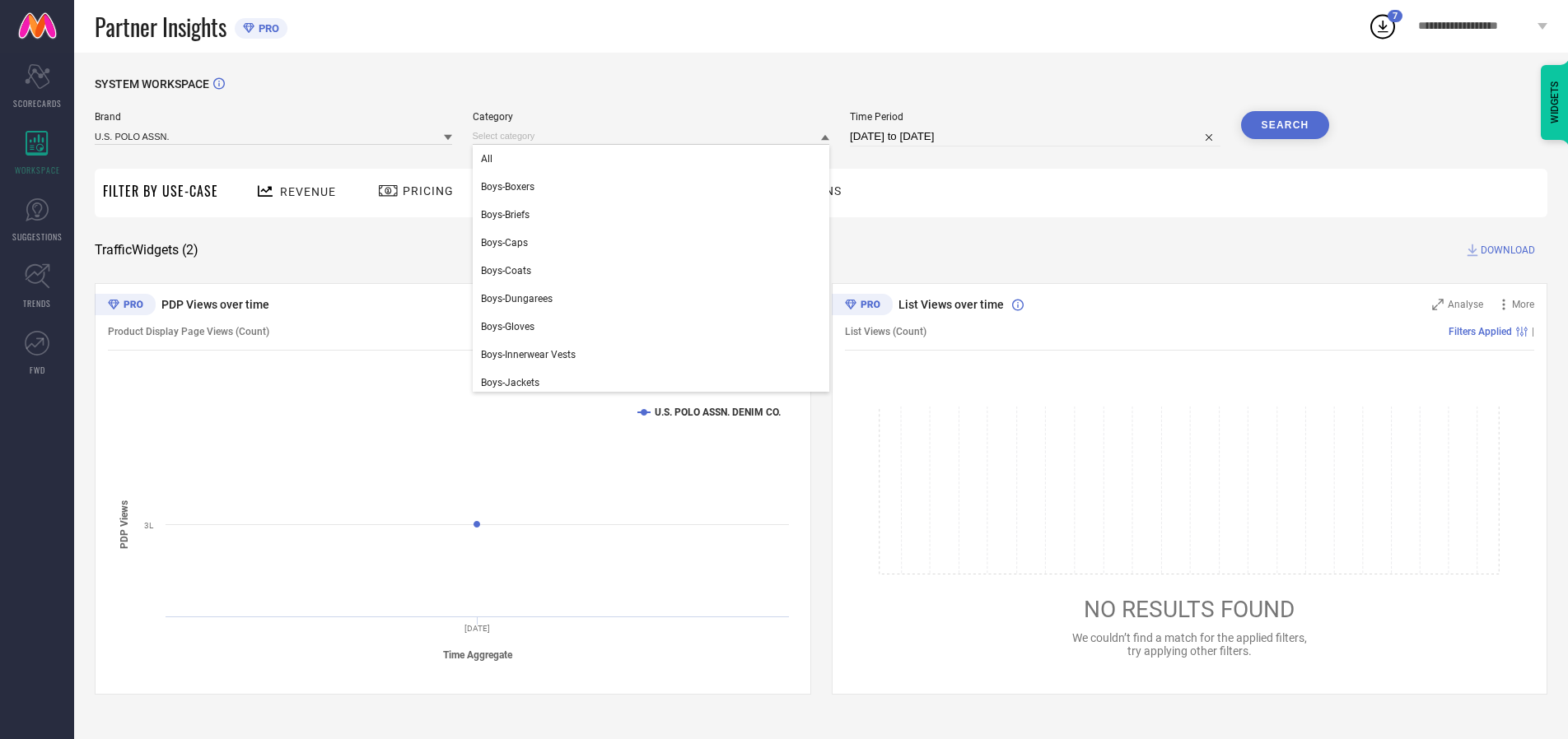
click at [655, 159] on div "All" at bounding box center [651, 158] width 358 height 28
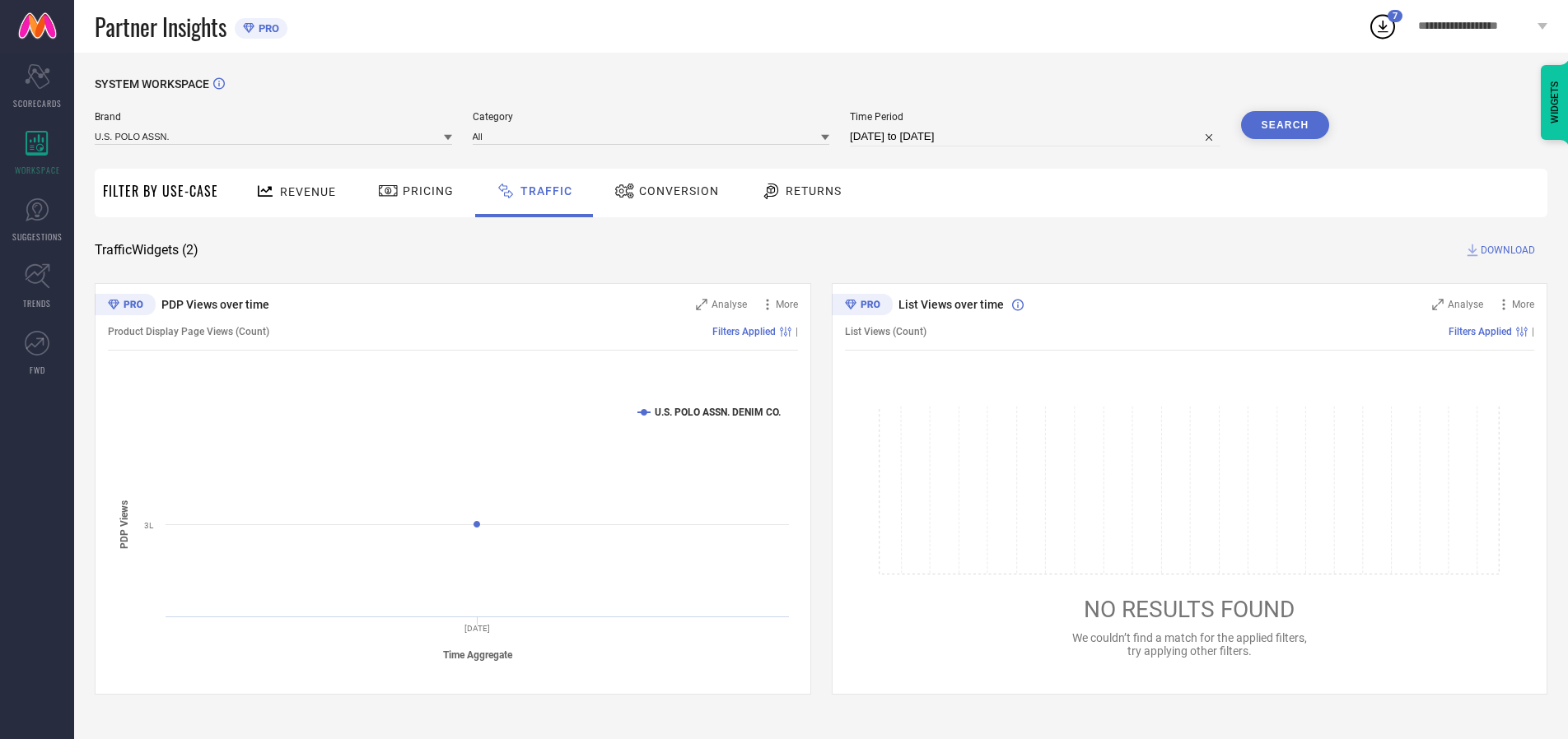
click at [1284, 125] on button "Search" at bounding box center [1285, 125] width 89 height 28
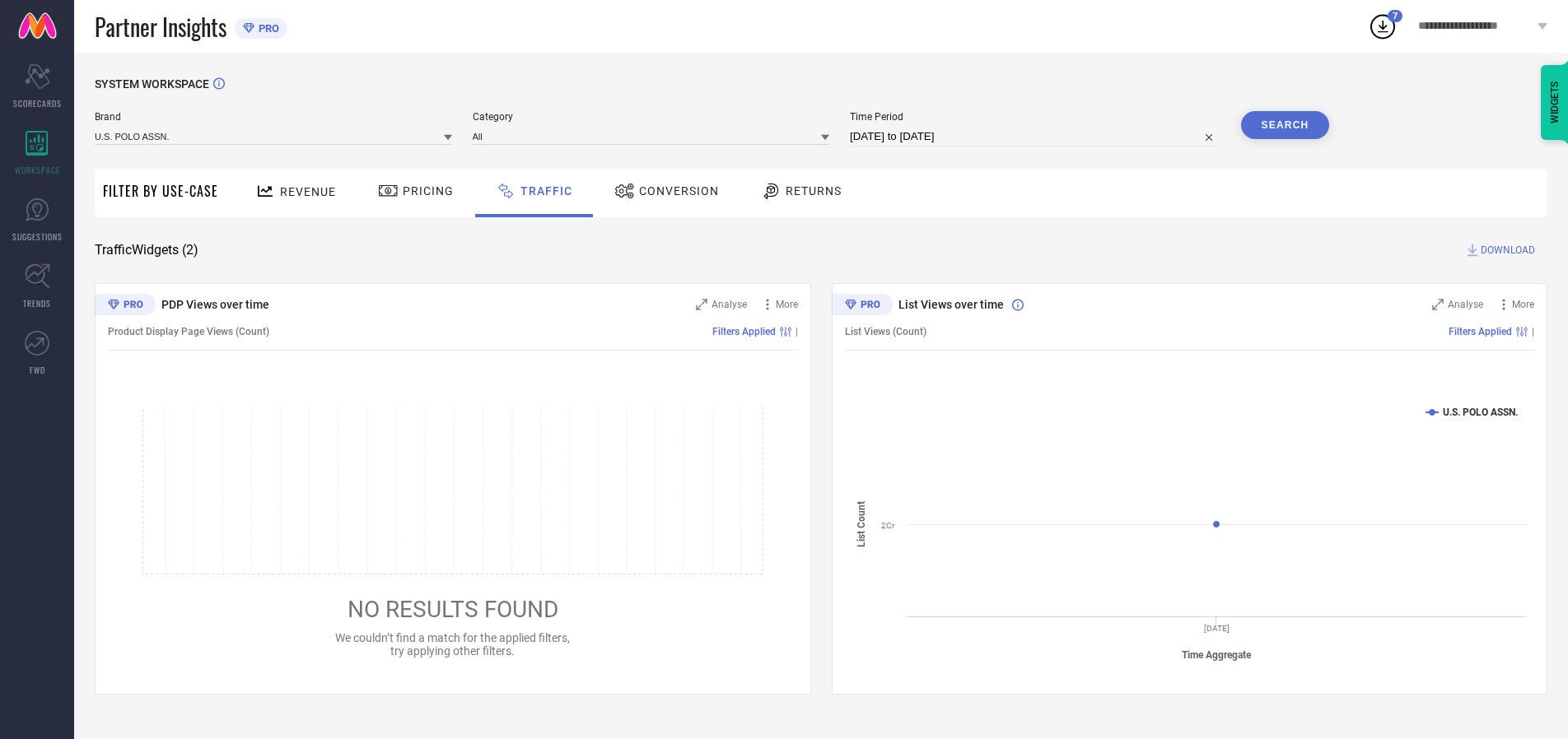
click at [1505, 250] on span "DOWNLOAD" at bounding box center [1507, 250] width 54 height 17
click at [1037, 137] on input at bounding box center [1034, 137] width 371 height 20
select select "9"
select select "2025"
select select "10"
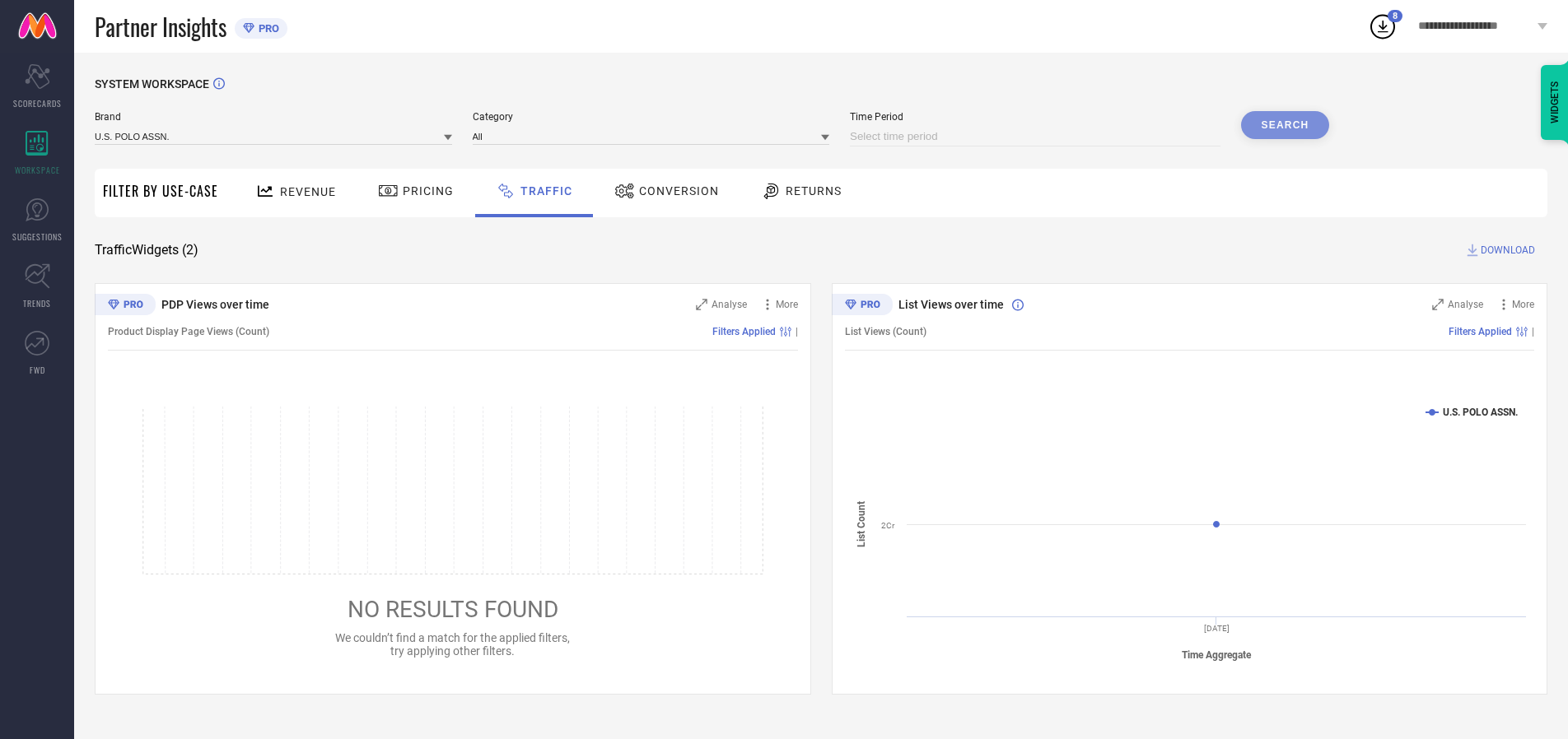
select select "2025"
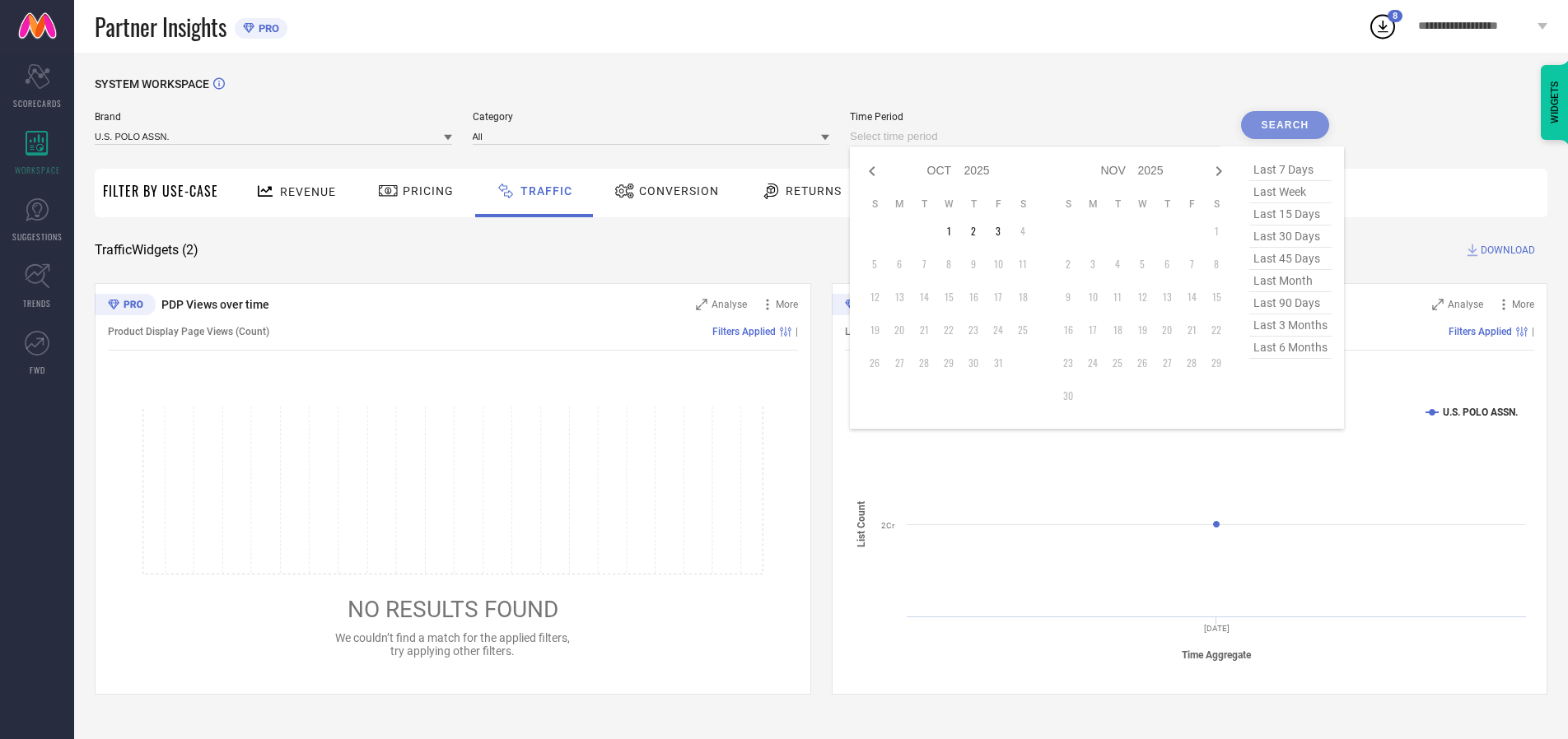
click at [953, 231] on td "1" at bounding box center [949, 231] width 25 height 25
type input "[DATE] to [DATE]"
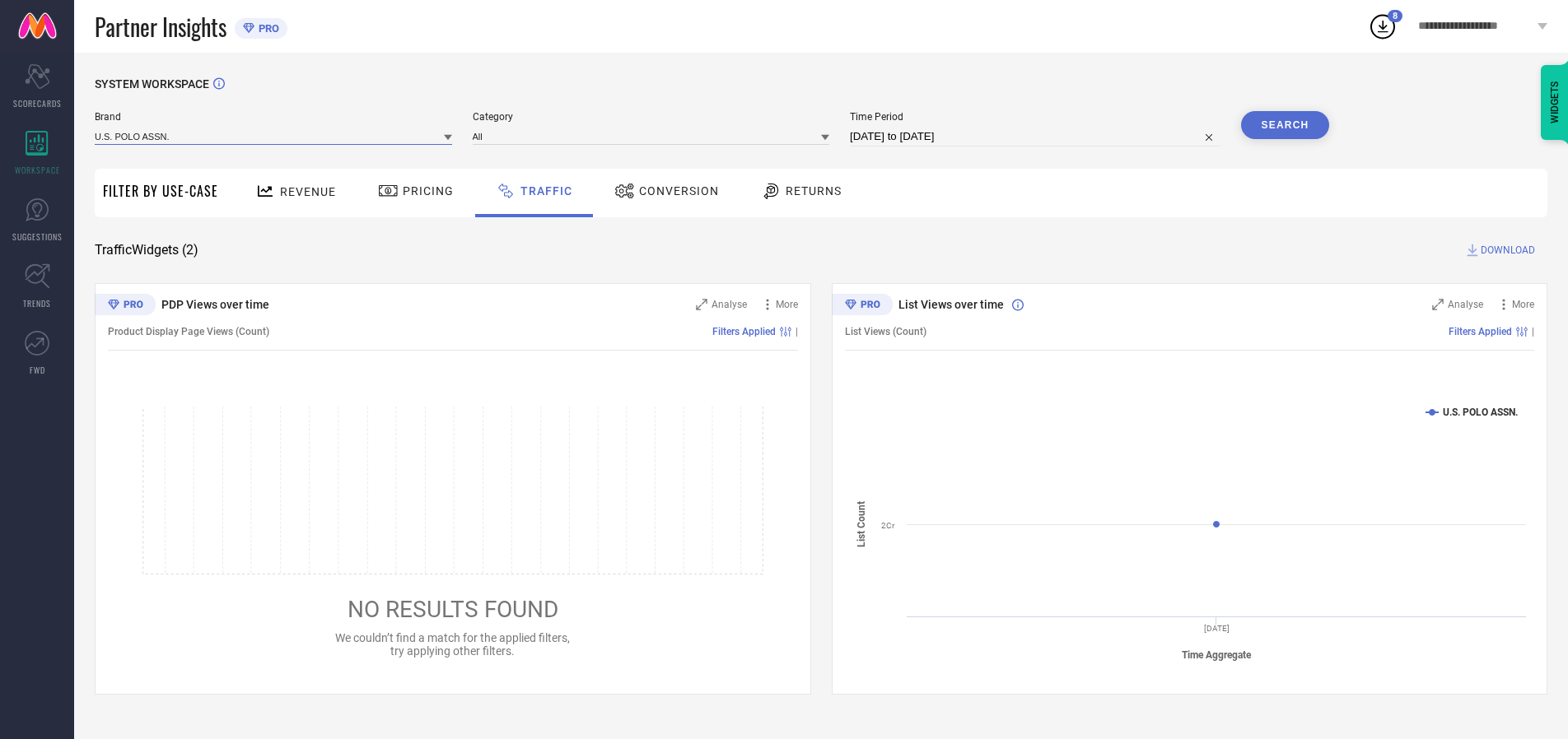
click at [274, 136] on input at bounding box center [273, 135] width 358 height 17
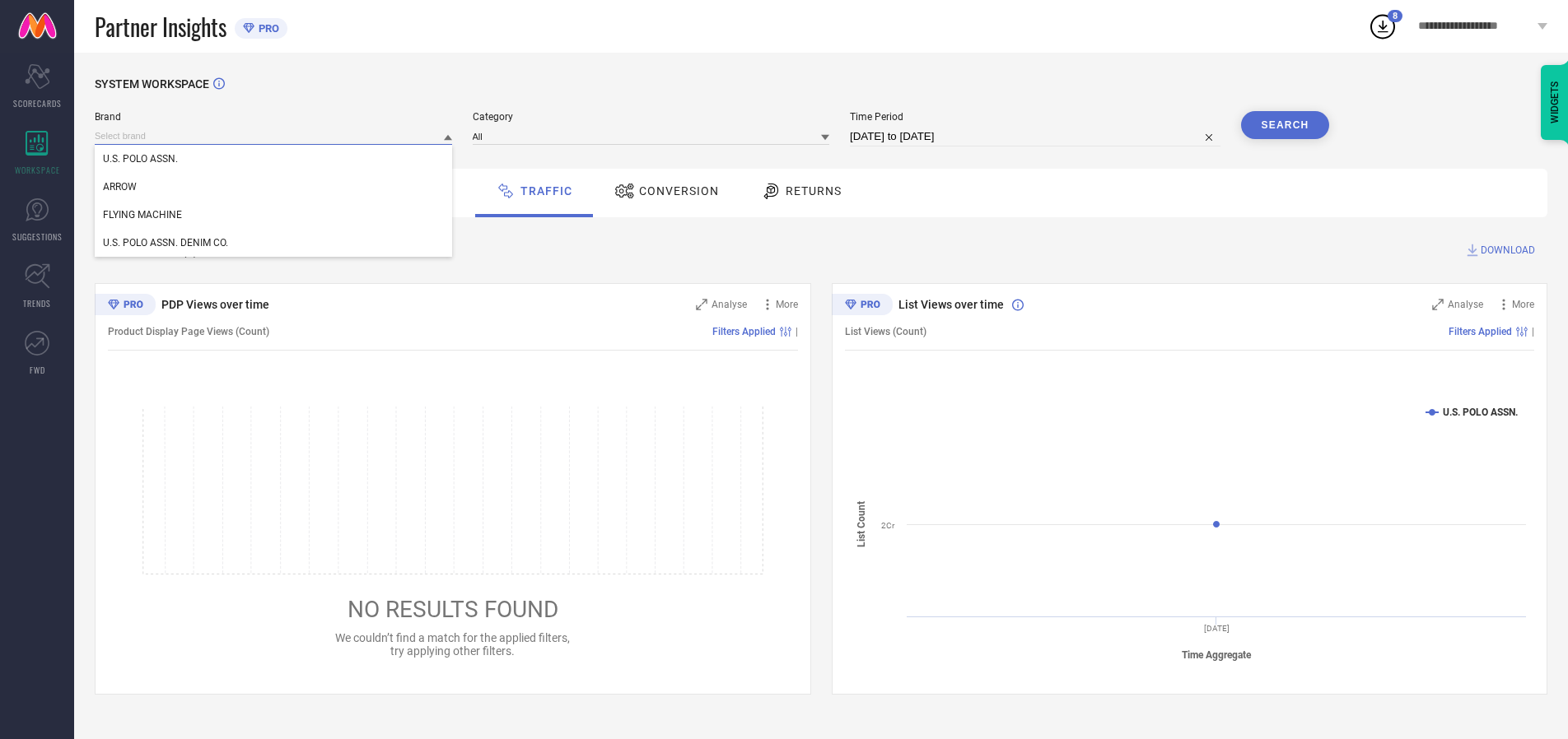
click at [274, 136] on input at bounding box center [273, 135] width 358 height 17
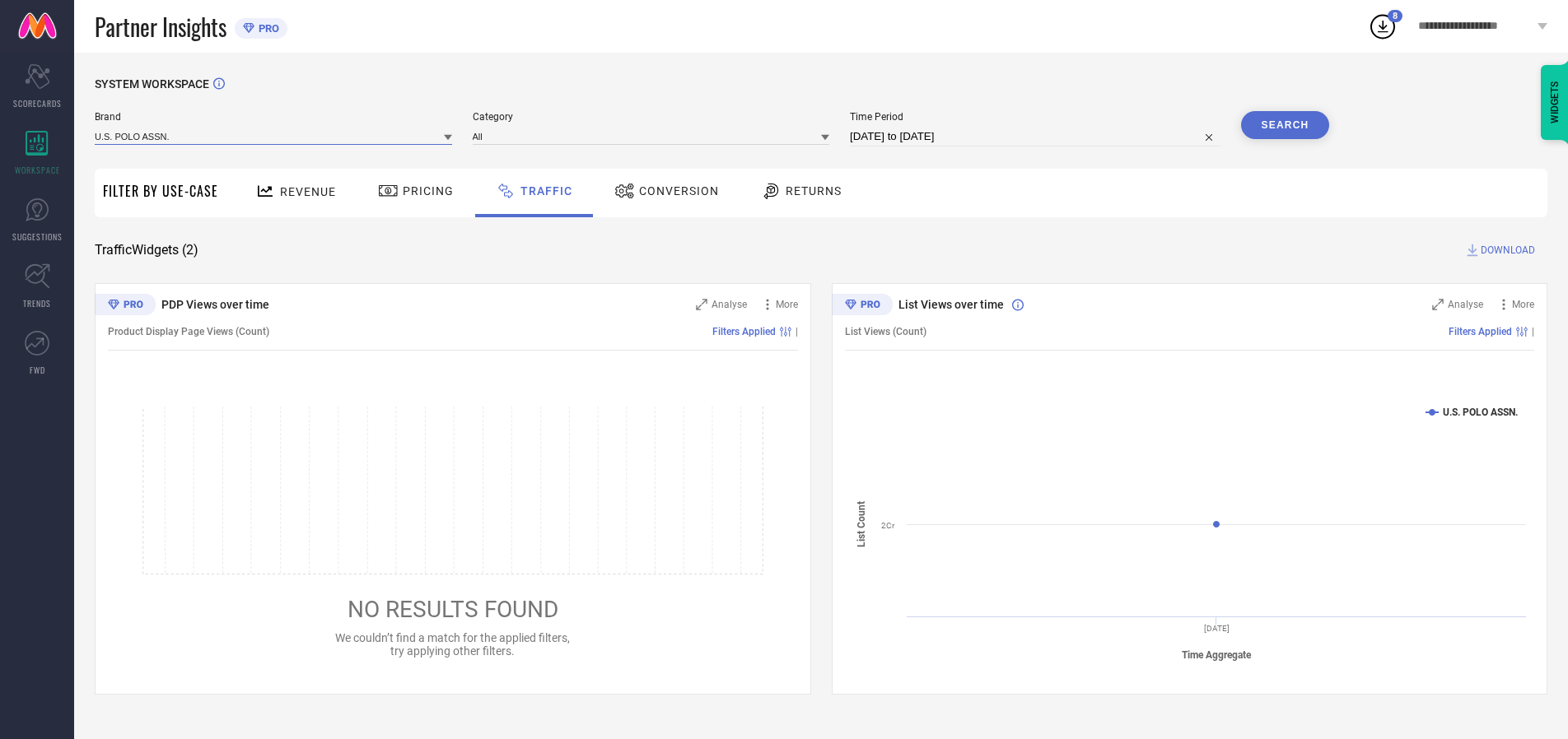
click at [274, 136] on input at bounding box center [273, 135] width 358 height 17
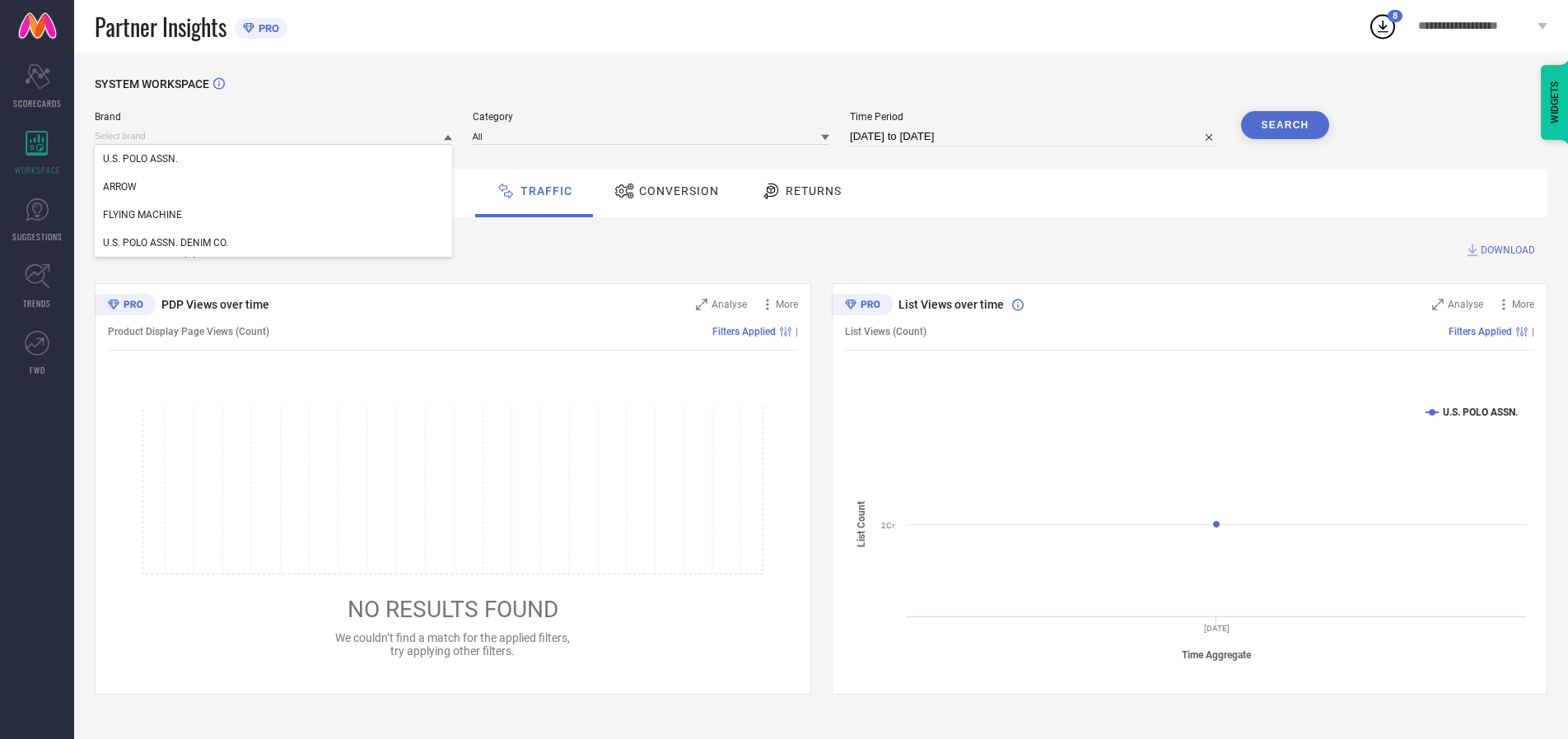
click at [274, 159] on div "U.S. POLO ASSN." at bounding box center [273, 158] width 358 height 28
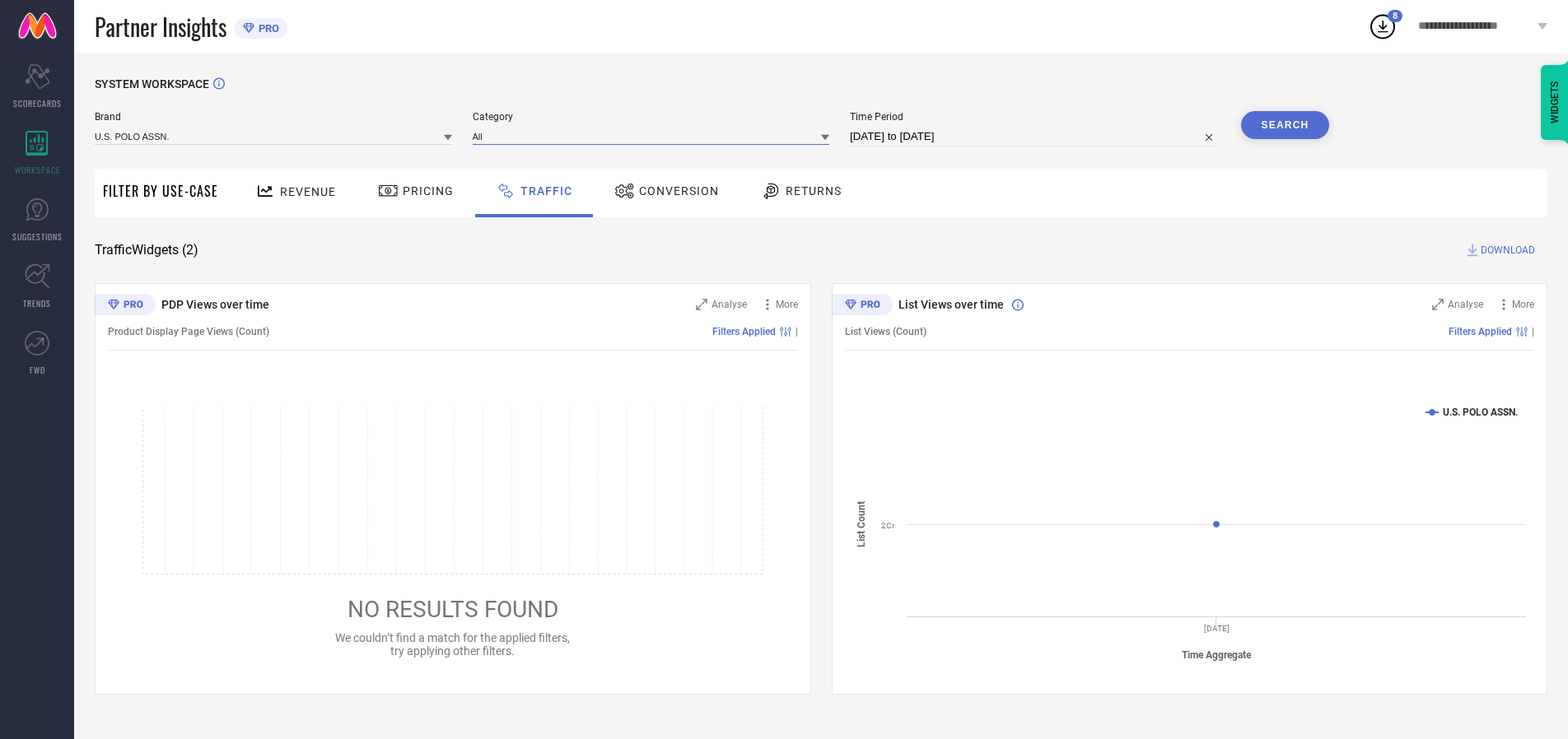
click at [655, 136] on input at bounding box center [651, 135] width 358 height 17
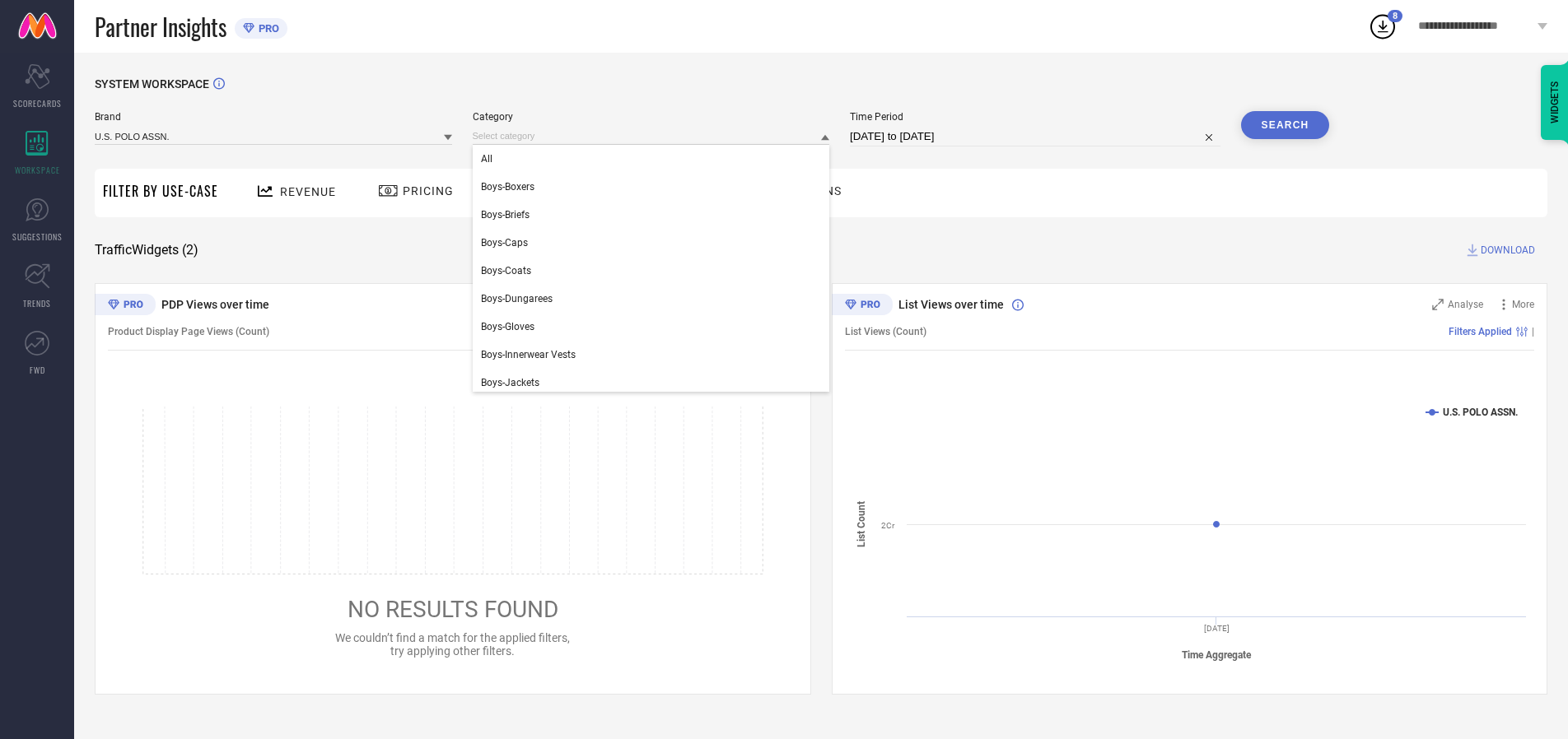
click at [655, 159] on div "All" at bounding box center [651, 158] width 358 height 28
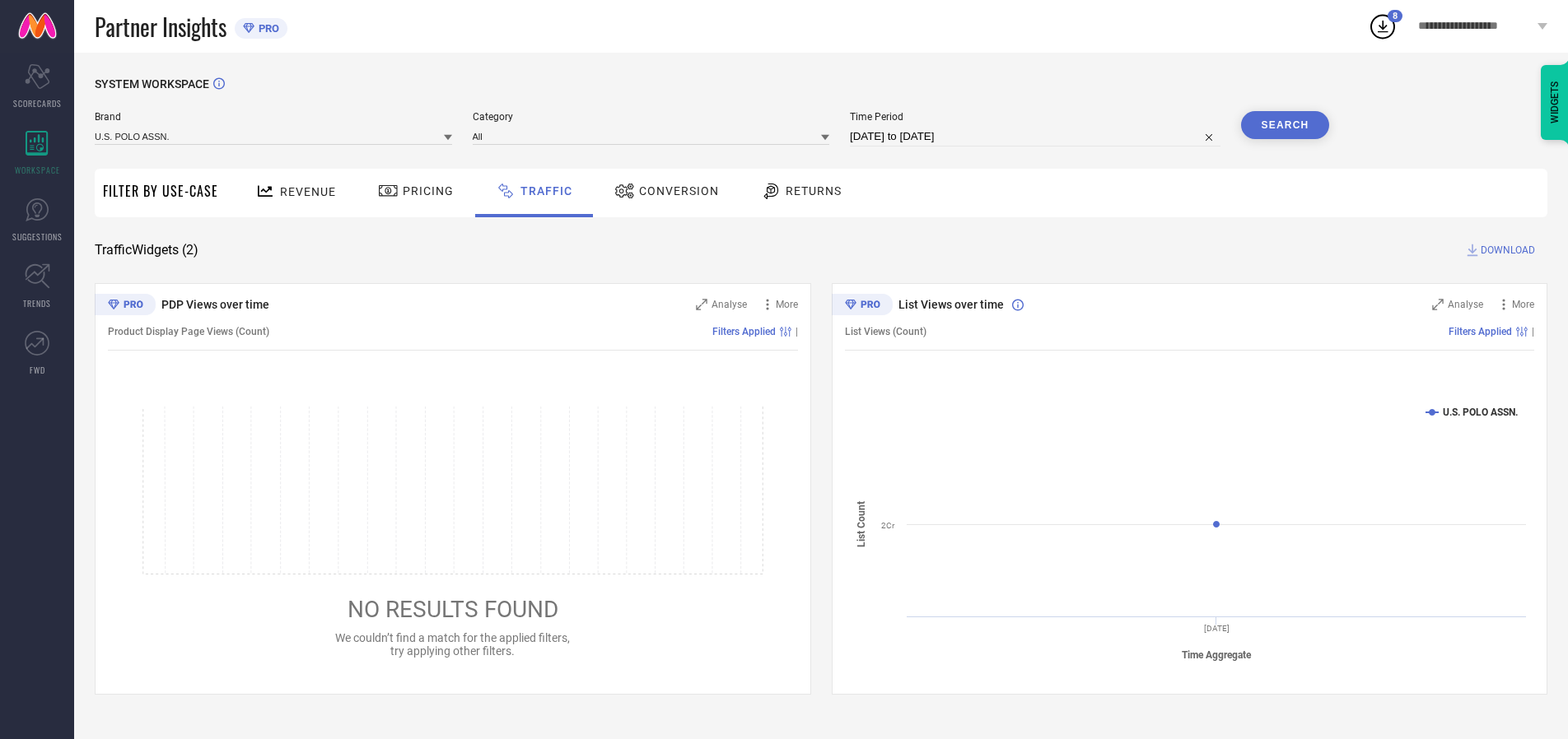
click at [1284, 125] on button "Search" at bounding box center [1285, 125] width 89 height 28
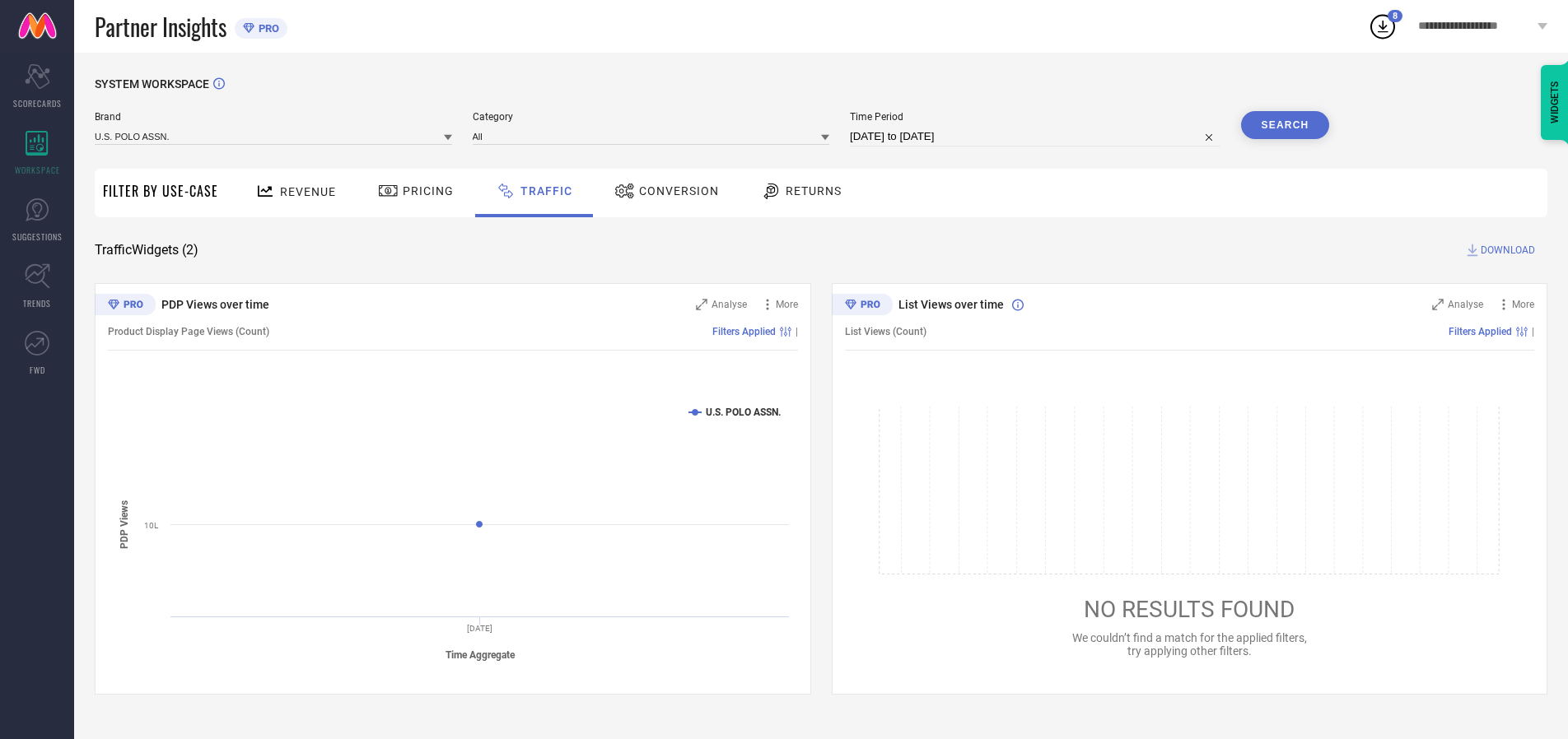
click at [1505, 250] on span "DOWNLOAD" at bounding box center [1507, 250] width 54 height 17
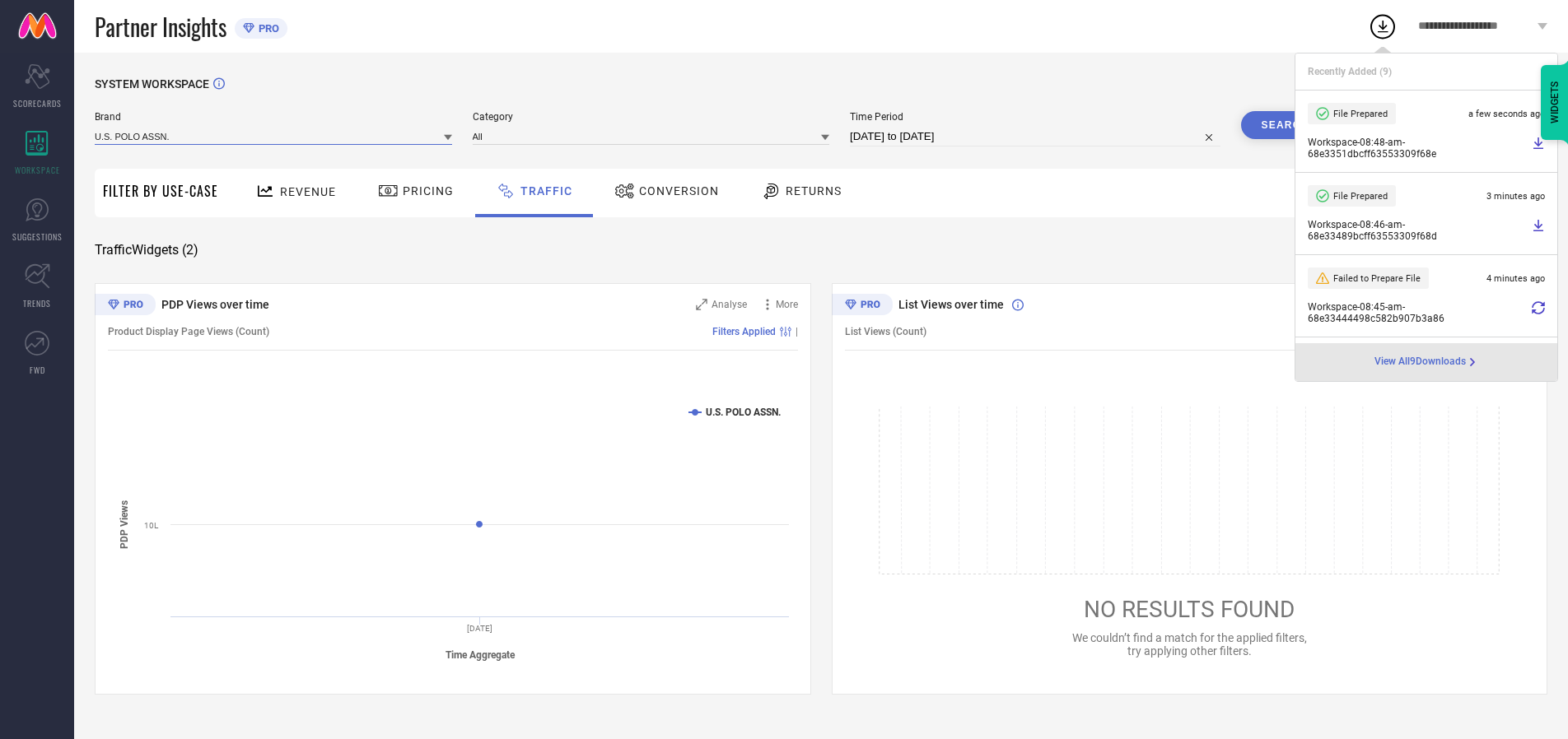
click at [274, 136] on input at bounding box center [273, 135] width 358 height 17
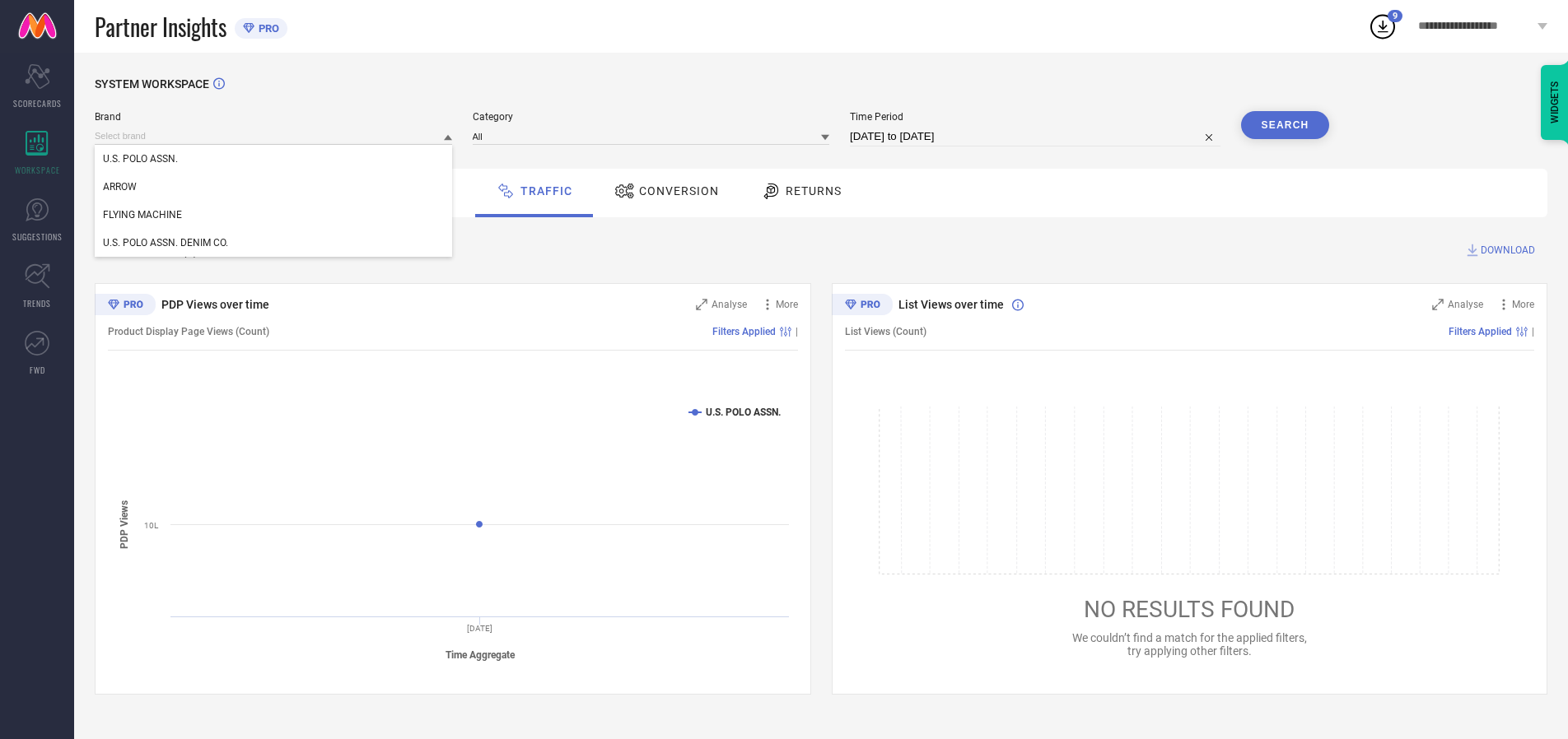
click at [274, 243] on div "U.S. POLO ASSN. DENIM CO." at bounding box center [273, 242] width 358 height 28
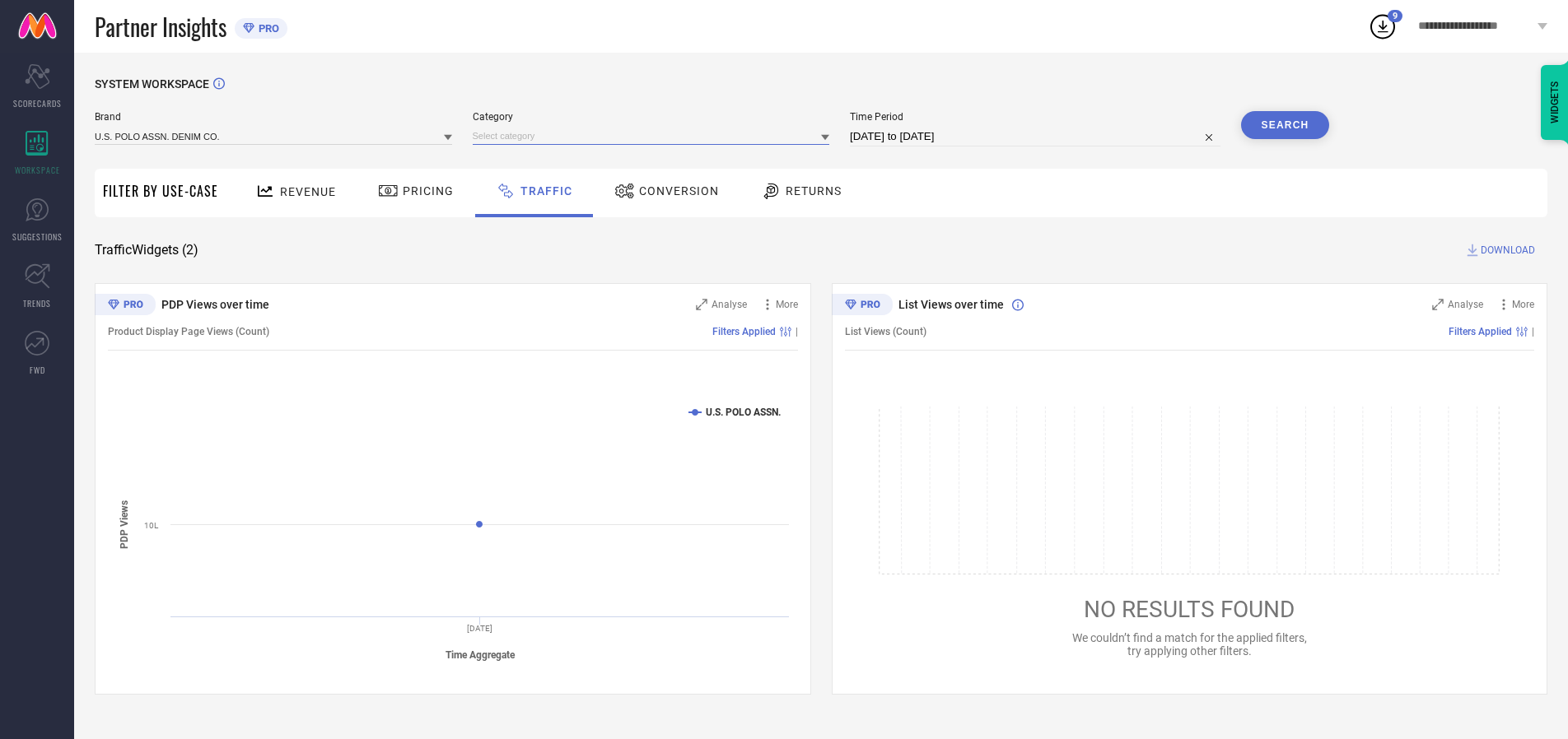
click at [655, 136] on input at bounding box center [651, 135] width 358 height 17
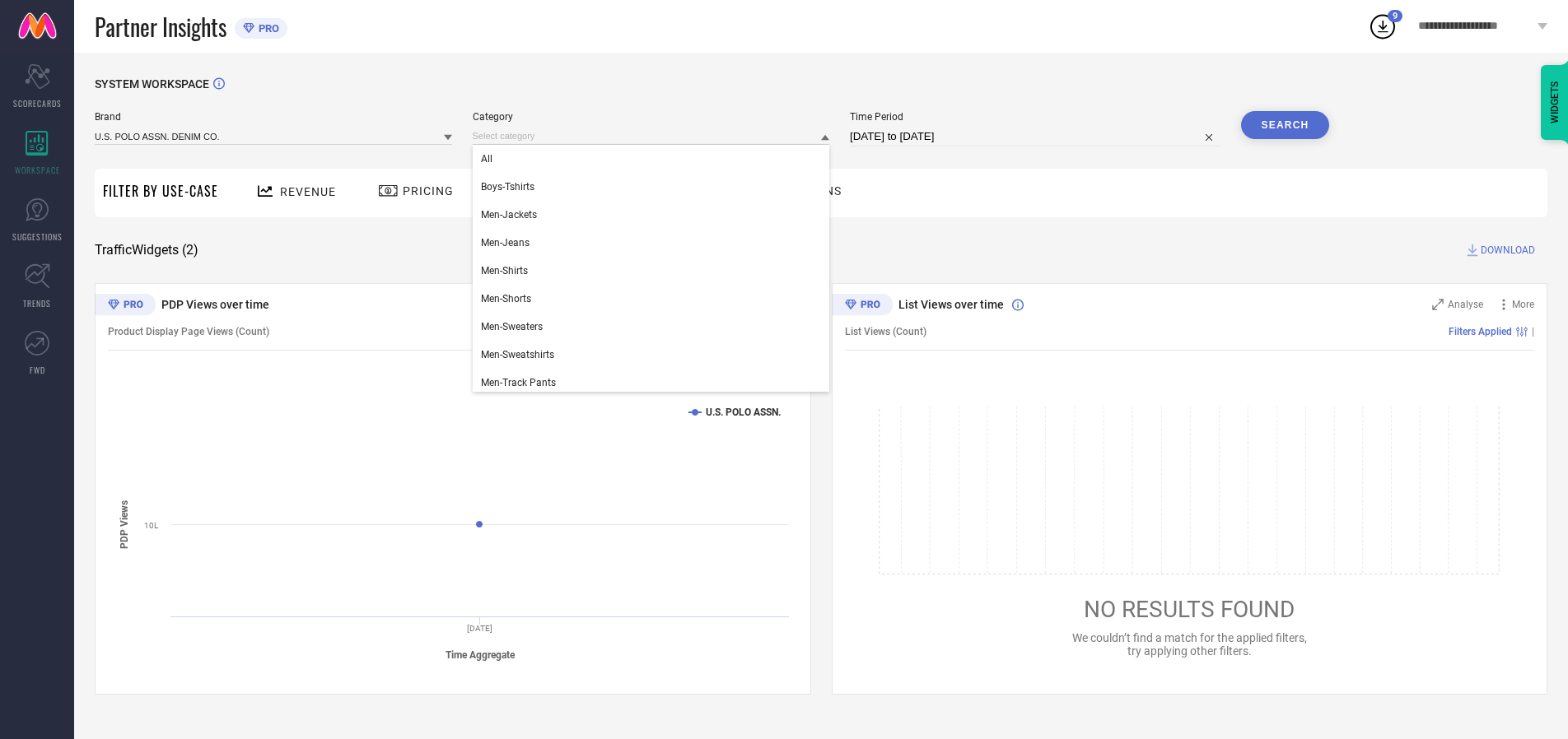
click at [655, 159] on div "All" at bounding box center [651, 158] width 358 height 28
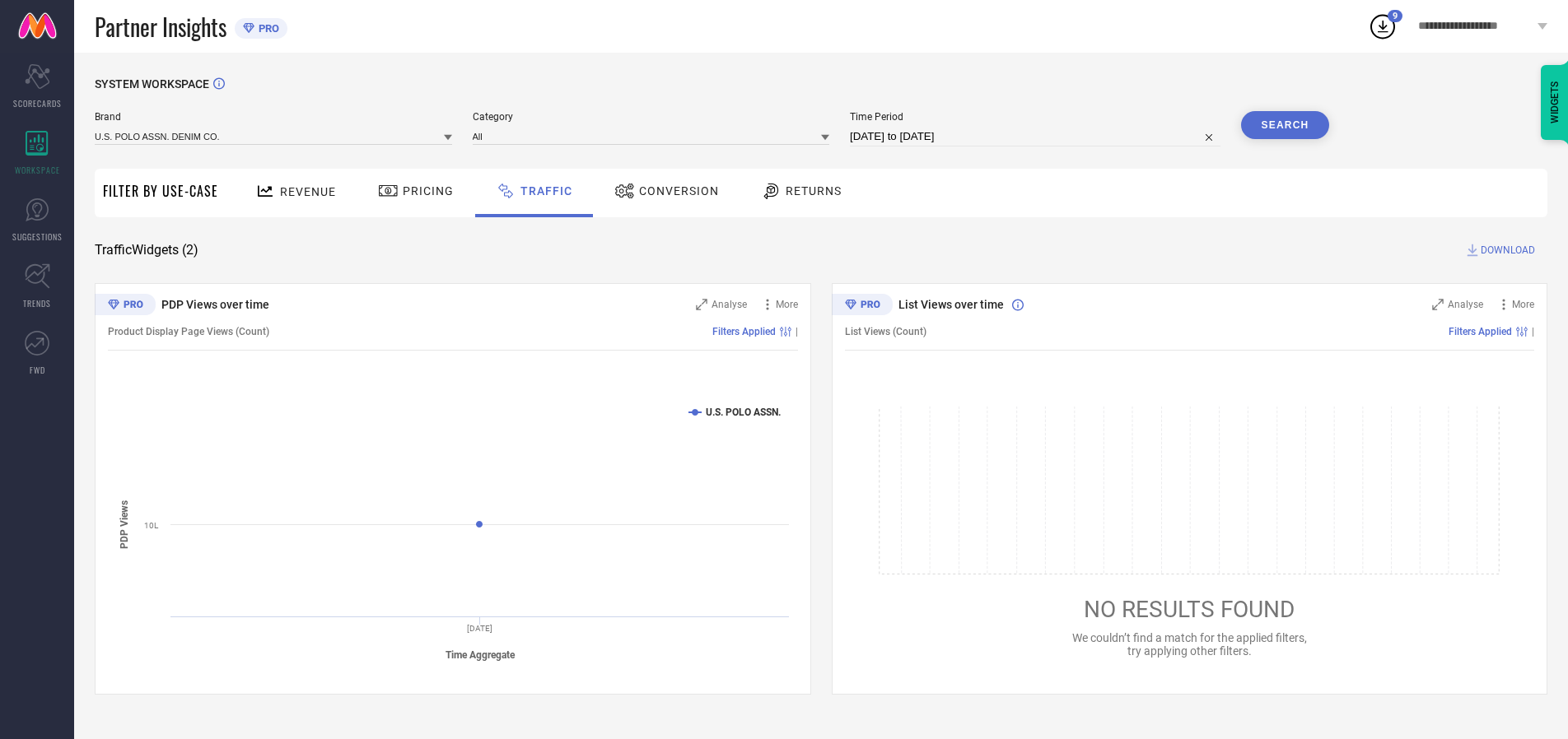
click at [1284, 125] on button "Search" at bounding box center [1285, 125] width 89 height 28
click at [1505, 250] on span "DOWNLOAD" at bounding box center [1507, 250] width 54 height 17
click at [1037, 137] on input at bounding box center [1034, 137] width 371 height 20
select select "9"
select select "2025"
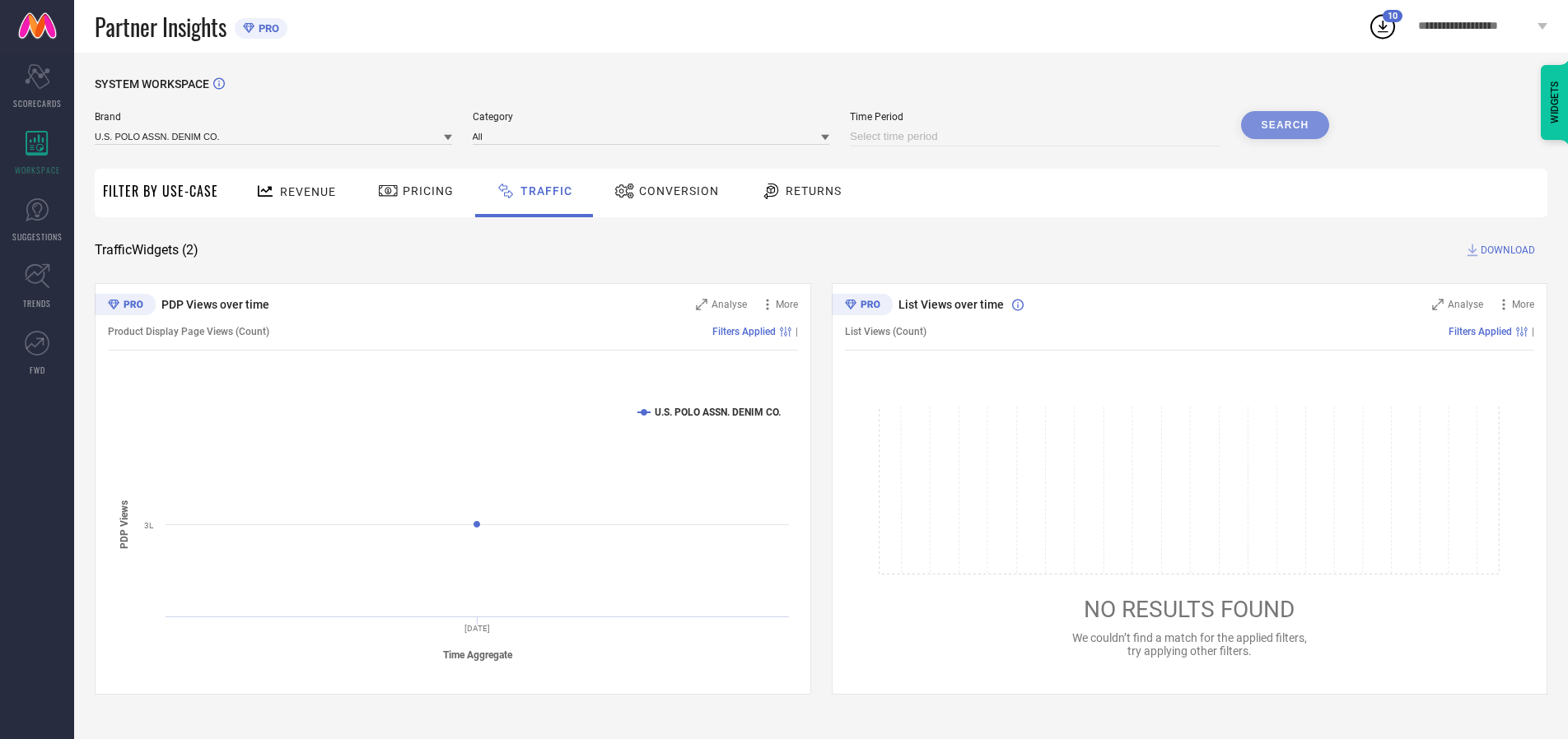
select select "10"
select select "2025"
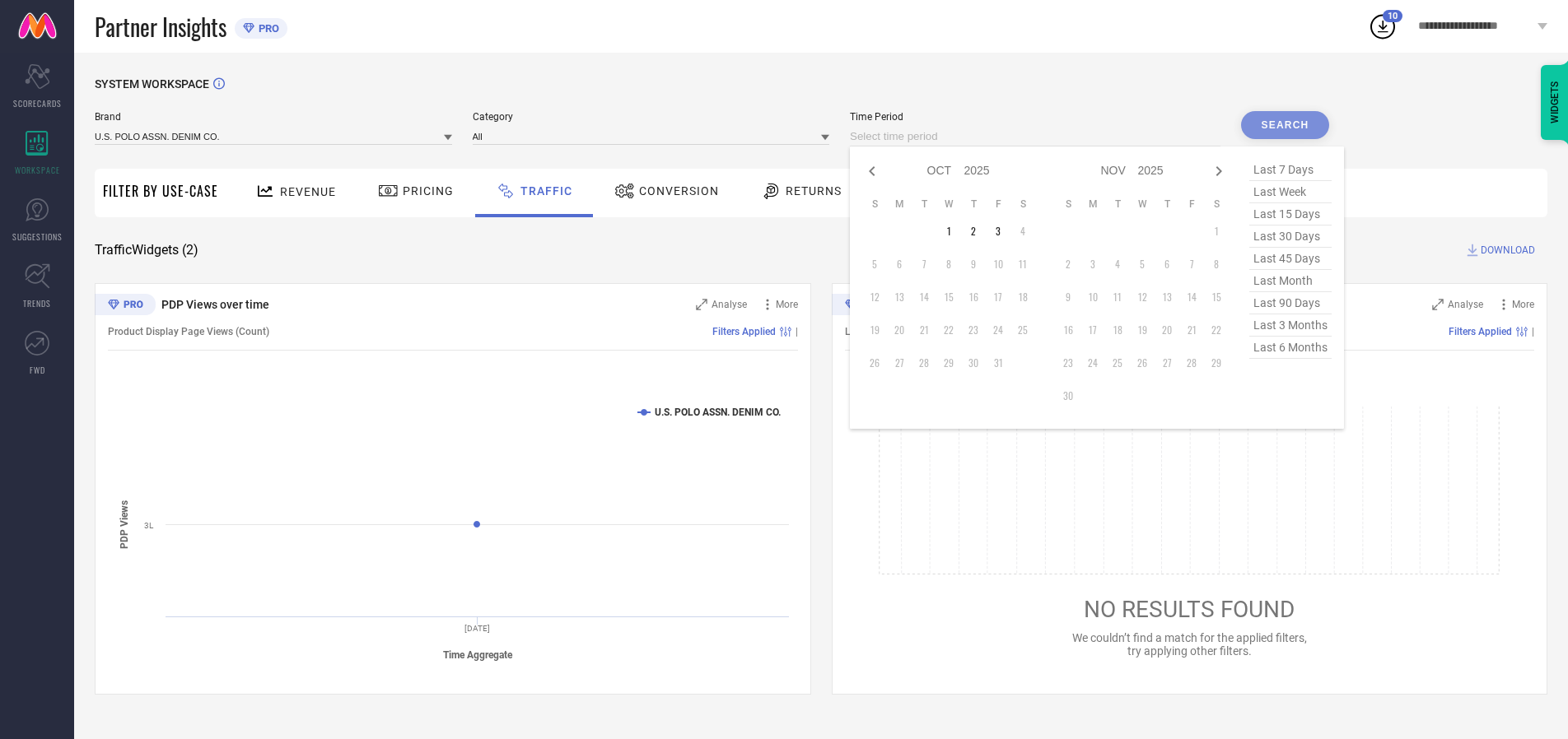
click at [978, 231] on td "2" at bounding box center [973, 231] width 25 height 25
type input "[DATE] to [DATE]"
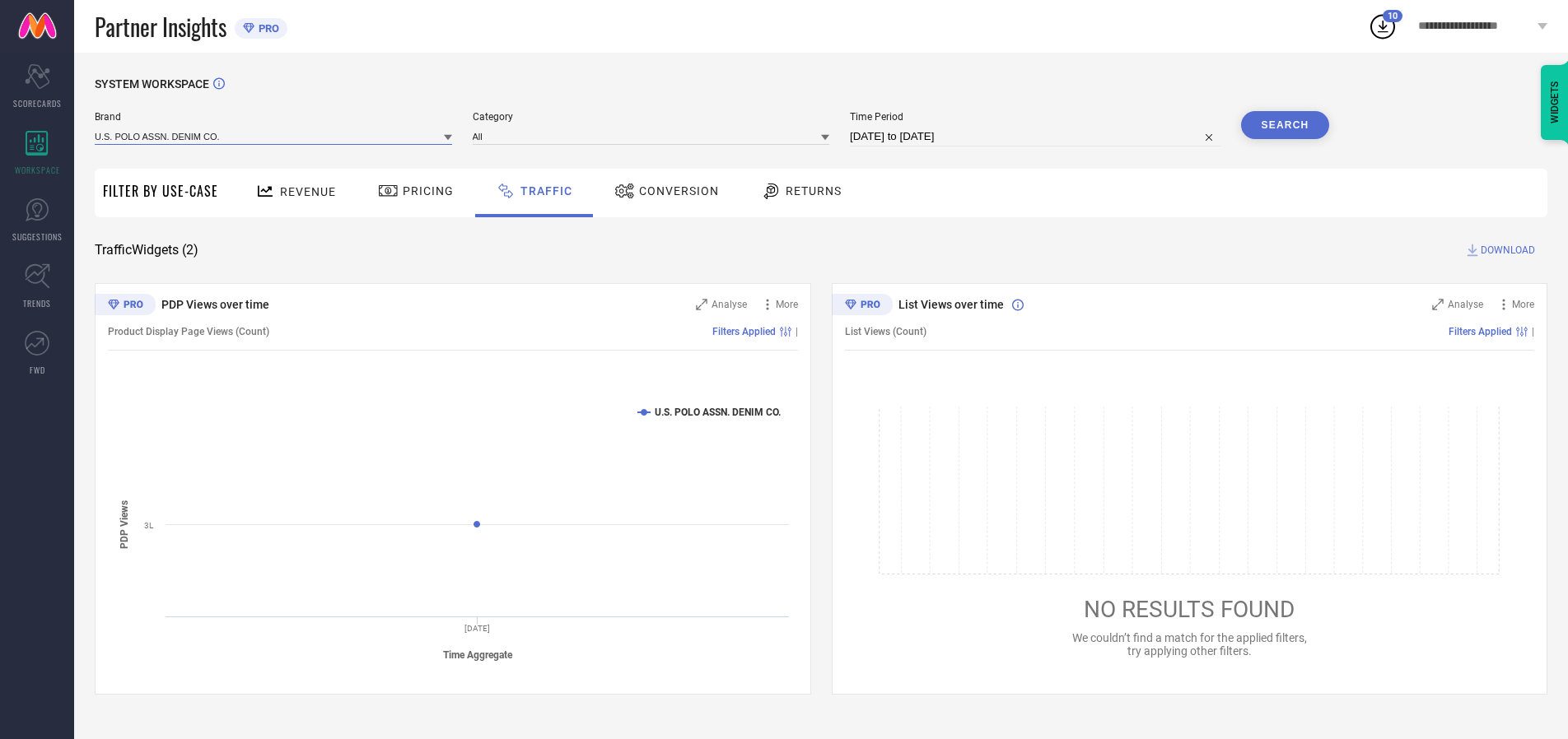
click at [274, 136] on input at bounding box center [273, 135] width 358 height 17
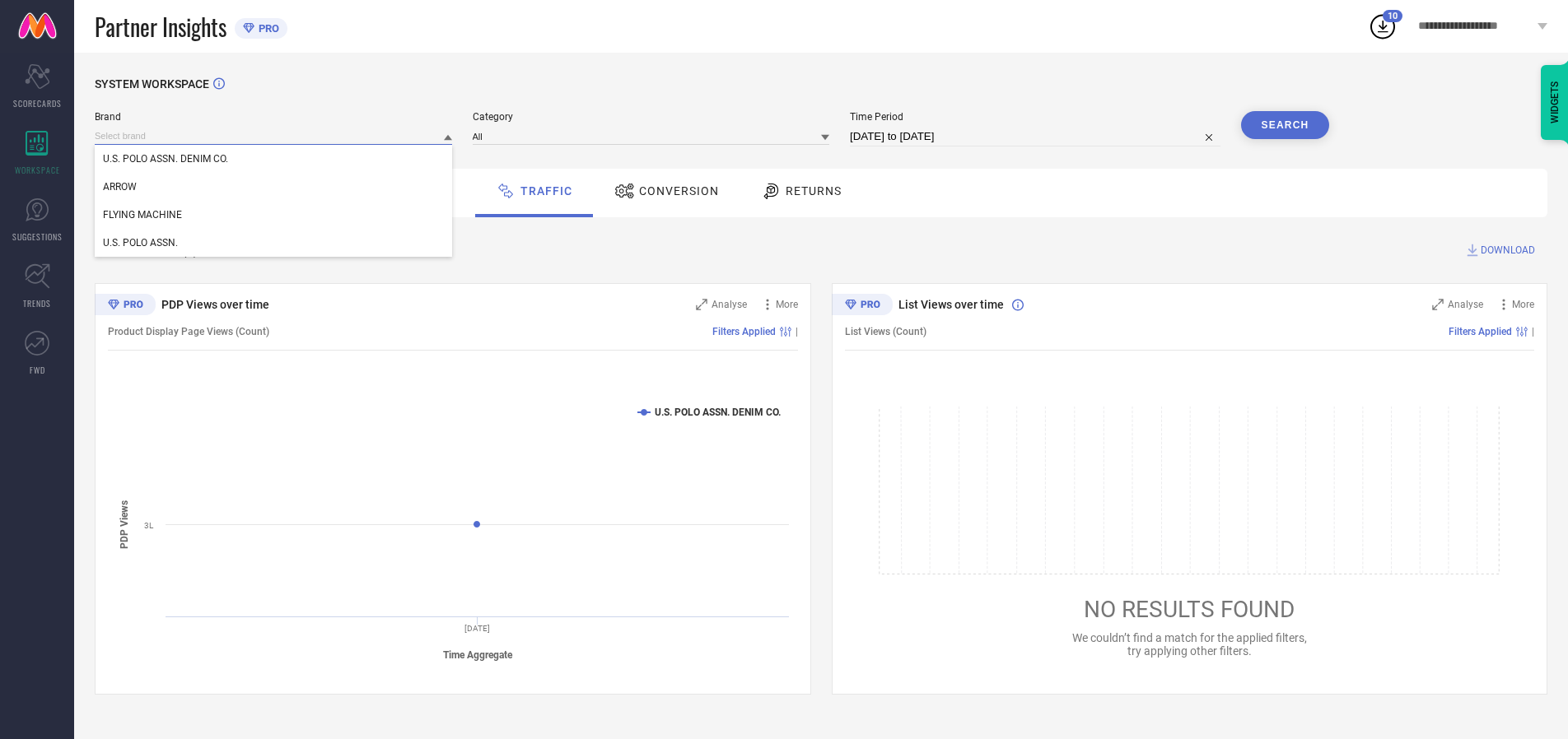
click at [274, 136] on input at bounding box center [273, 135] width 358 height 17
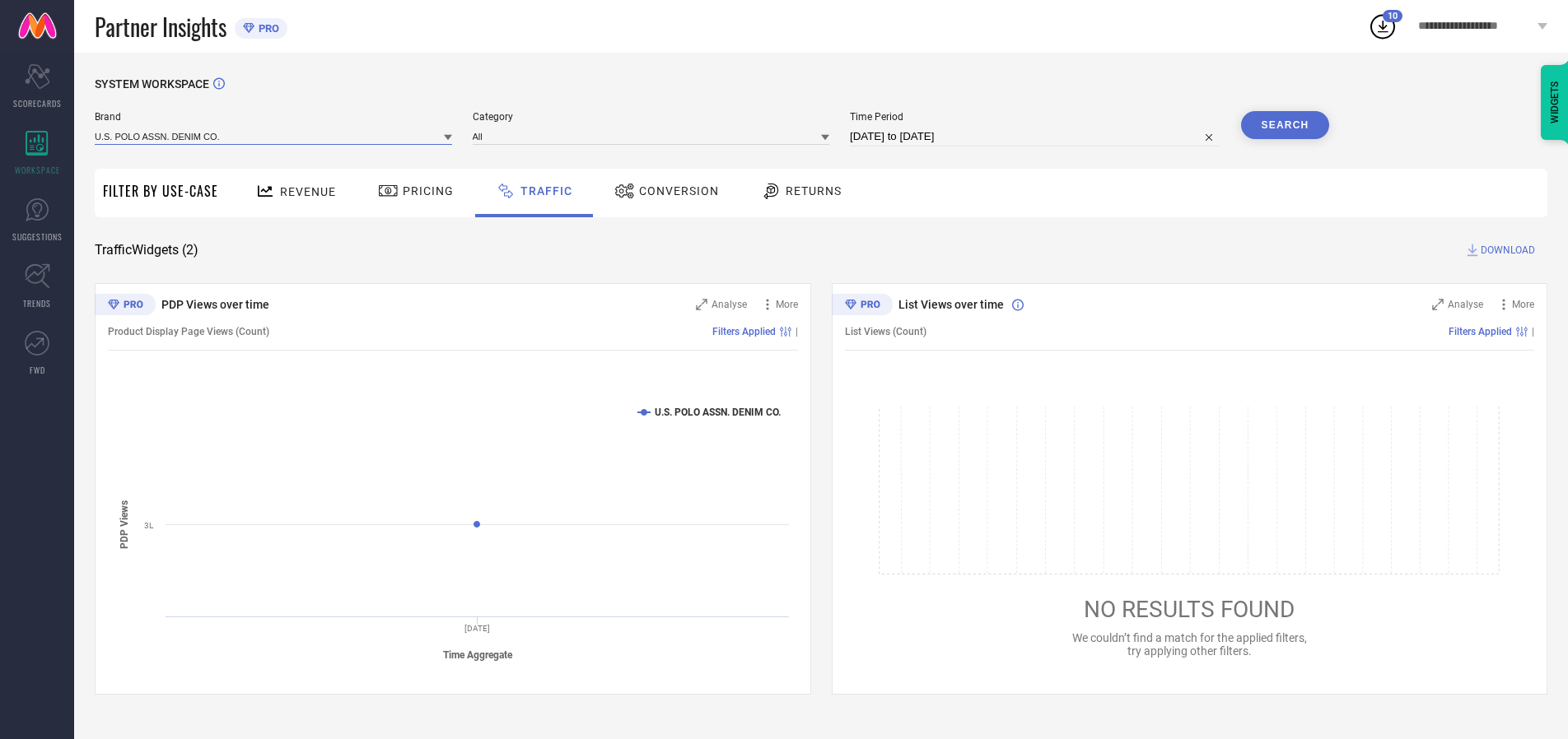
click at [274, 136] on input at bounding box center [273, 135] width 358 height 17
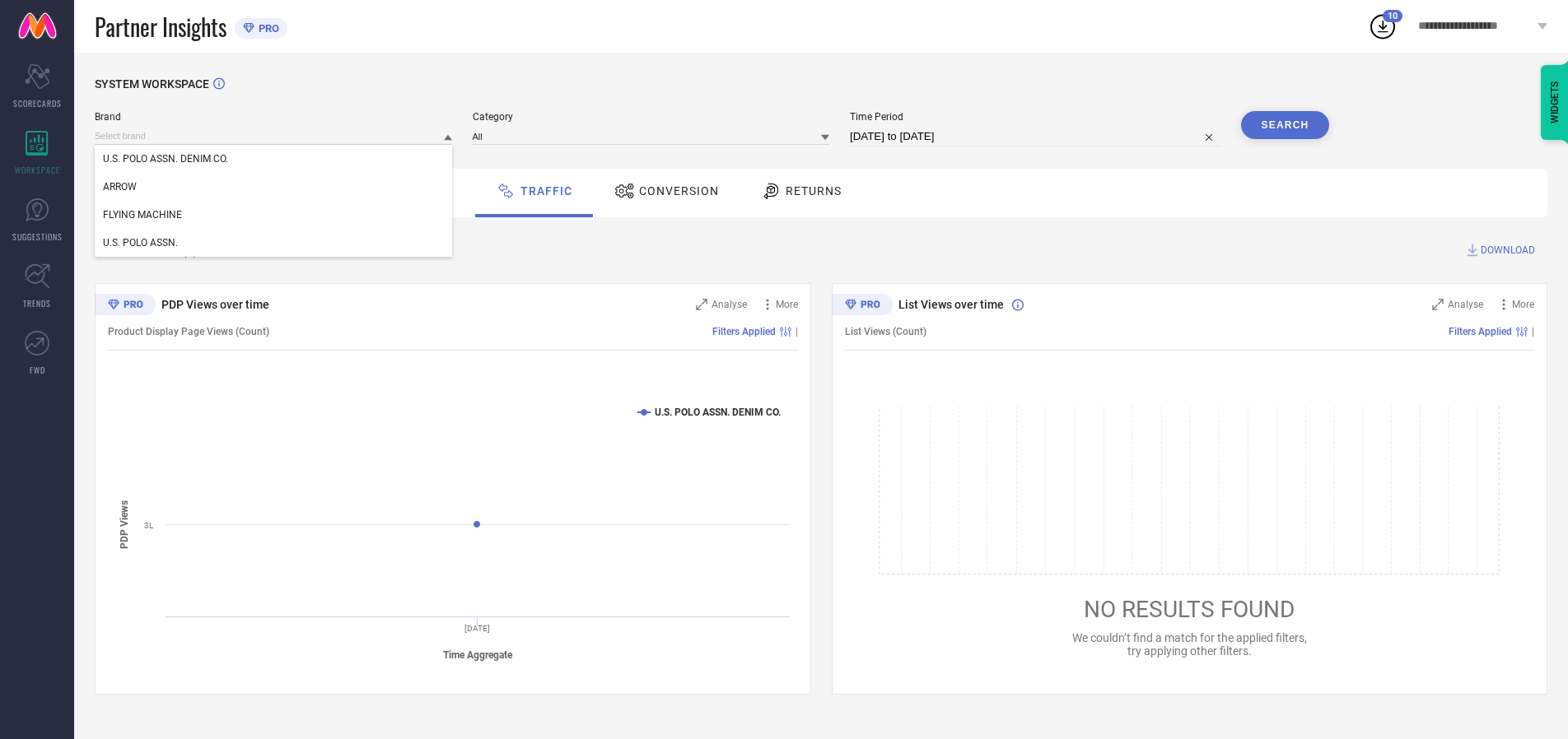
click at [274, 159] on div "U.S. POLO ASSN. DENIM CO." at bounding box center [273, 158] width 358 height 28
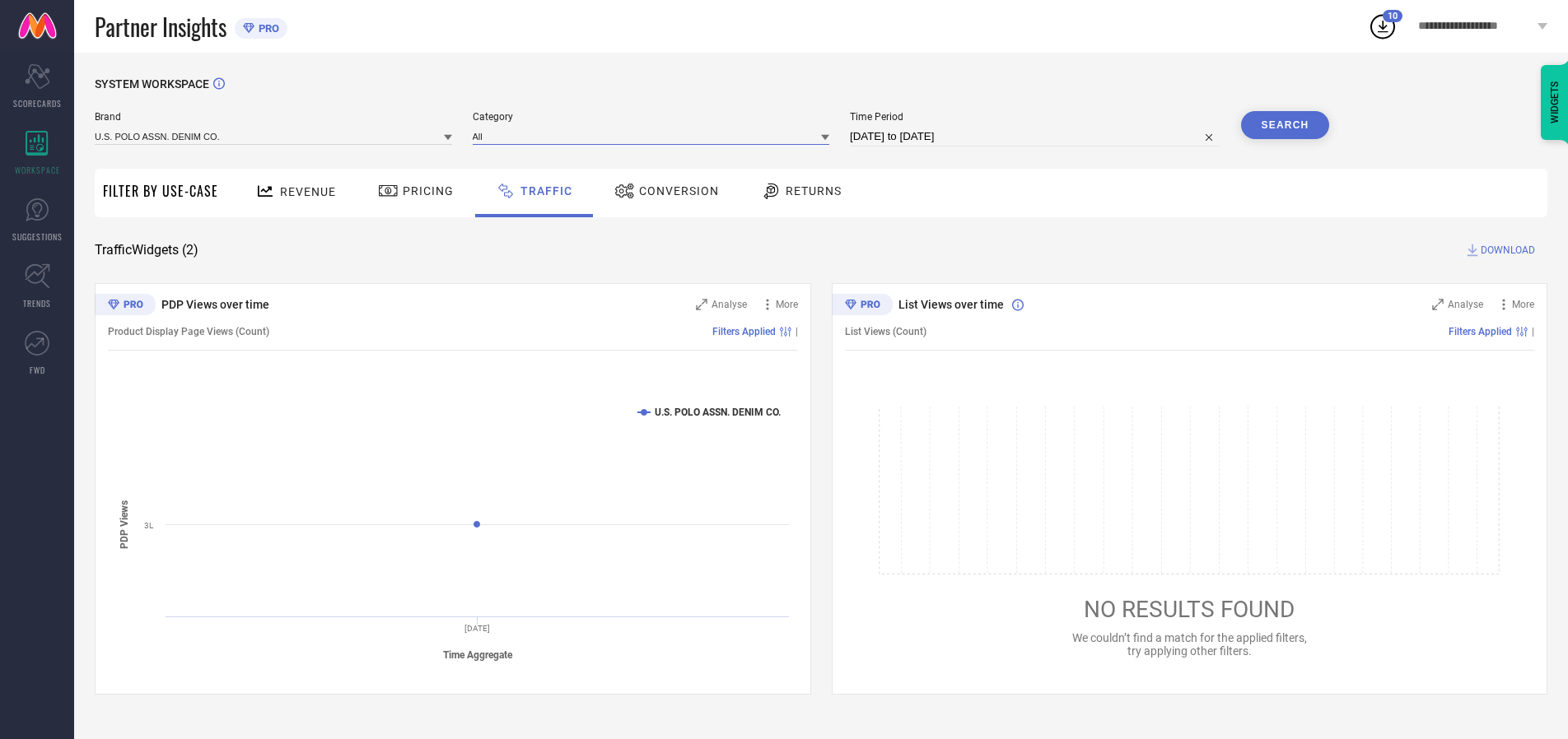
click at [655, 136] on input at bounding box center [651, 135] width 358 height 17
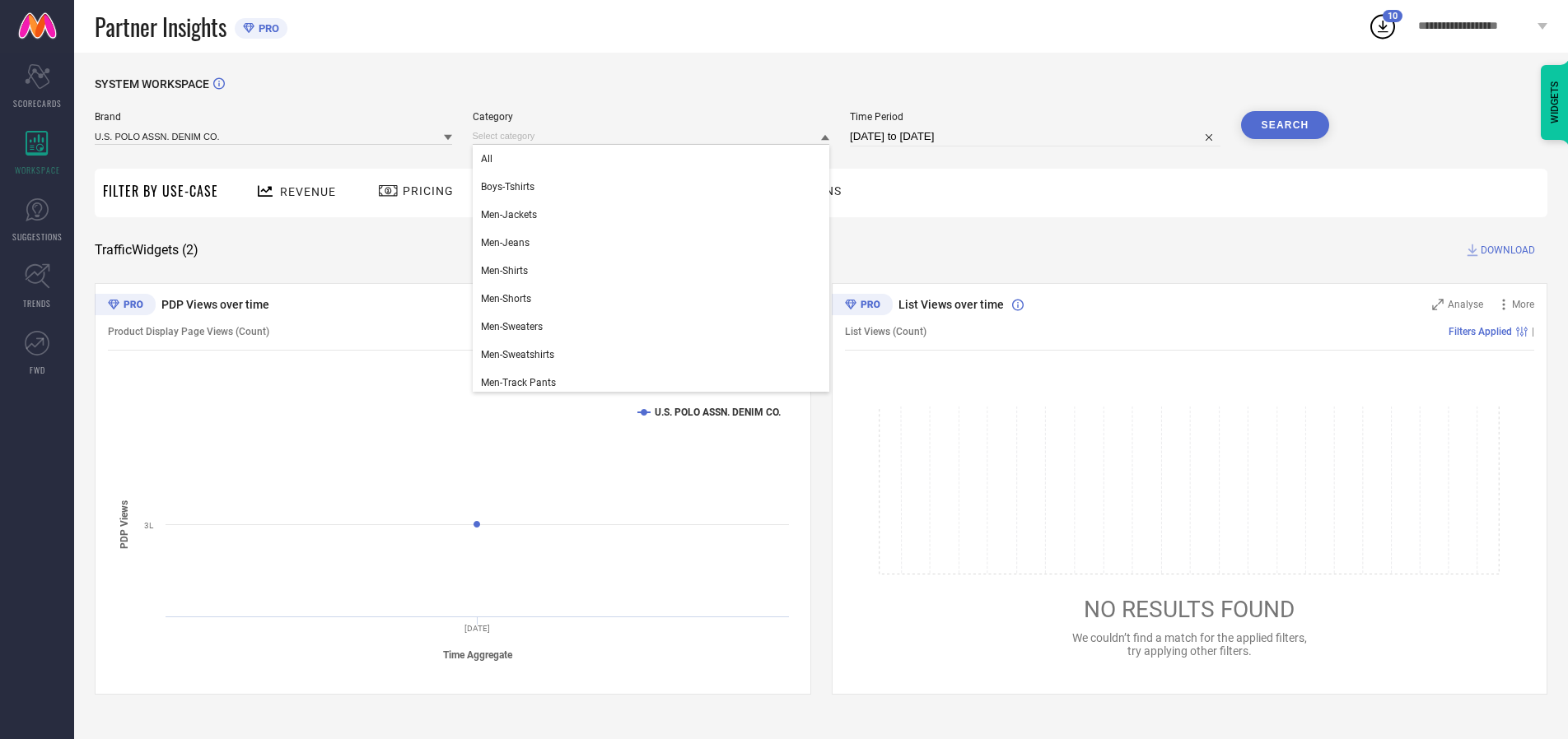
click at [655, 159] on div "All" at bounding box center [651, 158] width 358 height 28
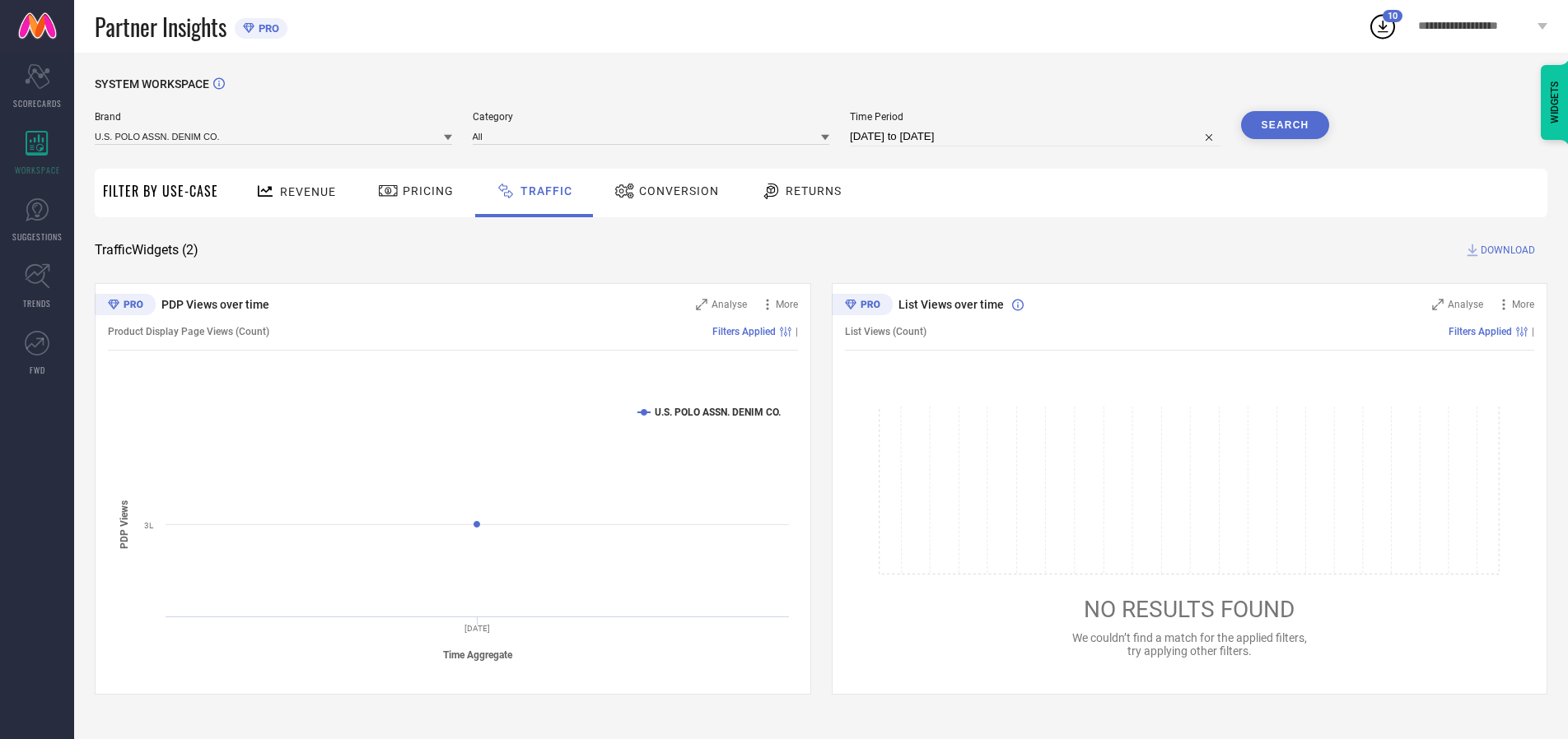
click at [1284, 125] on button "Search" at bounding box center [1285, 125] width 89 height 28
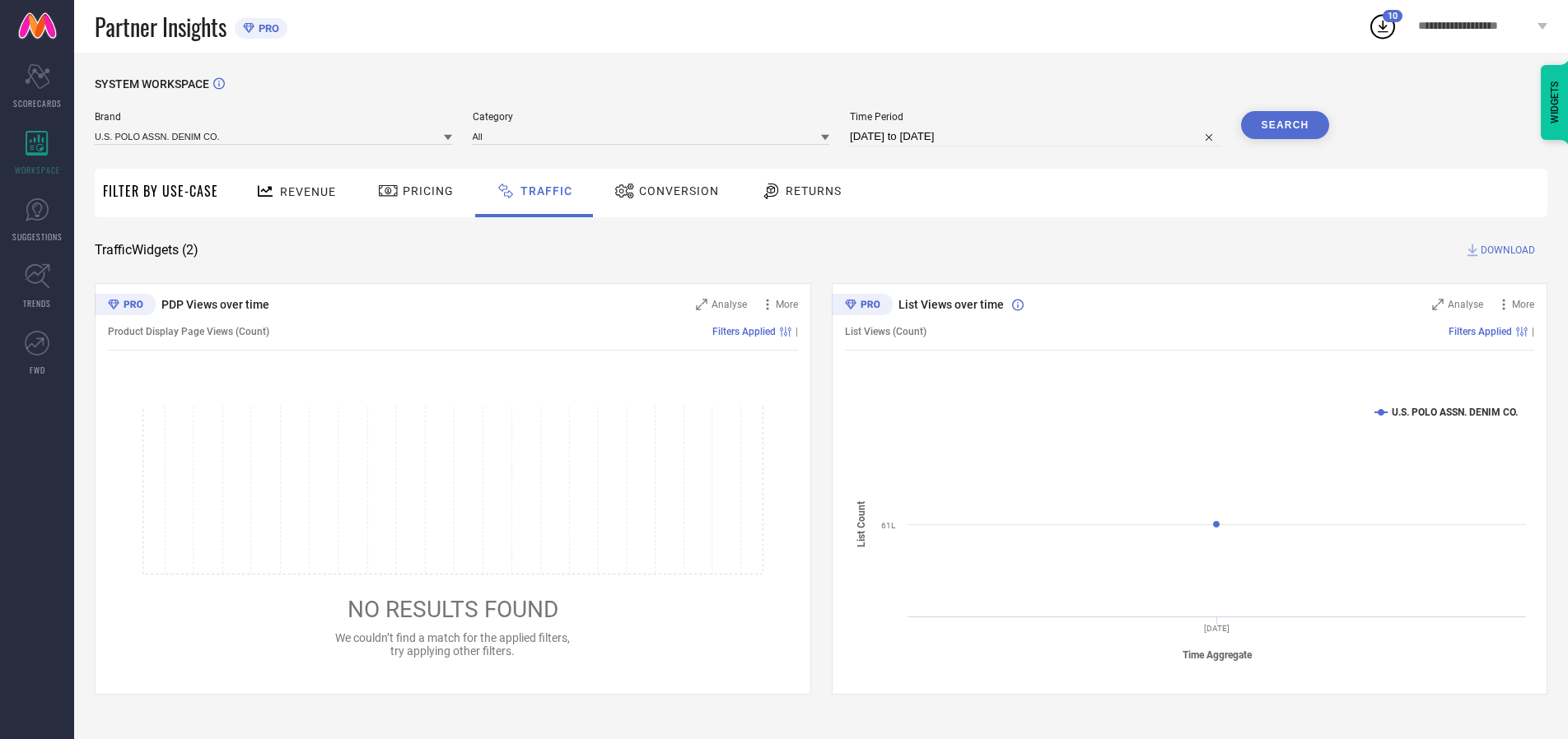
click at [1505, 250] on span "DOWNLOAD" at bounding box center [1507, 250] width 54 height 17
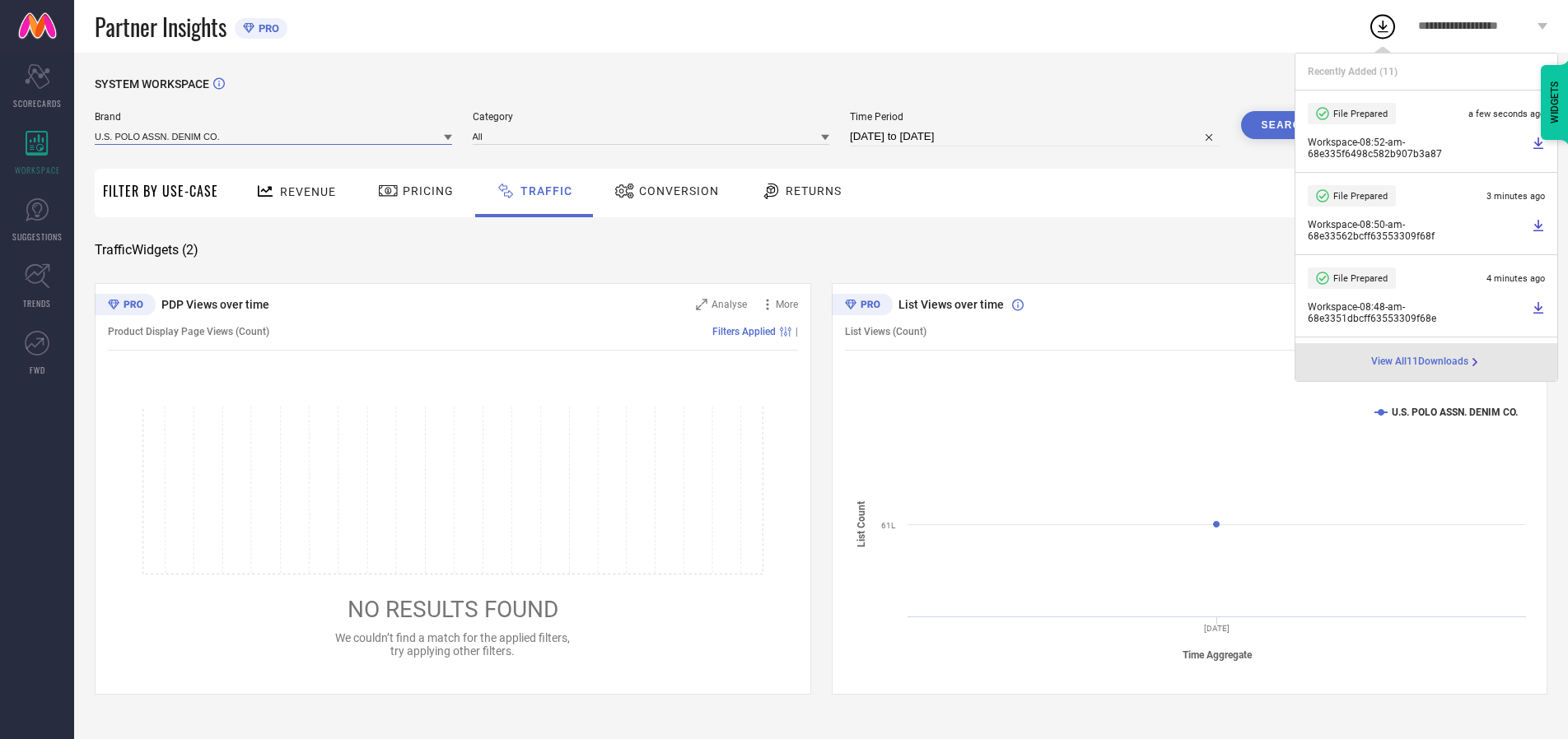
click at [274, 136] on input at bounding box center [273, 135] width 358 height 17
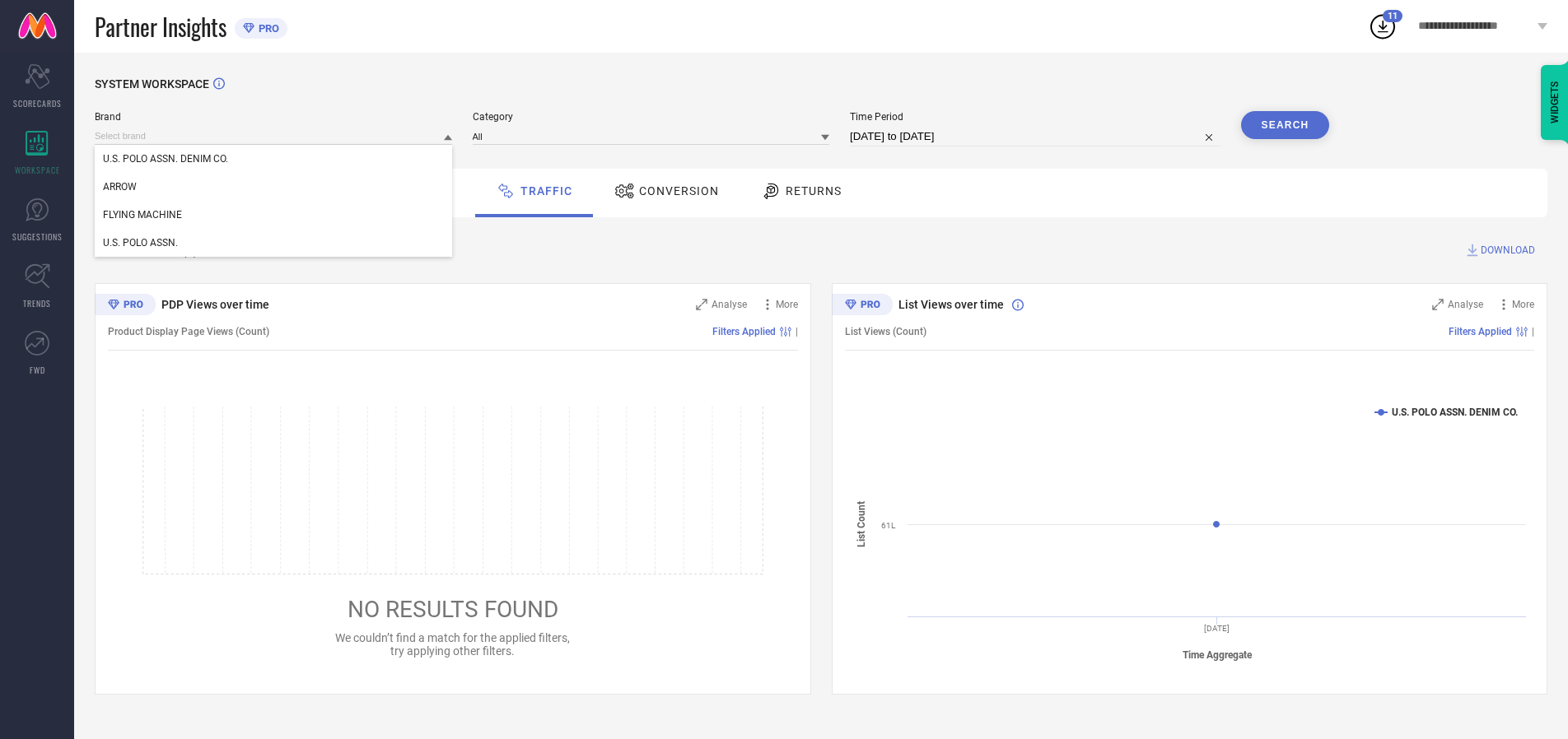
click at [274, 243] on div "U.S. POLO ASSN." at bounding box center [273, 242] width 358 height 28
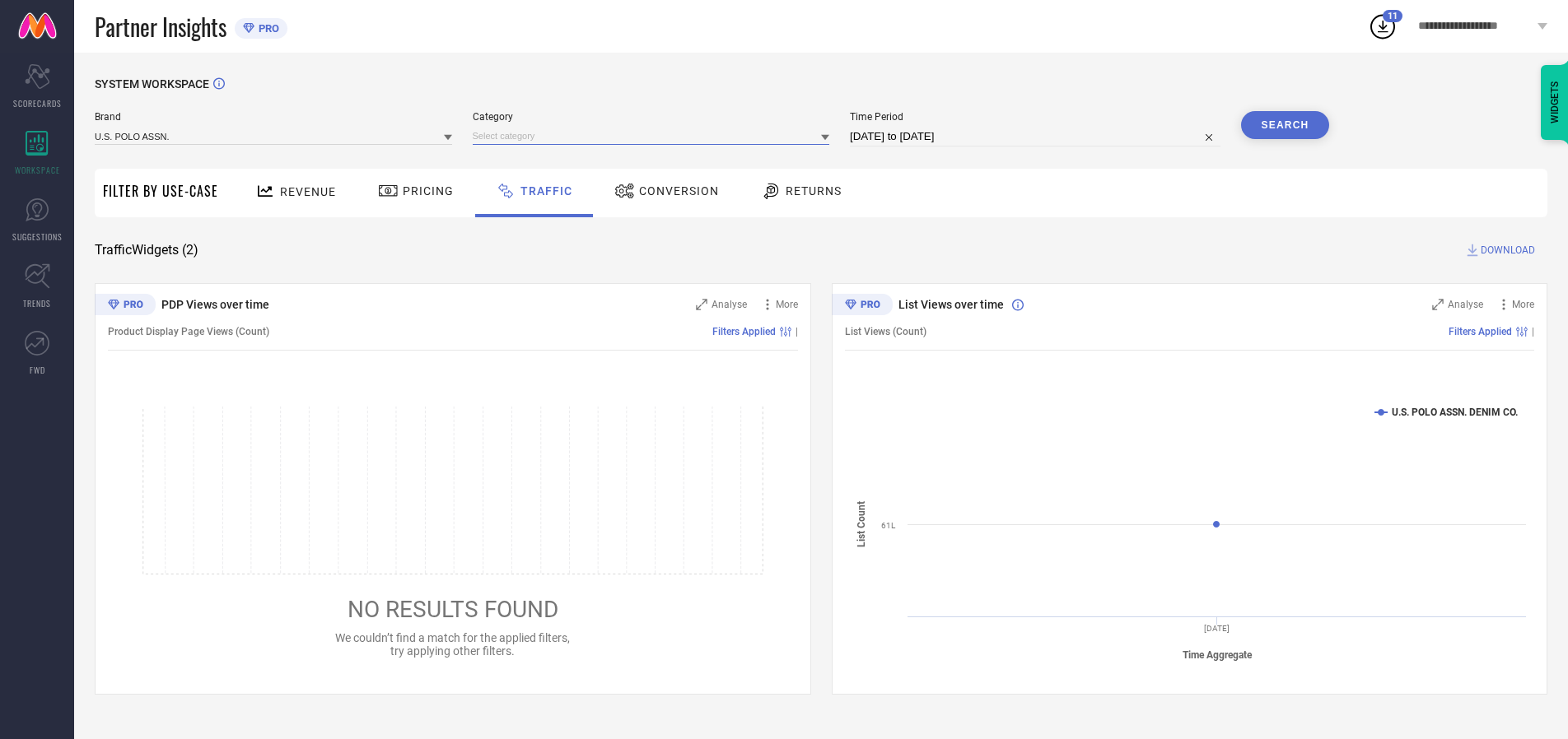
click at [655, 136] on input at bounding box center [651, 135] width 358 height 17
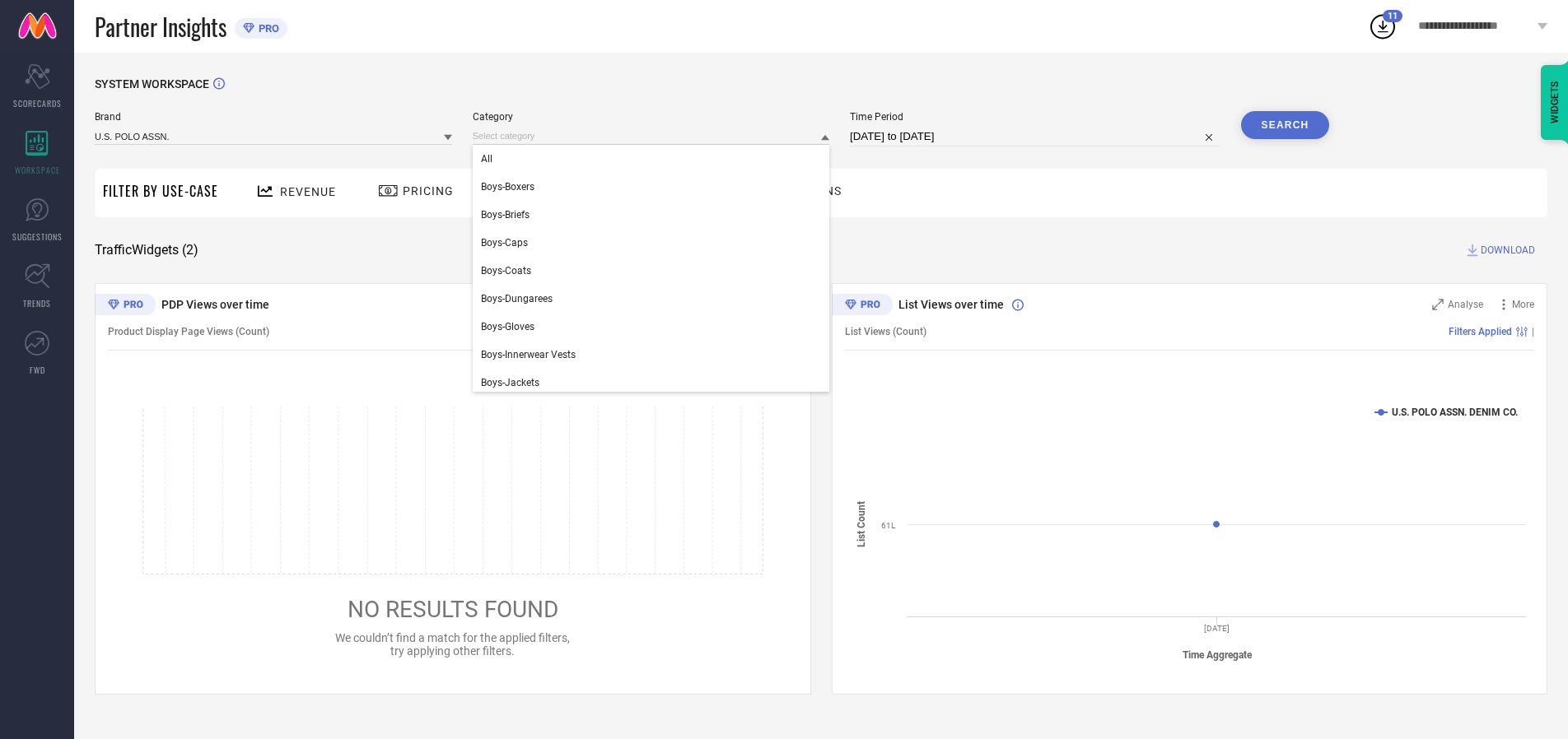
click at [655, 159] on div "All" at bounding box center [651, 158] width 358 height 28
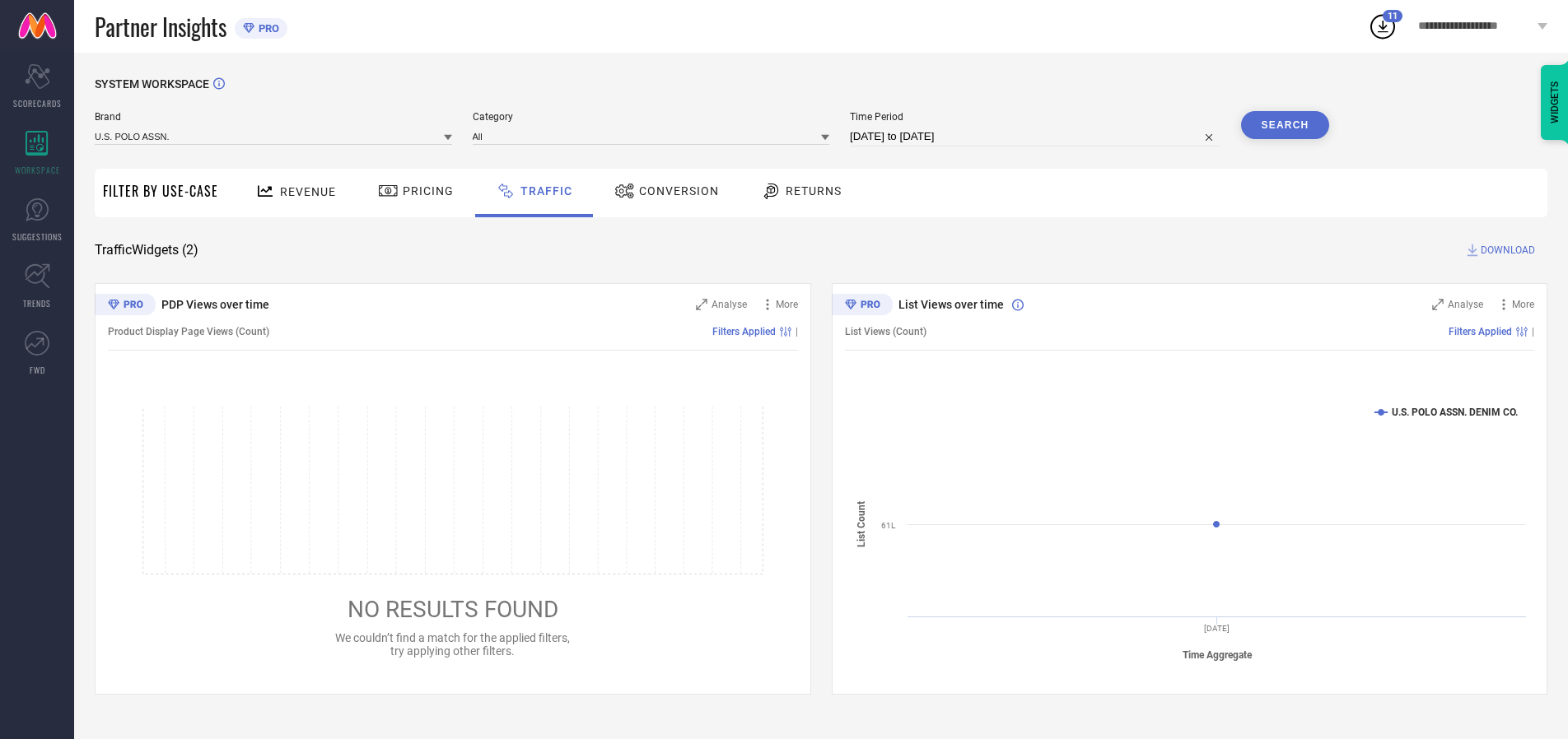
click at [1284, 125] on button "Search" at bounding box center [1285, 125] width 89 height 28
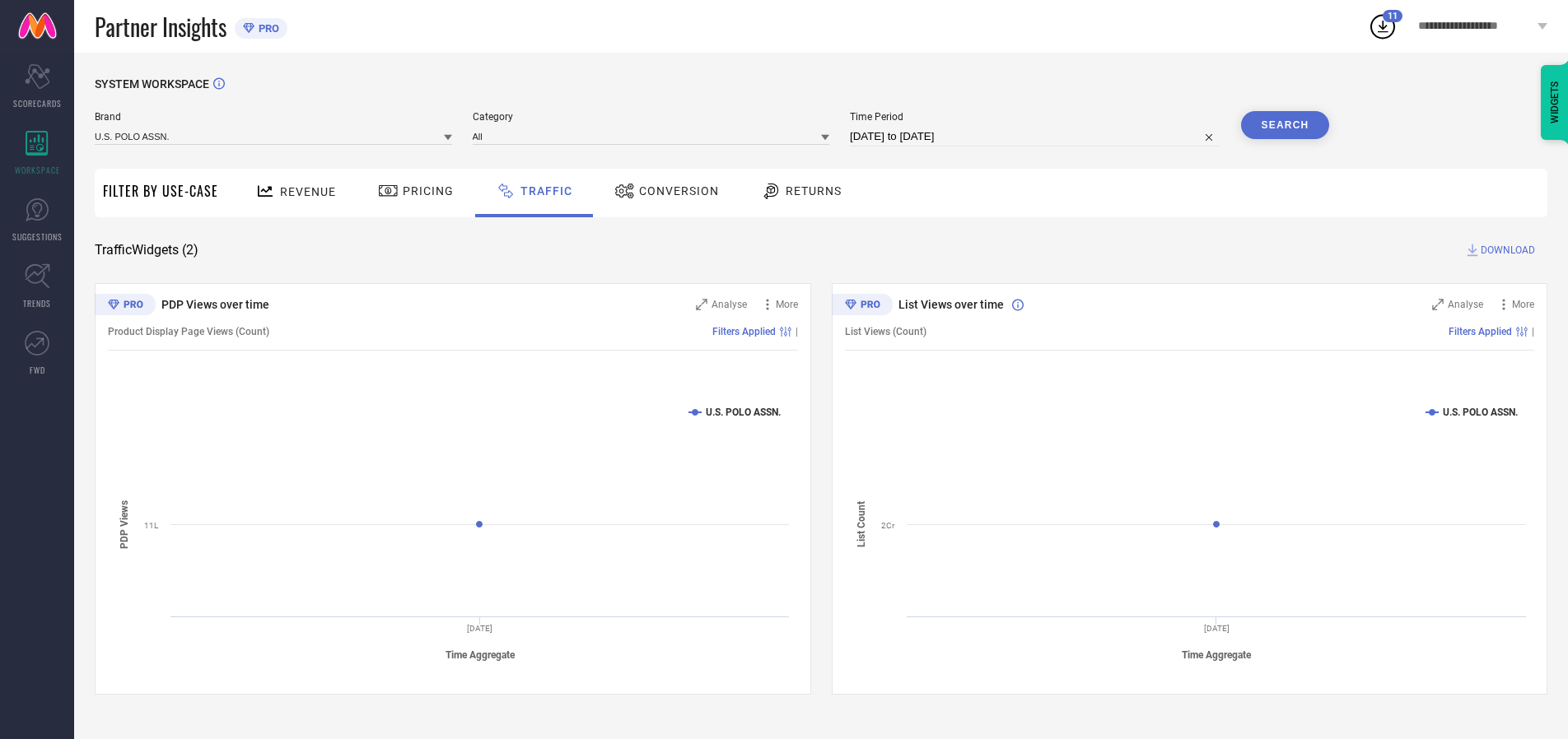
click at [1505, 250] on span "DOWNLOAD" at bounding box center [1507, 250] width 54 height 17
click at [1037, 137] on input at bounding box center [1034, 137] width 371 height 20
select select "9"
select select "2025"
select select "10"
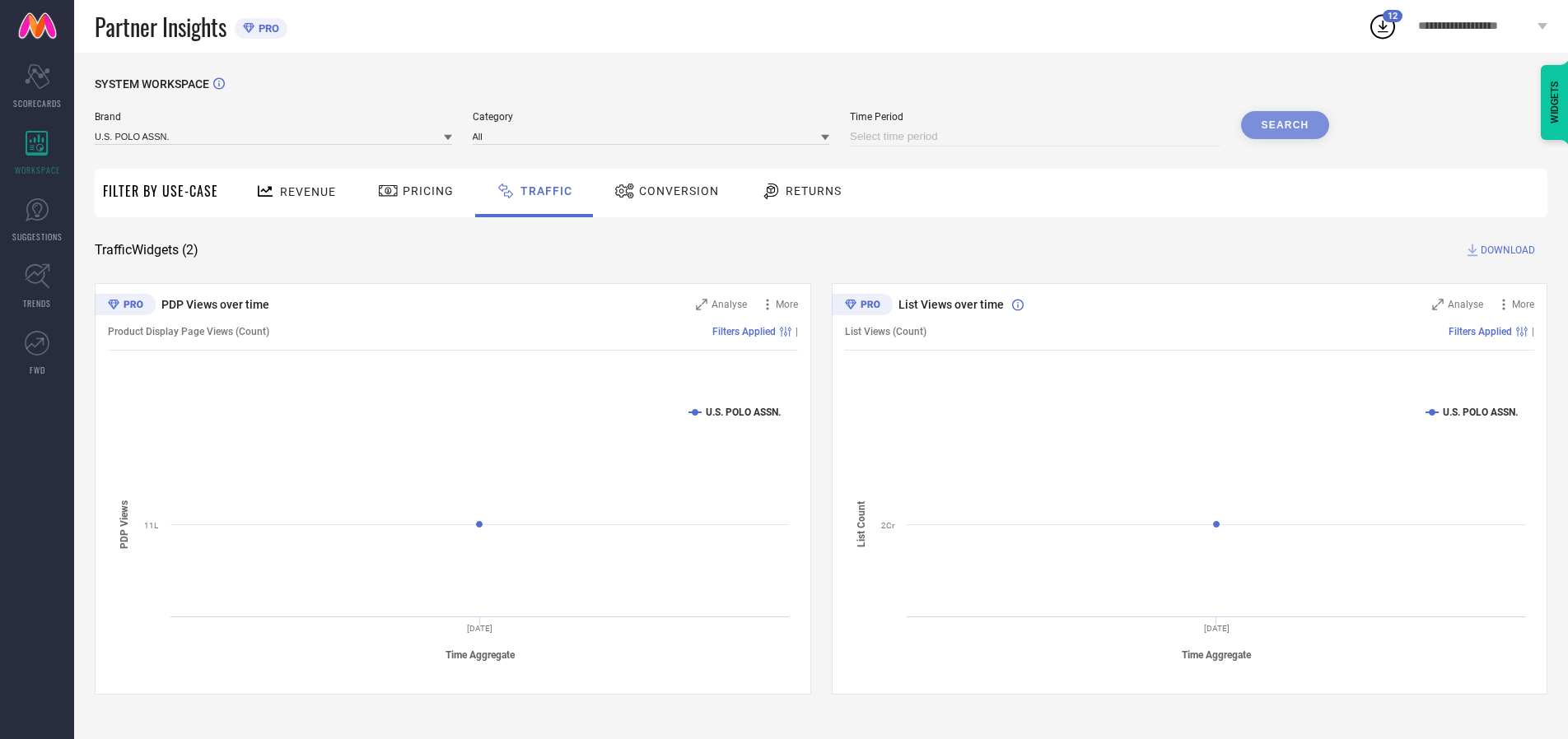
select select "2025"
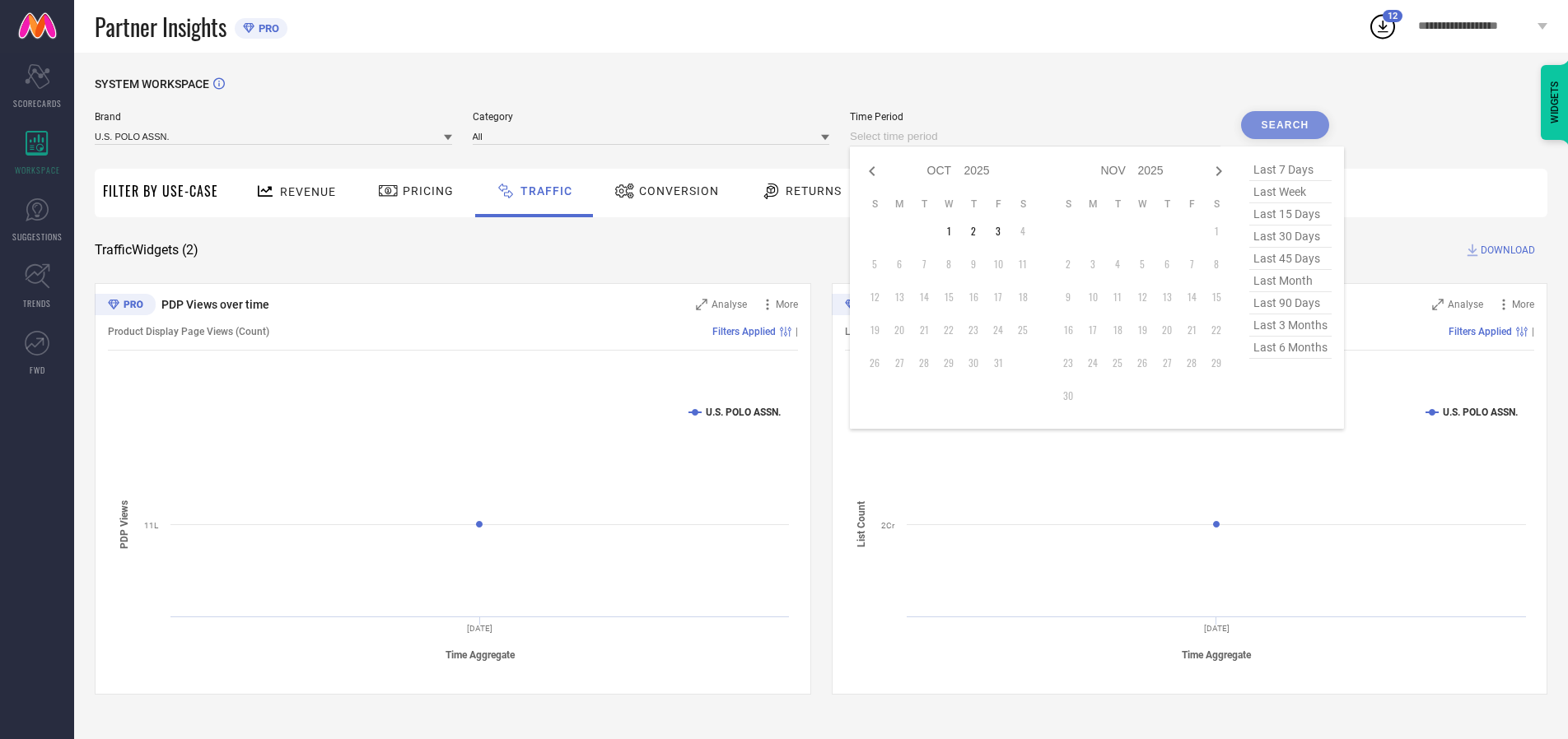
click at [1003, 231] on td "3" at bounding box center [998, 231] width 25 height 25
type input "[DATE] to [DATE]"
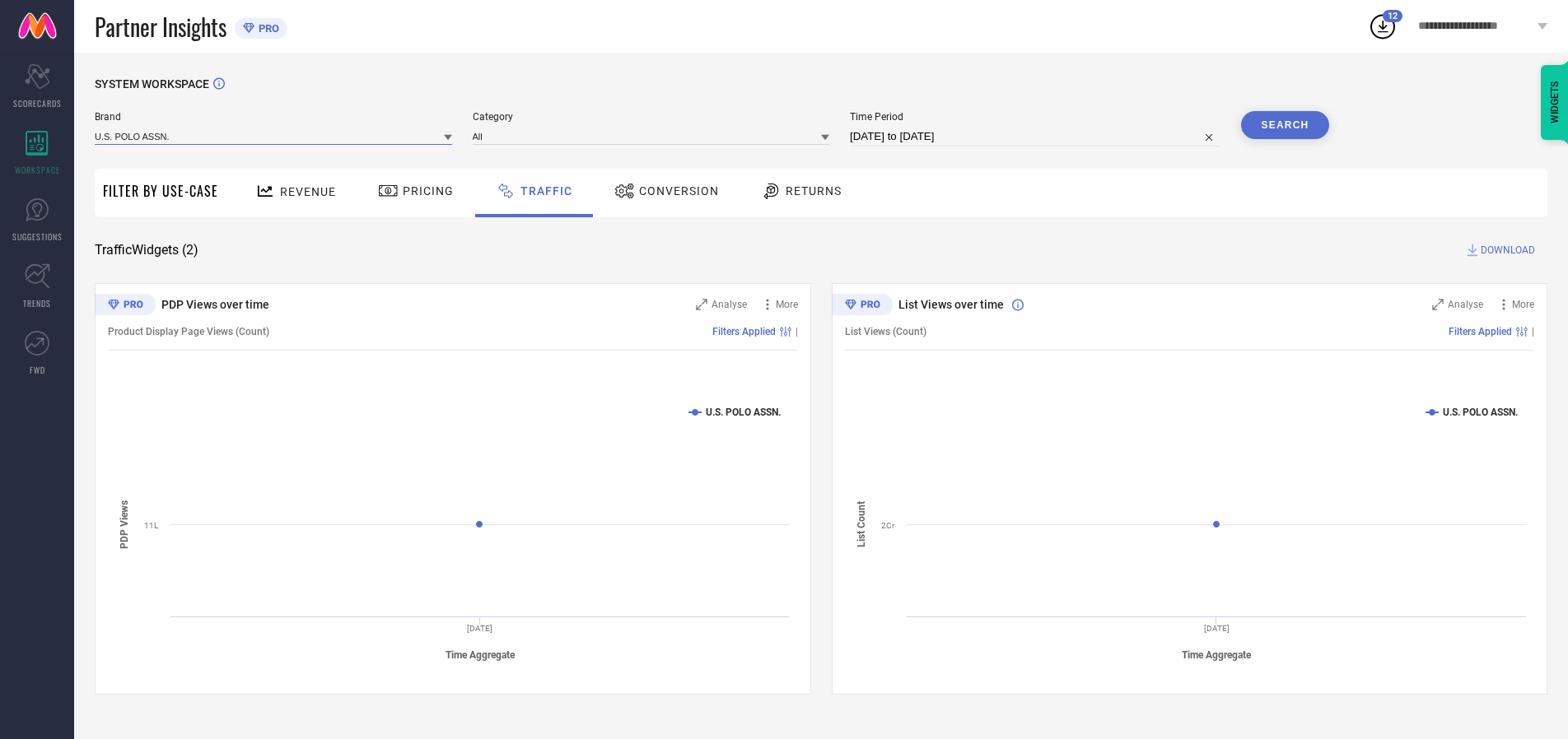
click at [274, 136] on input at bounding box center [273, 135] width 358 height 17
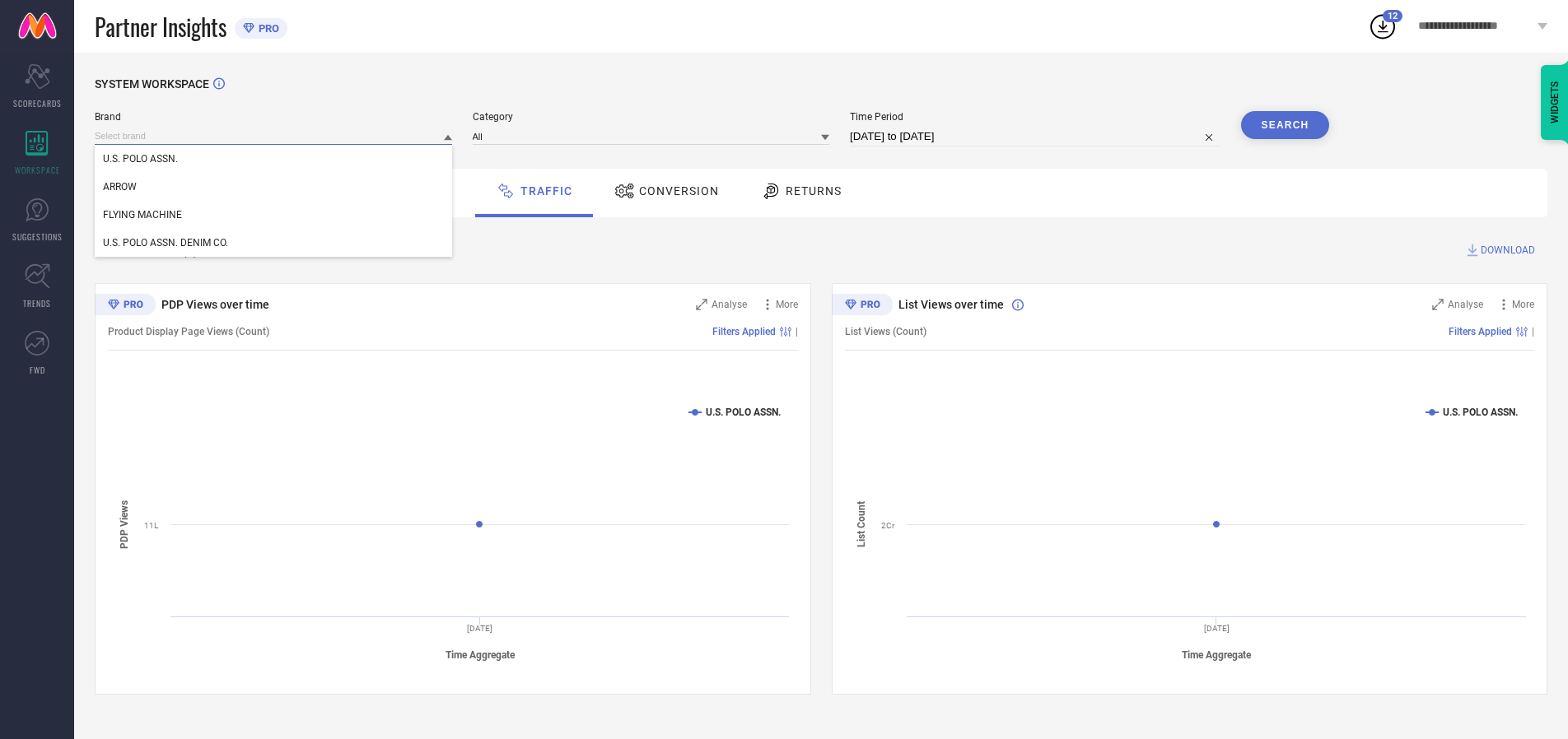
click at [274, 136] on input at bounding box center [273, 135] width 358 height 17
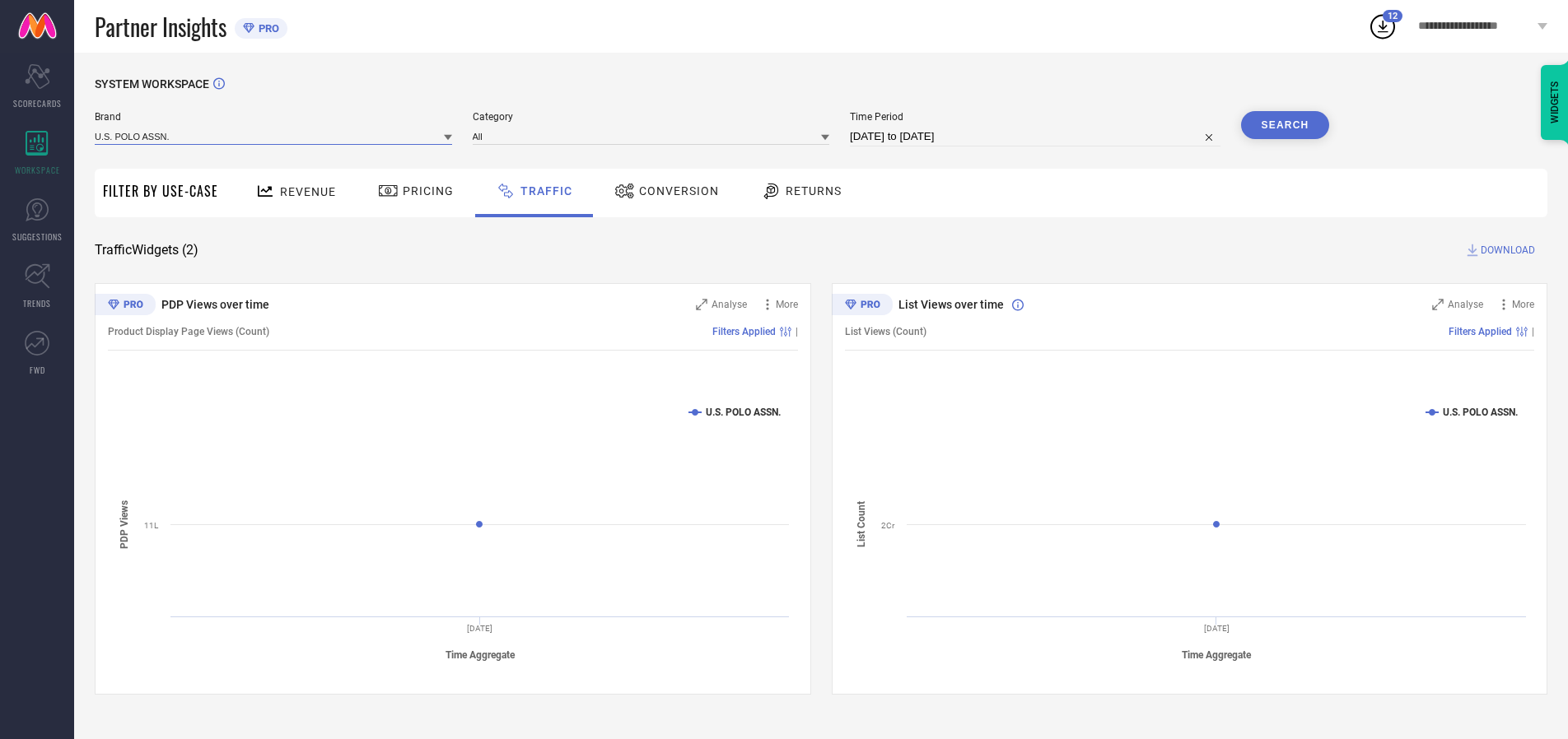
click at [274, 136] on input at bounding box center [273, 135] width 358 height 17
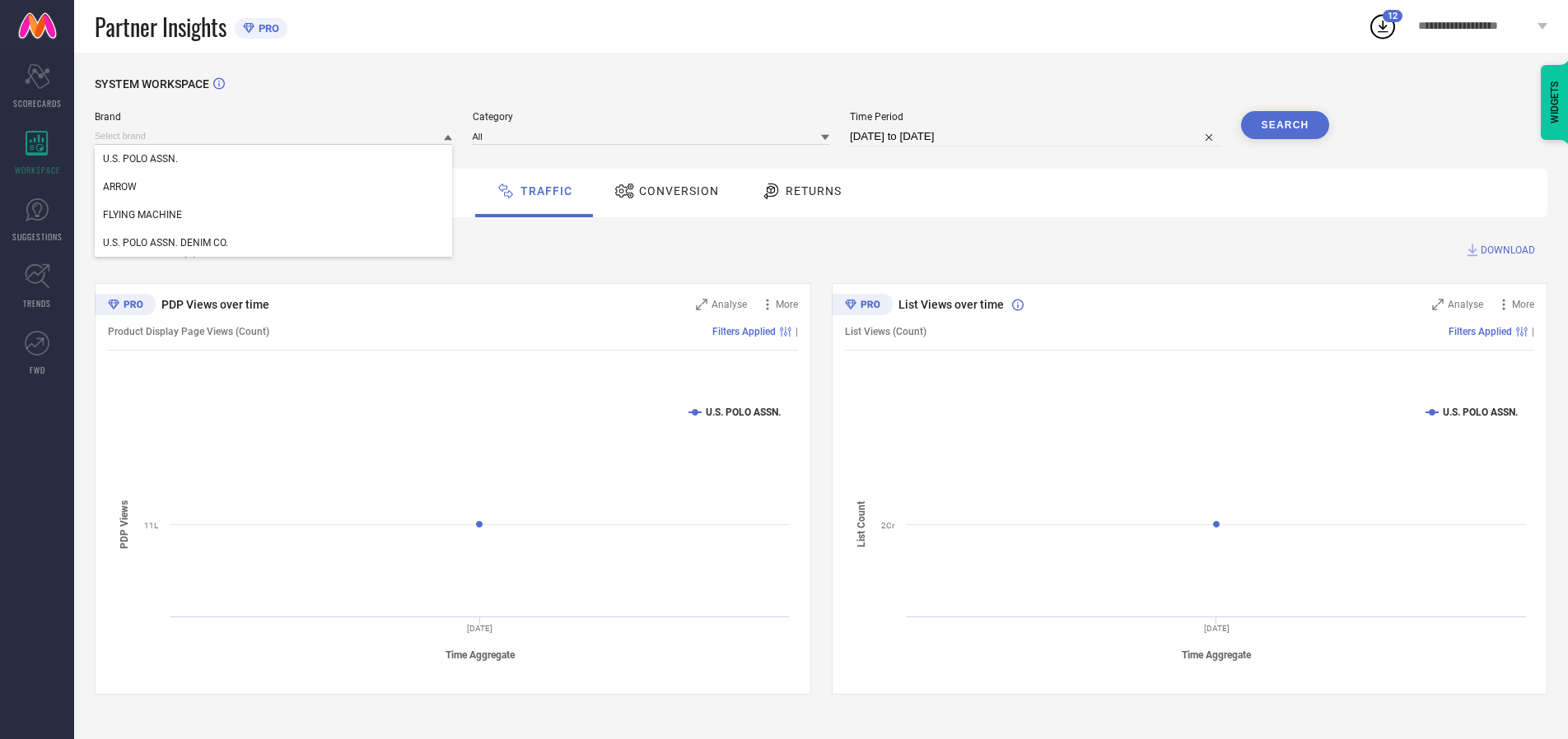
click at [274, 159] on div "U.S. POLO ASSN." at bounding box center [273, 158] width 358 height 28
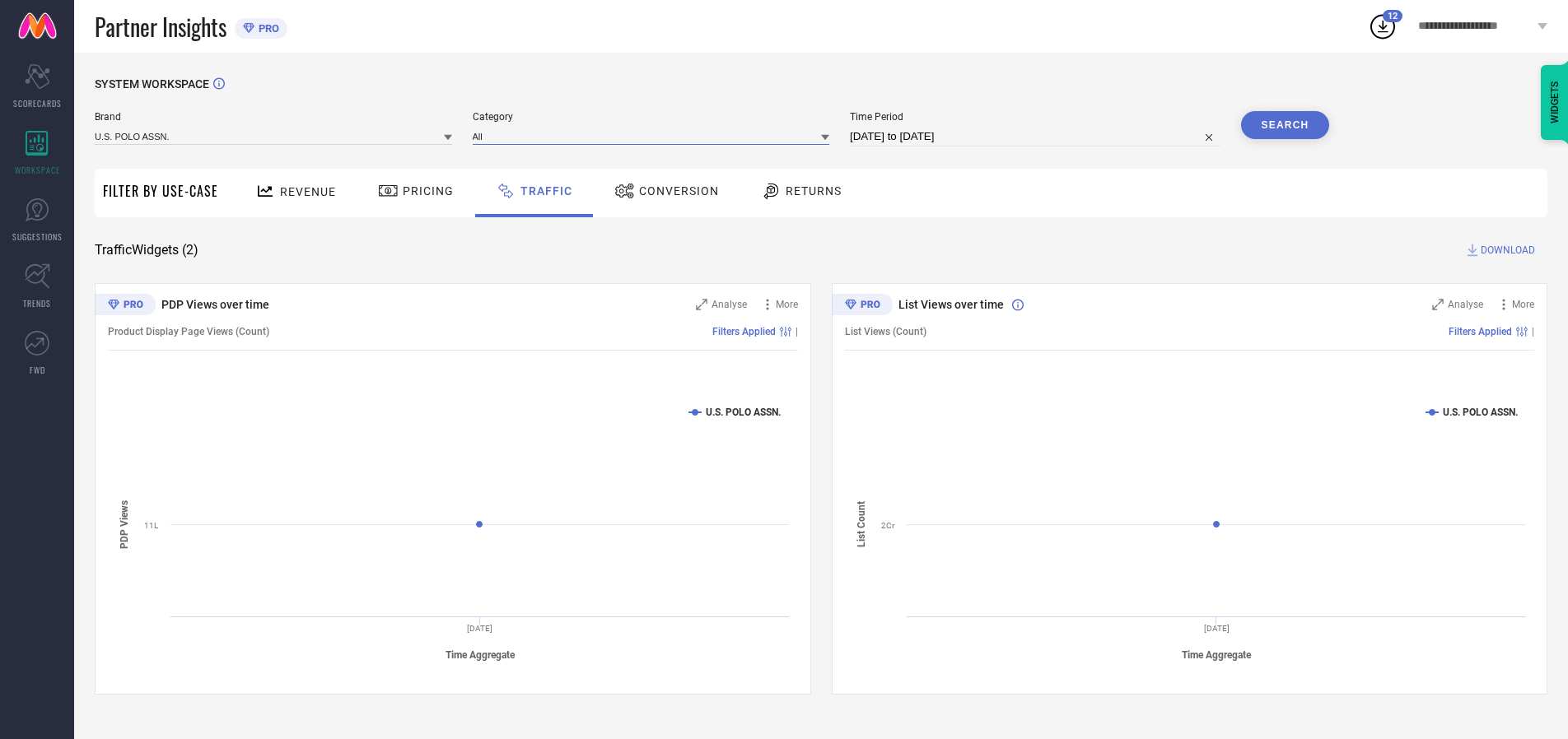
click at [655, 136] on input at bounding box center [651, 135] width 358 height 17
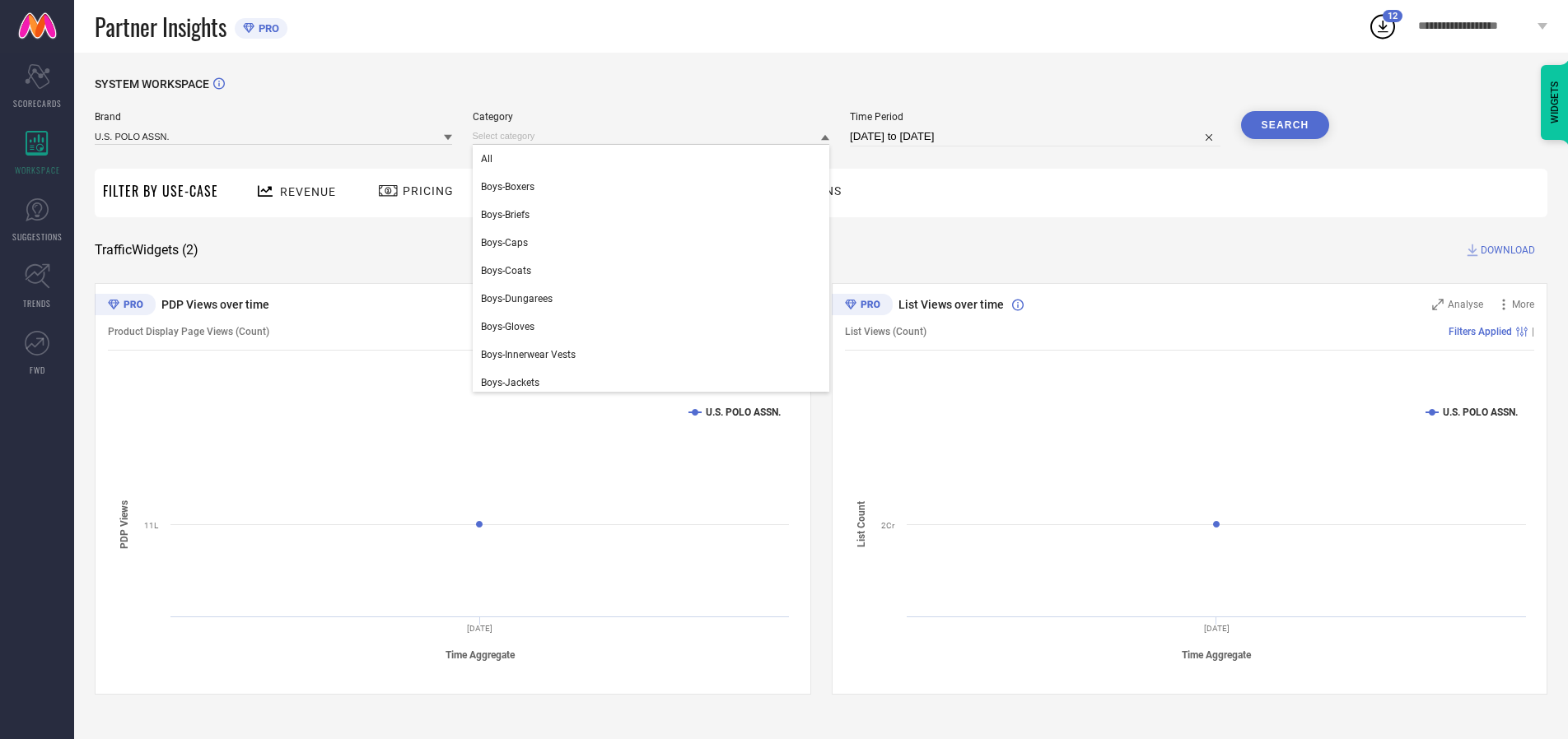
click at [655, 159] on div "All" at bounding box center [651, 158] width 358 height 28
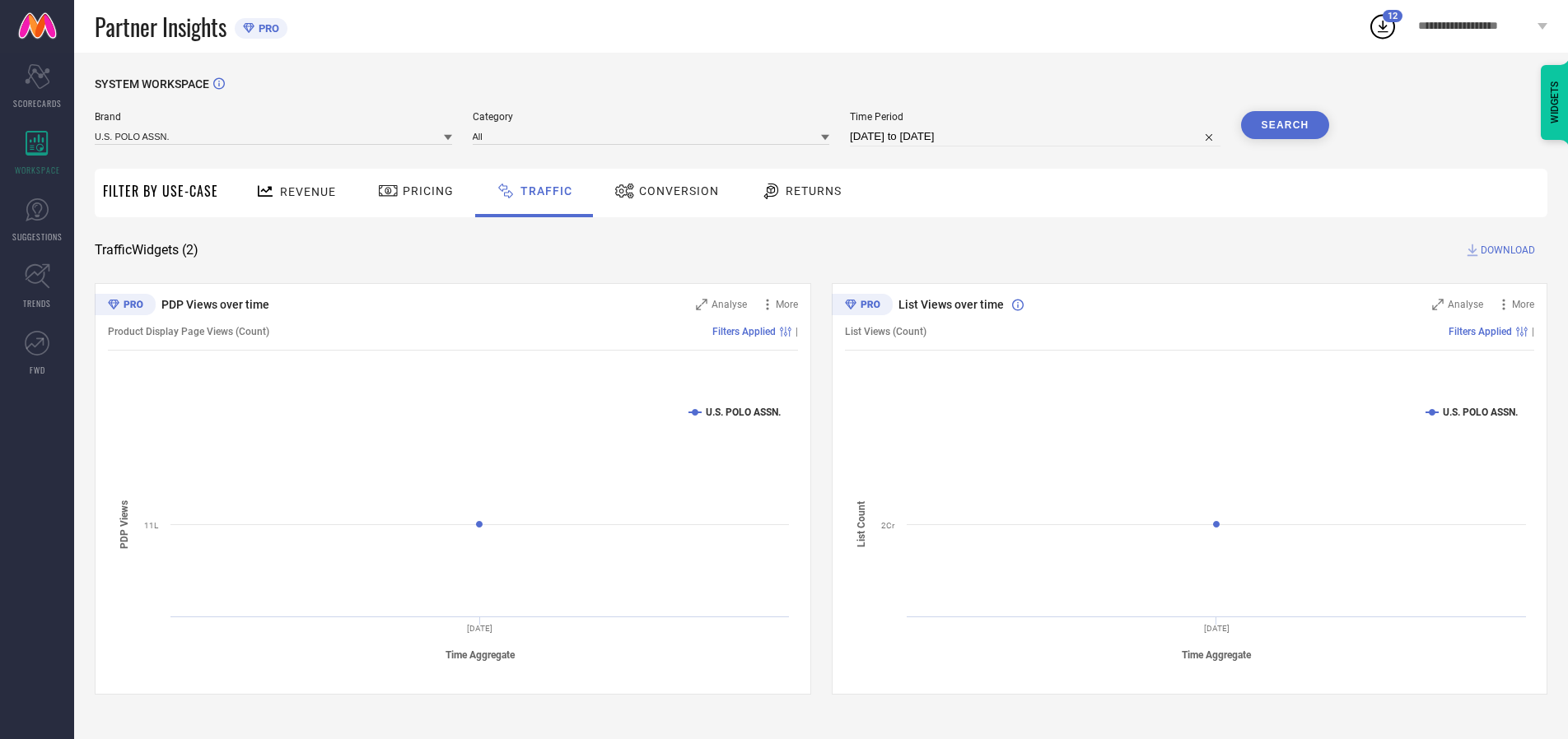
click at [1284, 125] on button "Search" at bounding box center [1285, 125] width 89 height 28
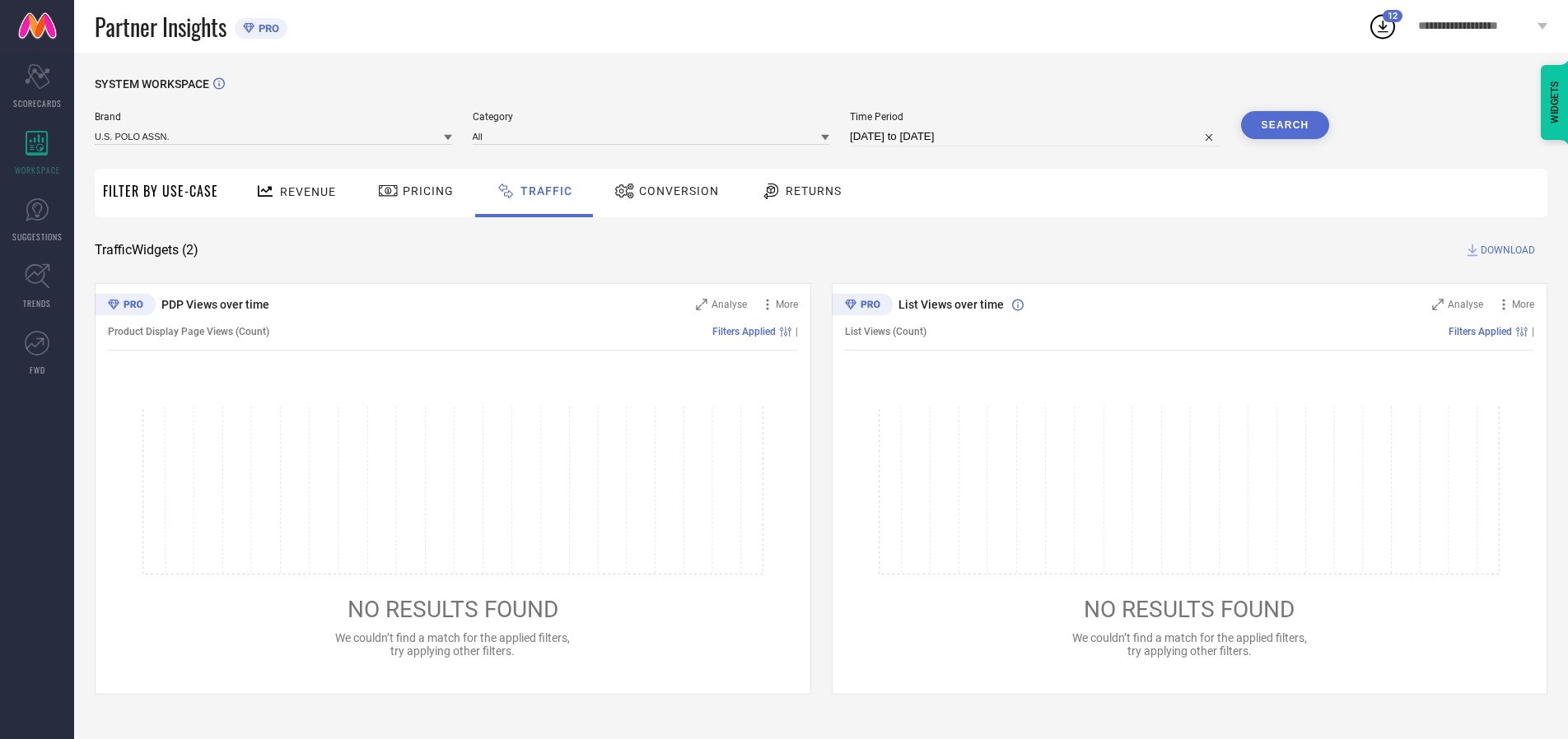
click at [1505, 250] on span "DOWNLOAD" at bounding box center [1507, 250] width 54 height 17
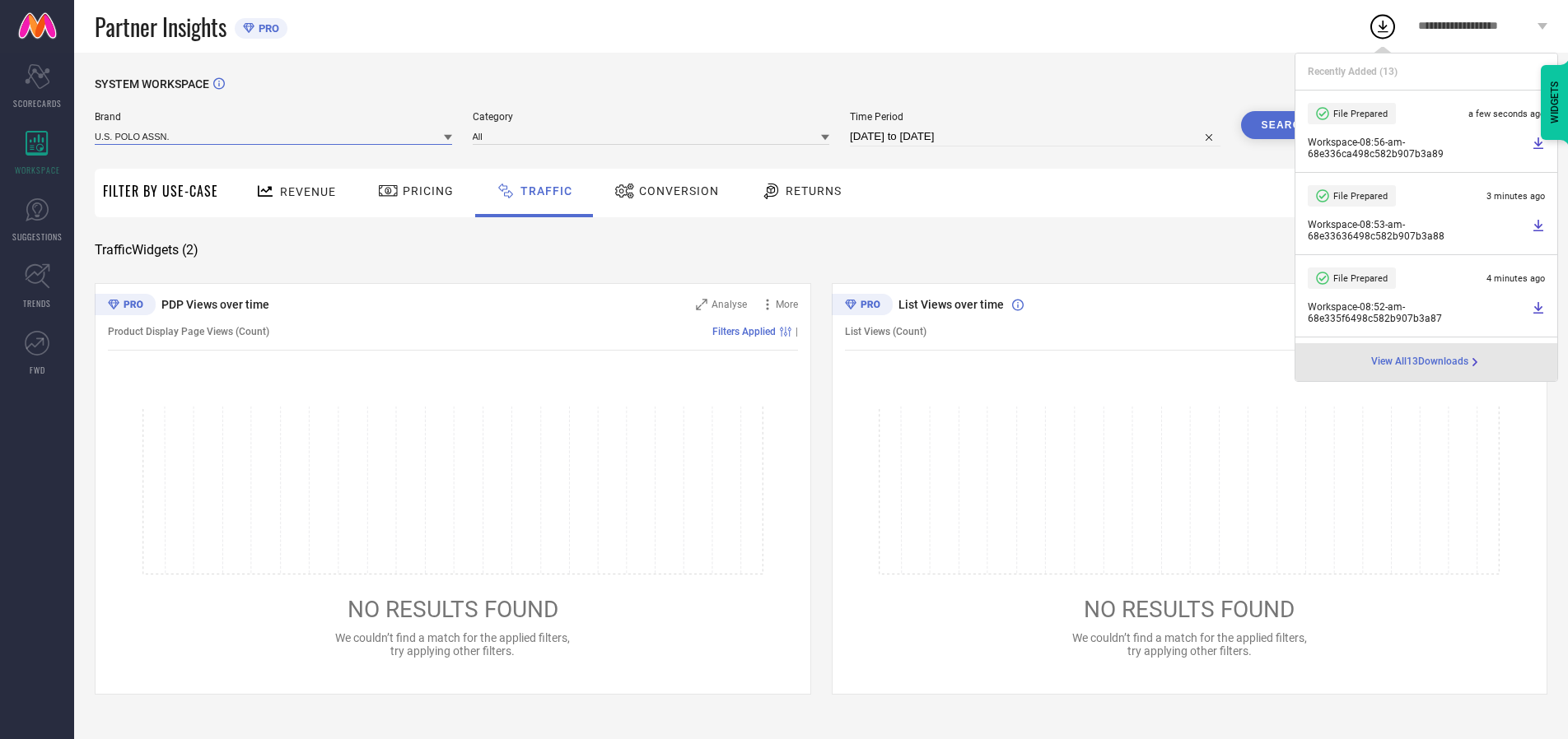
click at [274, 136] on input at bounding box center [273, 135] width 358 height 17
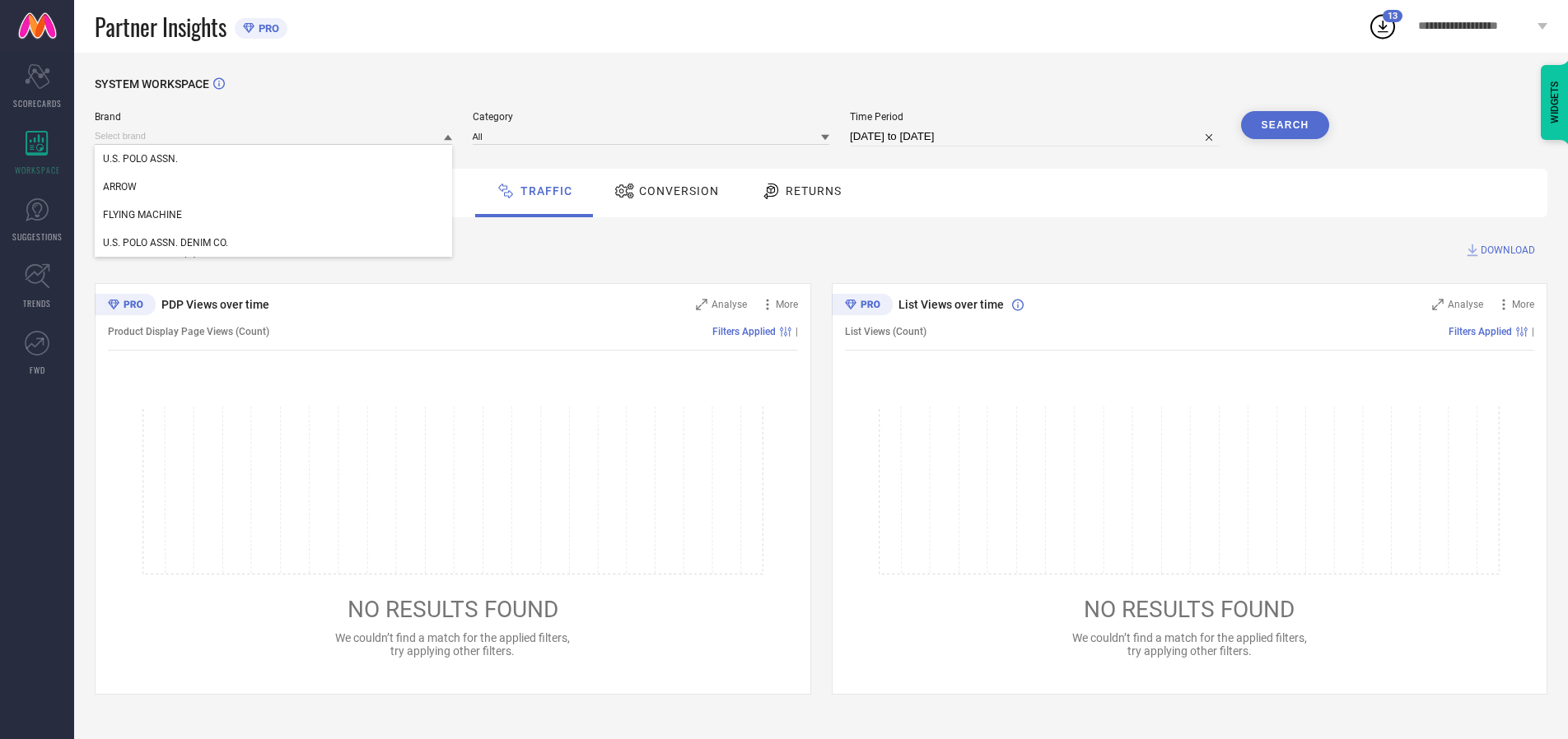
click at [274, 243] on div "U.S. POLO ASSN. DENIM CO." at bounding box center [273, 242] width 358 height 28
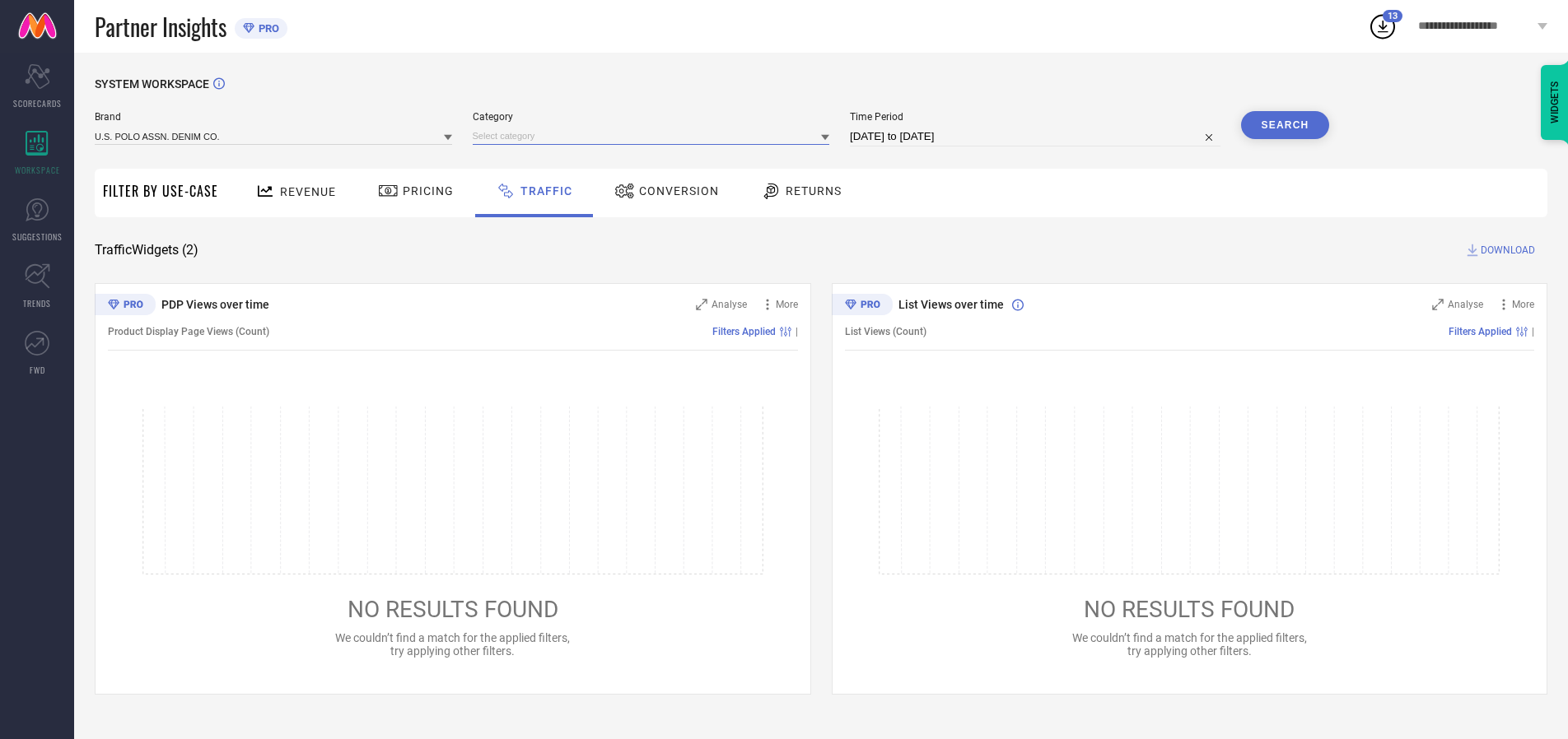
click at [655, 136] on input at bounding box center [651, 135] width 358 height 17
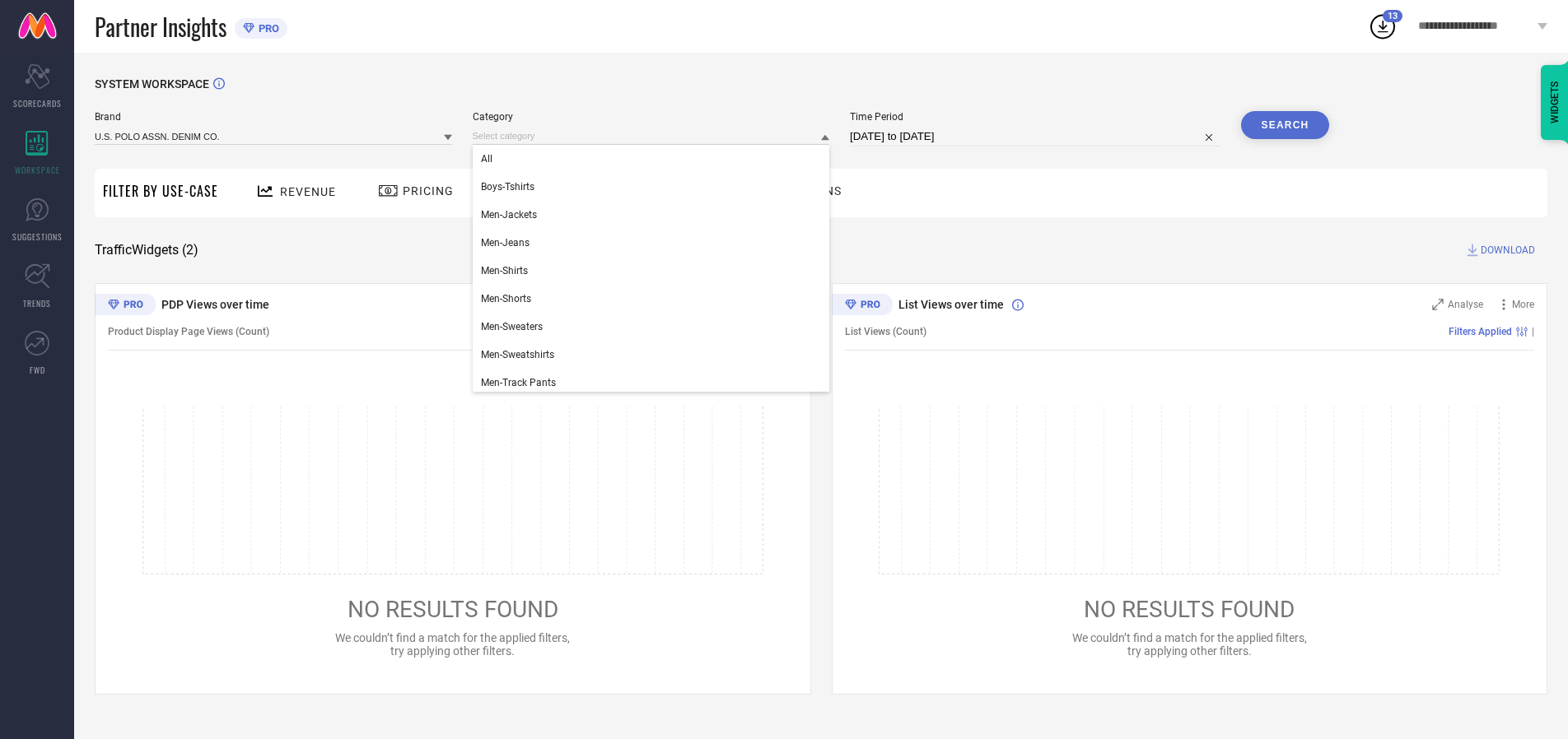
click at [655, 159] on div "All" at bounding box center [651, 158] width 358 height 28
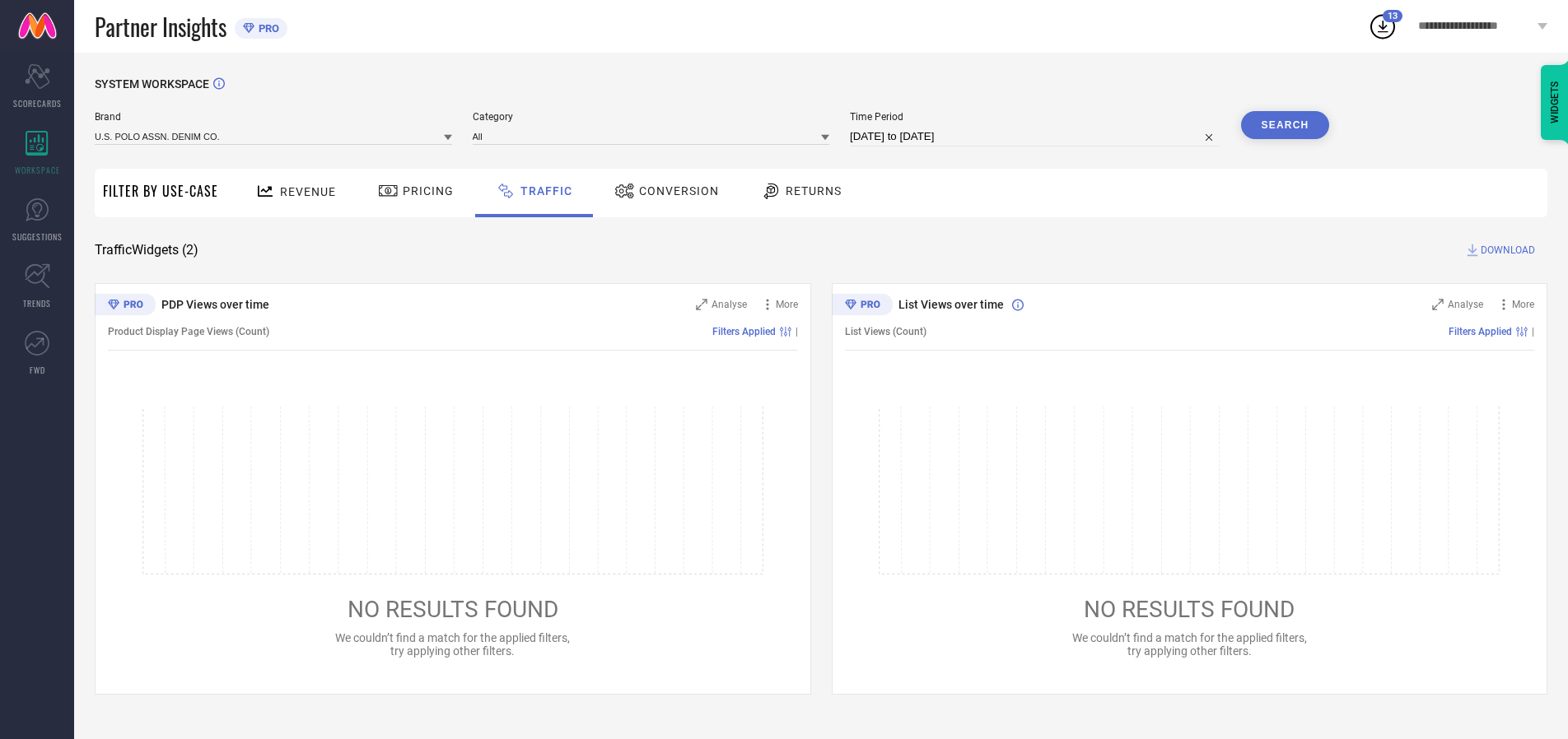
click at [1284, 125] on button "Search" at bounding box center [1285, 125] width 89 height 28
click at [1505, 250] on span "DOWNLOAD" at bounding box center [1507, 250] width 54 height 17
